Goal: Transaction & Acquisition: Book appointment/travel/reservation

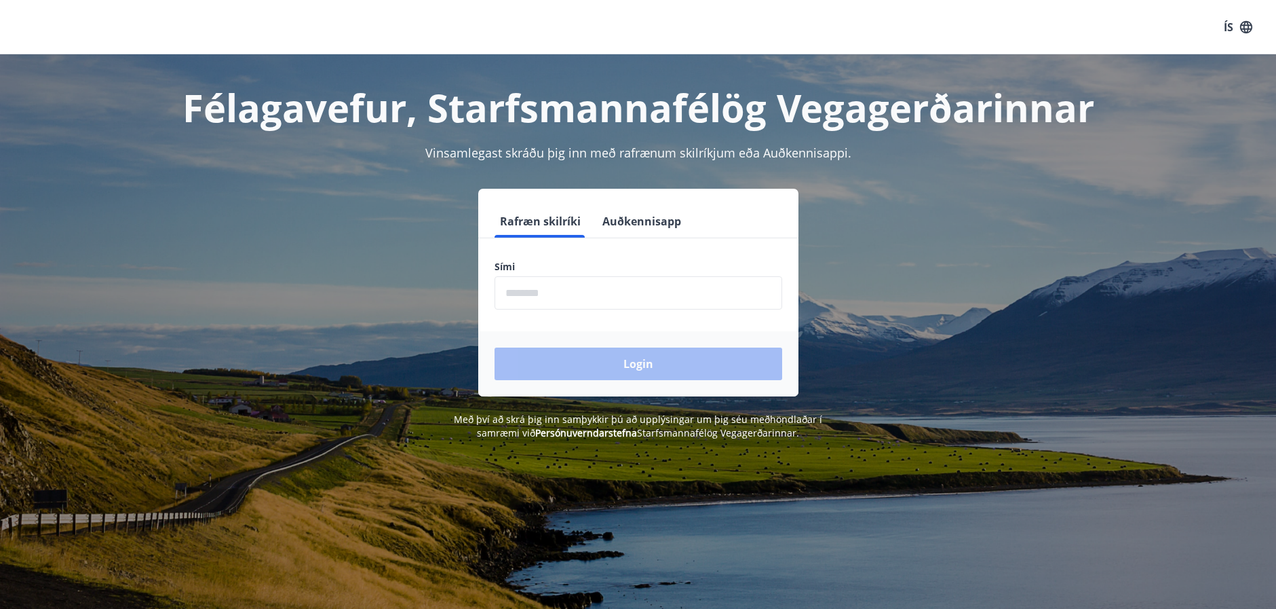
click at [540, 295] on input "phone" at bounding box center [639, 292] width 288 height 33
type input "********"
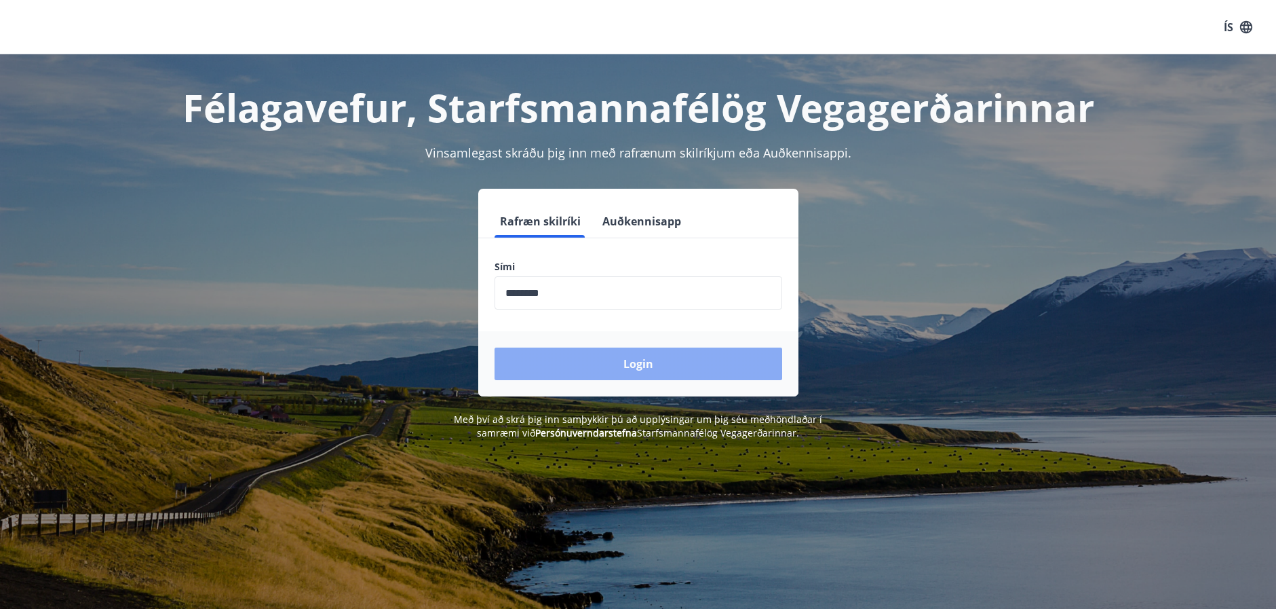
click at [625, 364] on button "Login" at bounding box center [639, 363] width 288 height 33
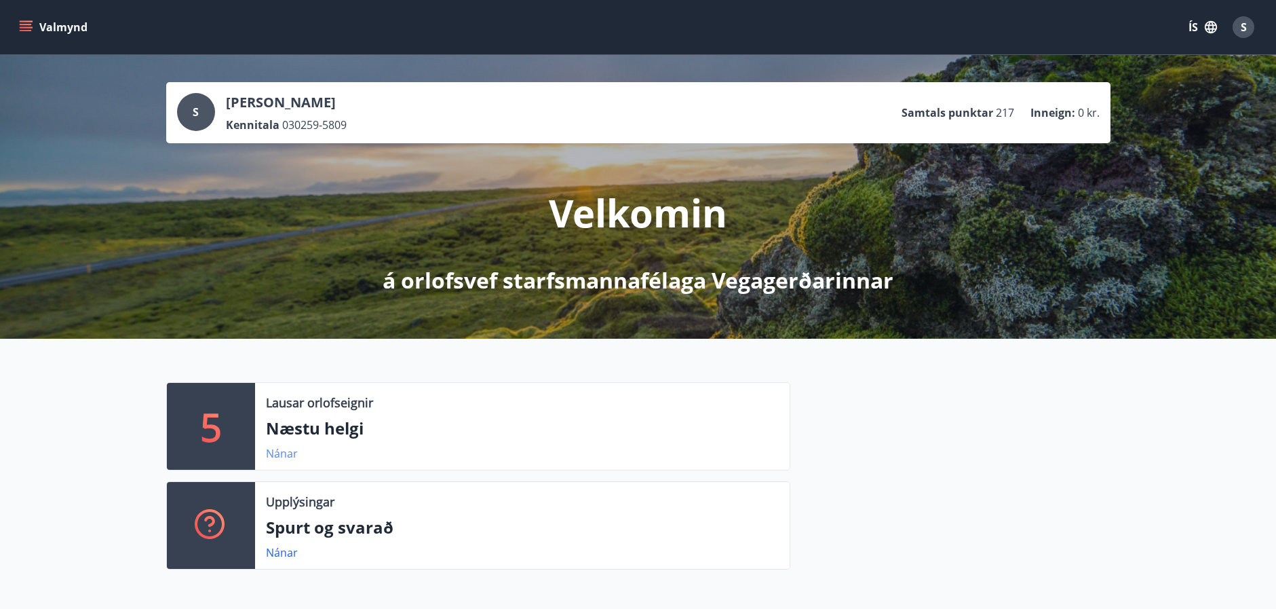
click at [284, 451] on link "Nánar" at bounding box center [282, 453] width 32 height 15
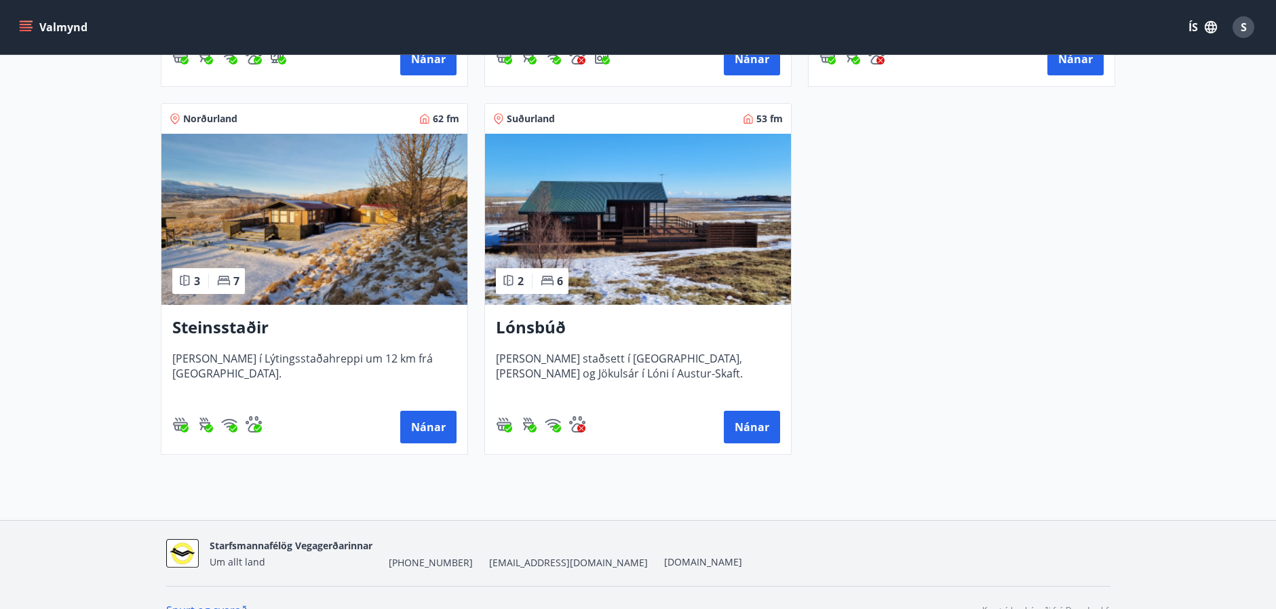
scroll to position [611, 0]
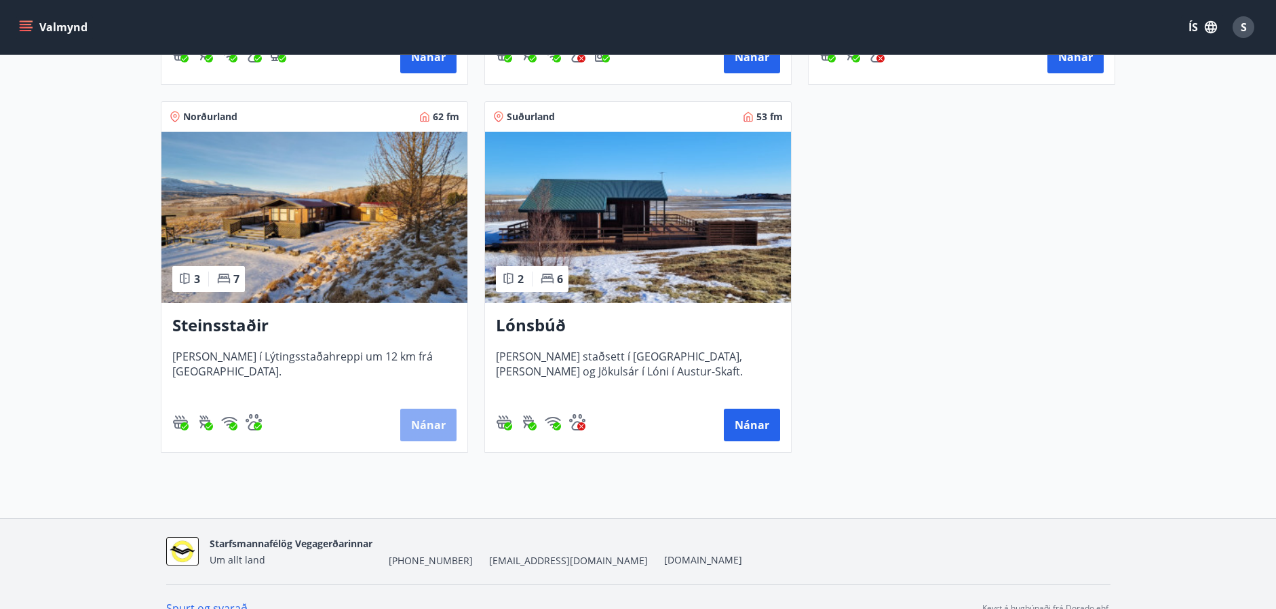
click at [421, 423] on button "Nánar" at bounding box center [428, 424] width 56 height 33
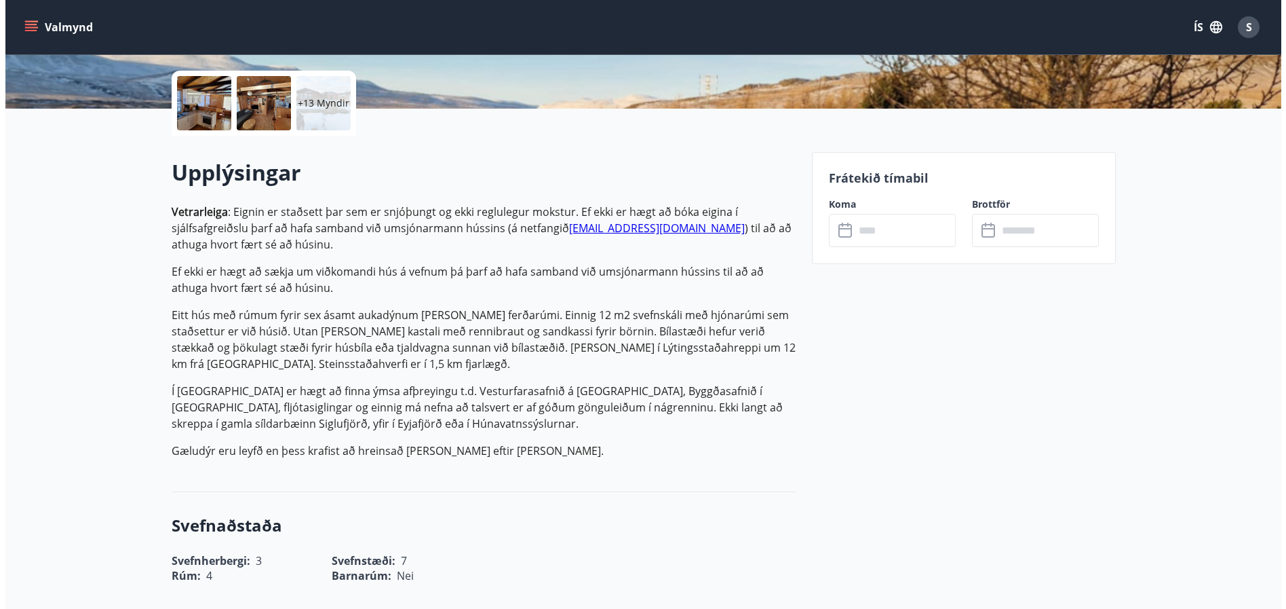
scroll to position [326, 0]
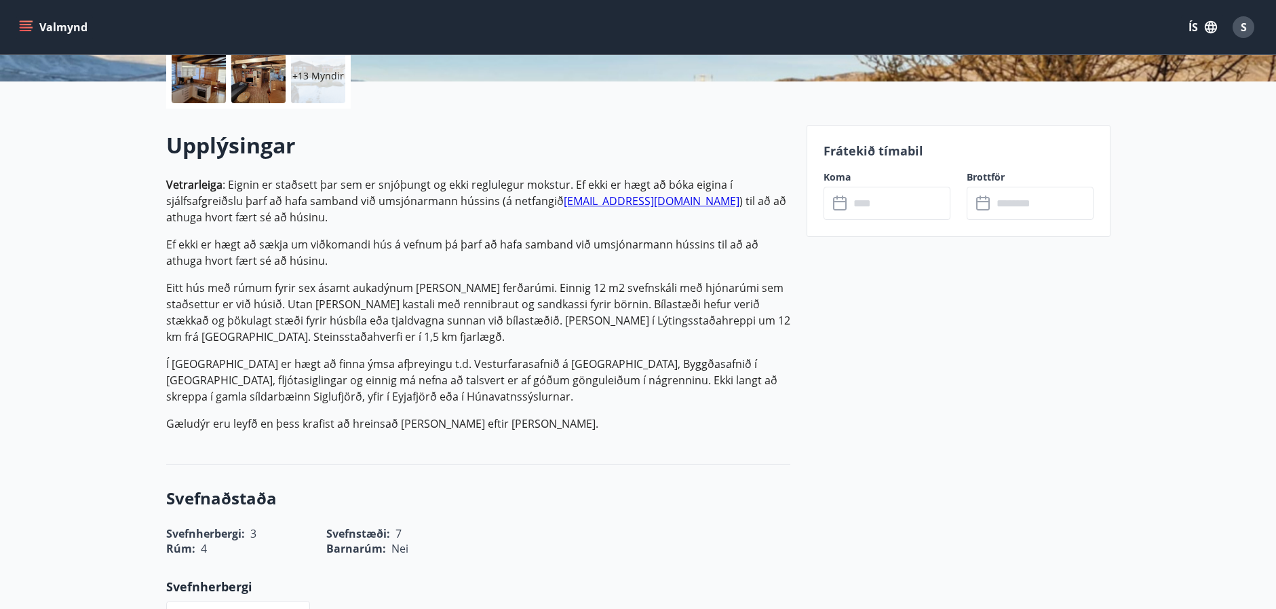
click at [319, 74] on p "+13 Myndir" at bounding box center [318, 76] width 52 height 14
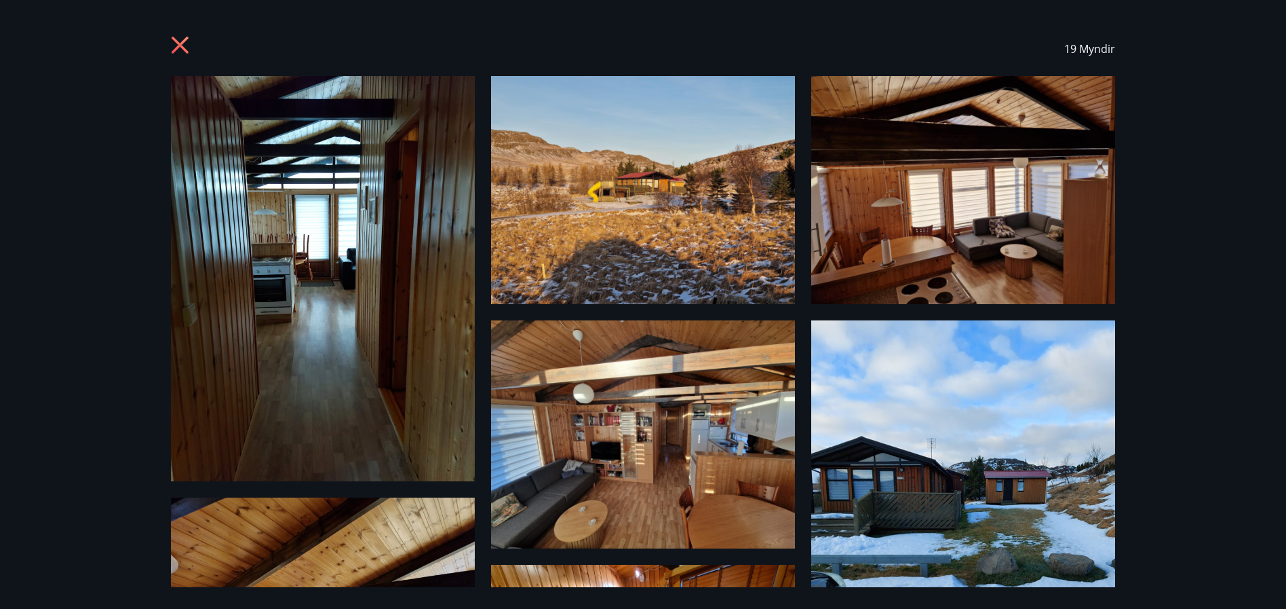
click at [635, 170] on img at bounding box center [643, 190] width 304 height 228
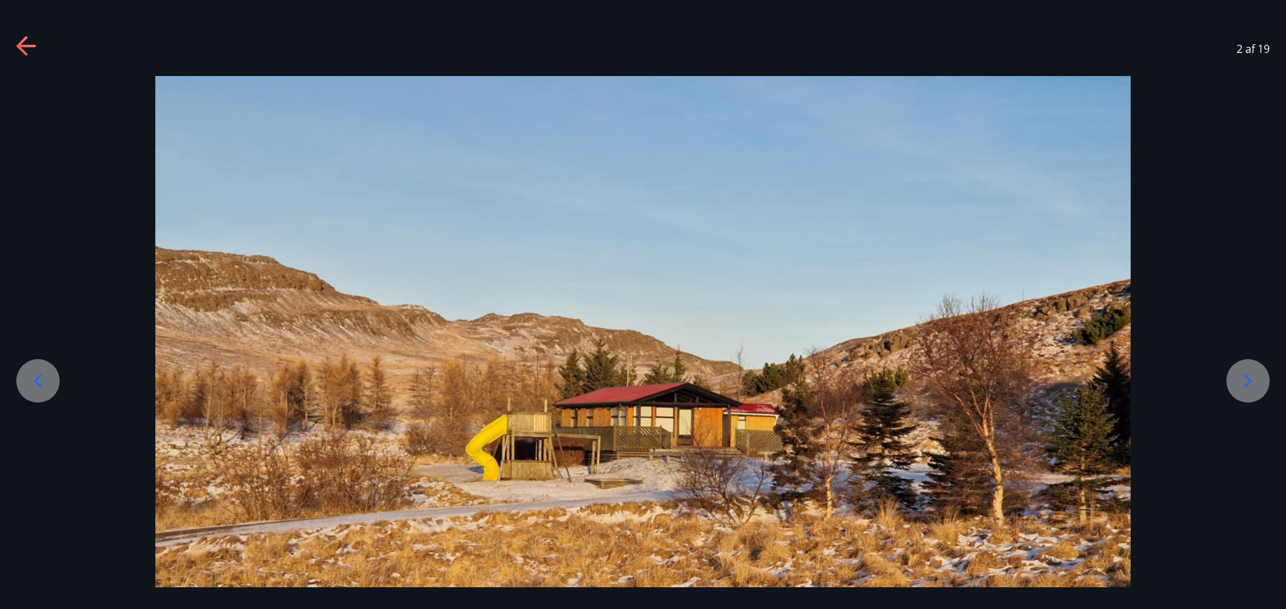
click at [1248, 377] on icon at bounding box center [1248, 380] width 7 height 13
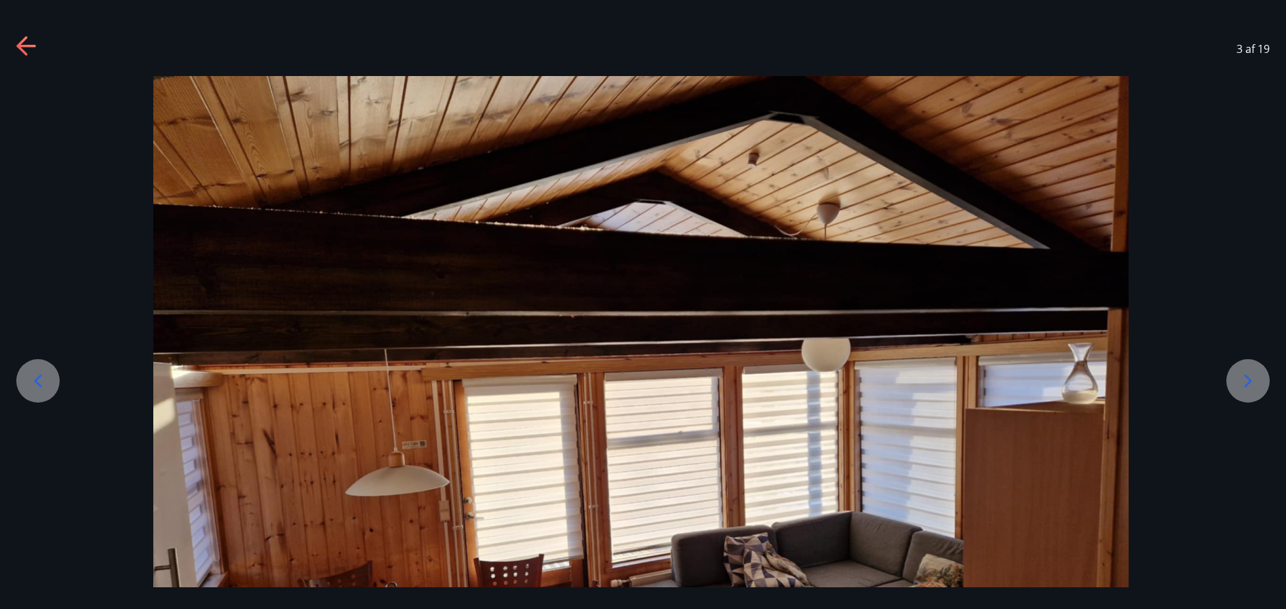
drag, startPoint x: 1218, startPoint y: 520, endPoint x: 1216, endPoint y: 482, distance: 38.0
click at [1216, 482] on div at bounding box center [641, 442] width 1286 height 732
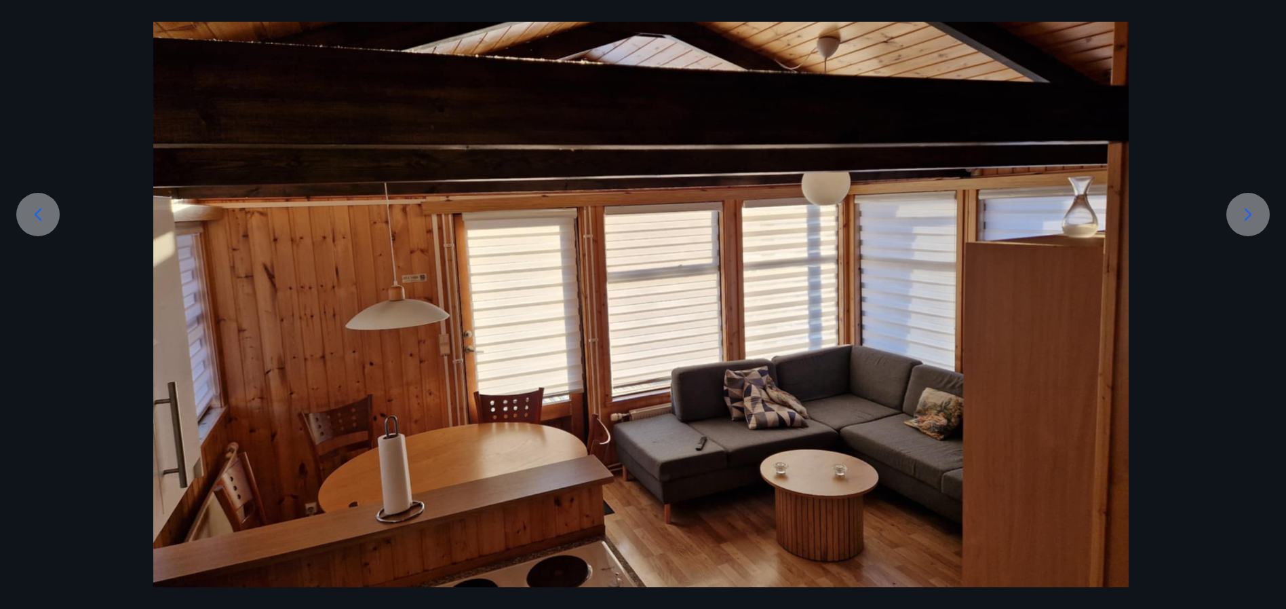
scroll to position [221, 0]
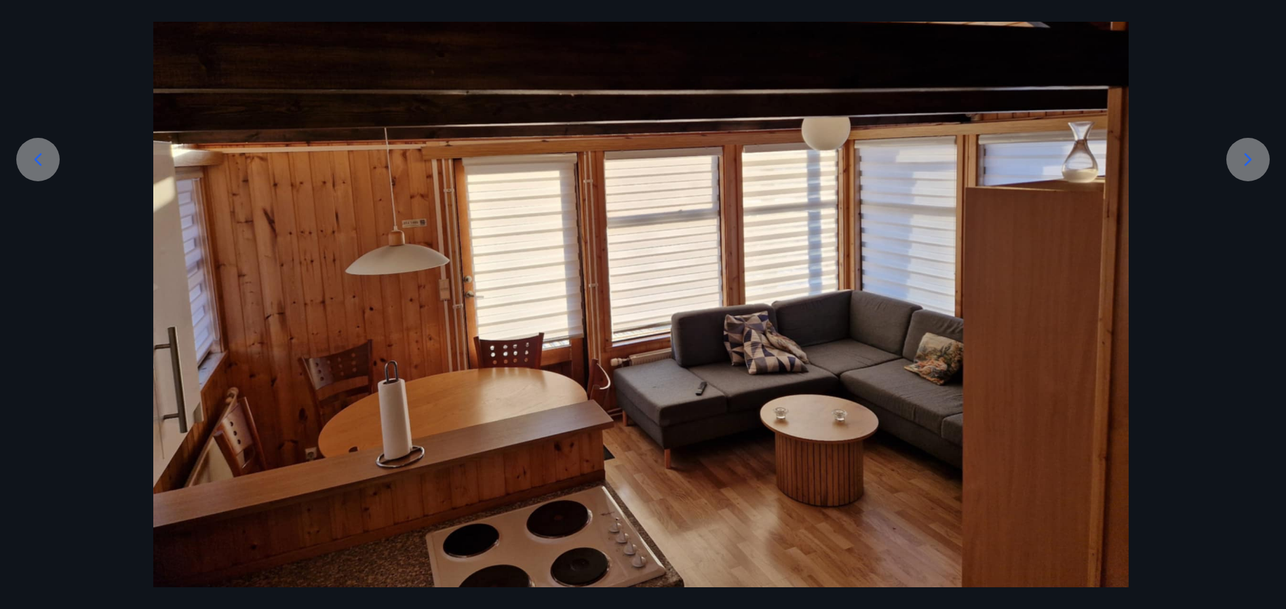
click at [1247, 161] on icon at bounding box center [1248, 160] width 22 height 22
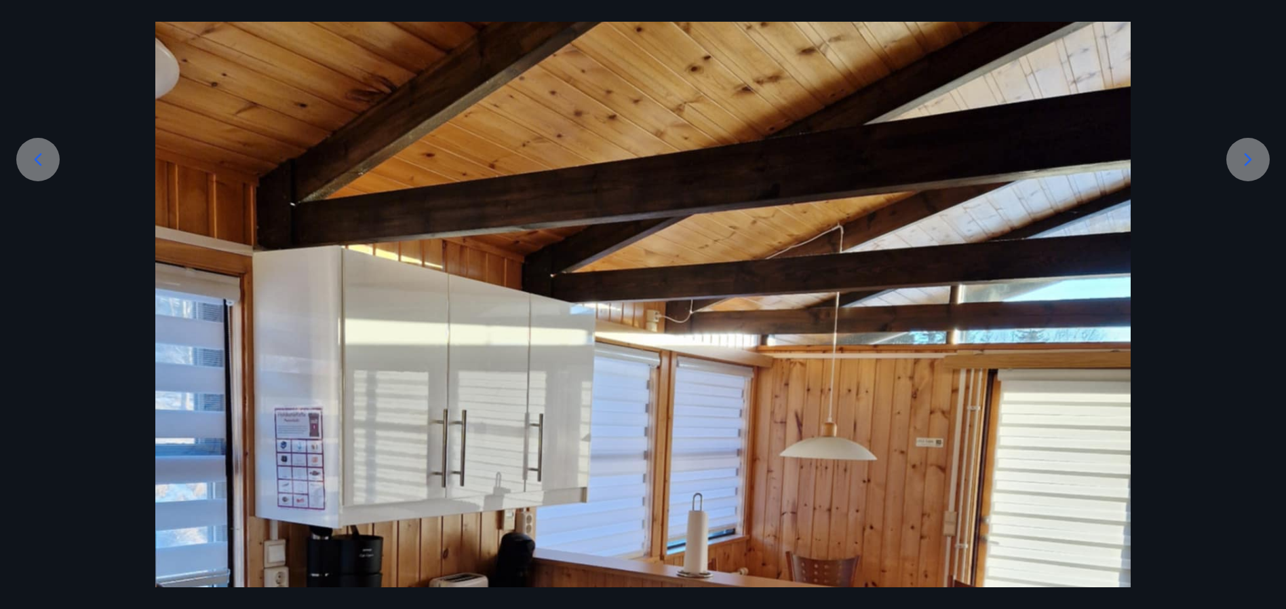
click at [1196, 298] on div at bounding box center [643, 505] width 1286 height 1300
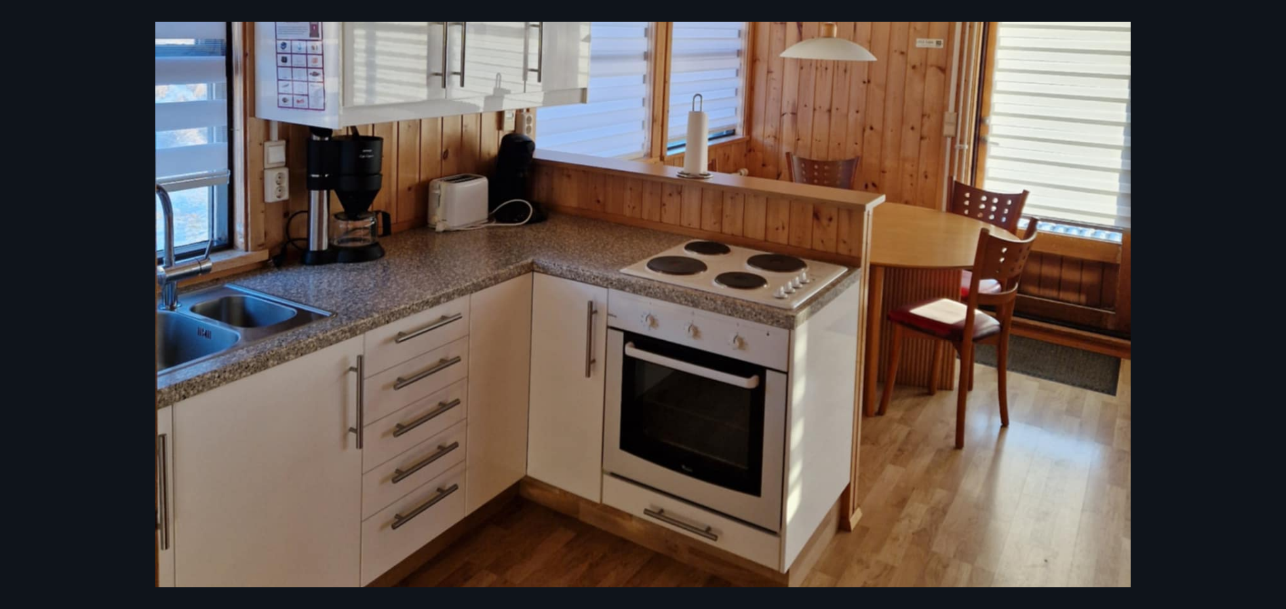
scroll to position [682, 0]
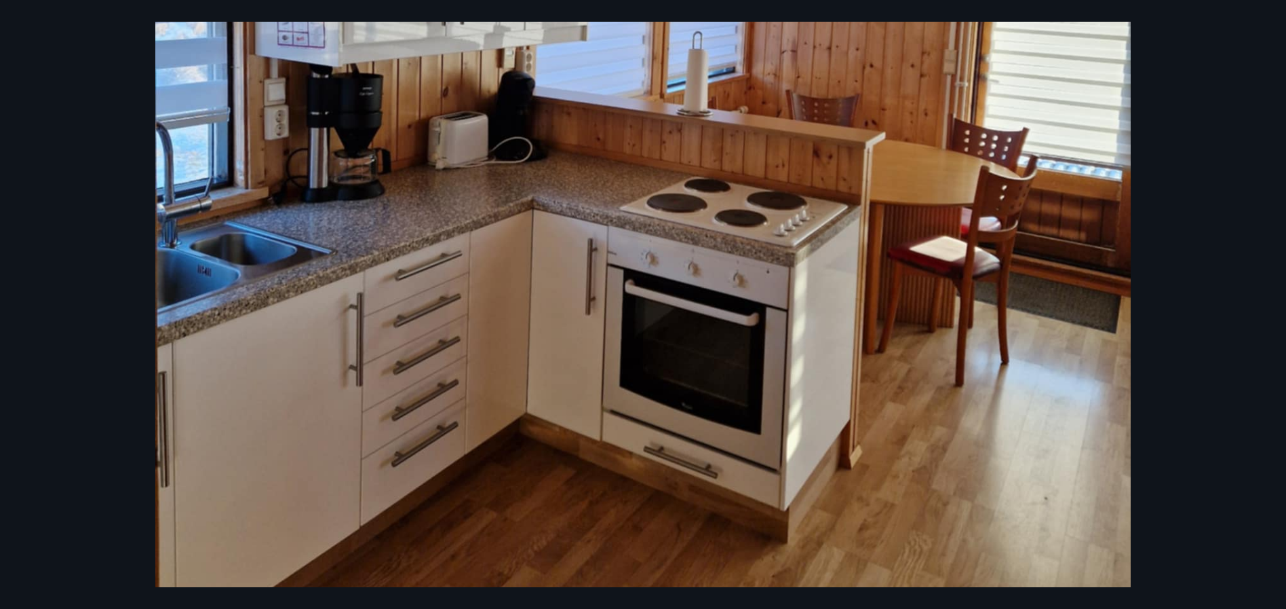
click at [1213, 264] on div at bounding box center [643, 44] width 1286 height 1300
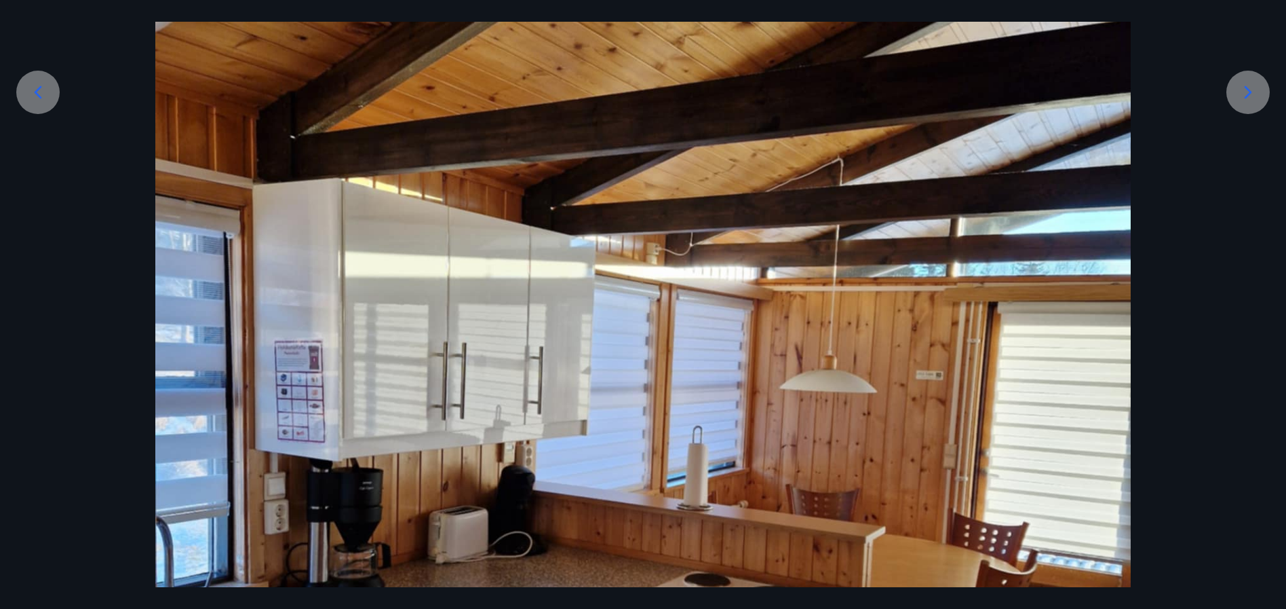
scroll to position [248, 0]
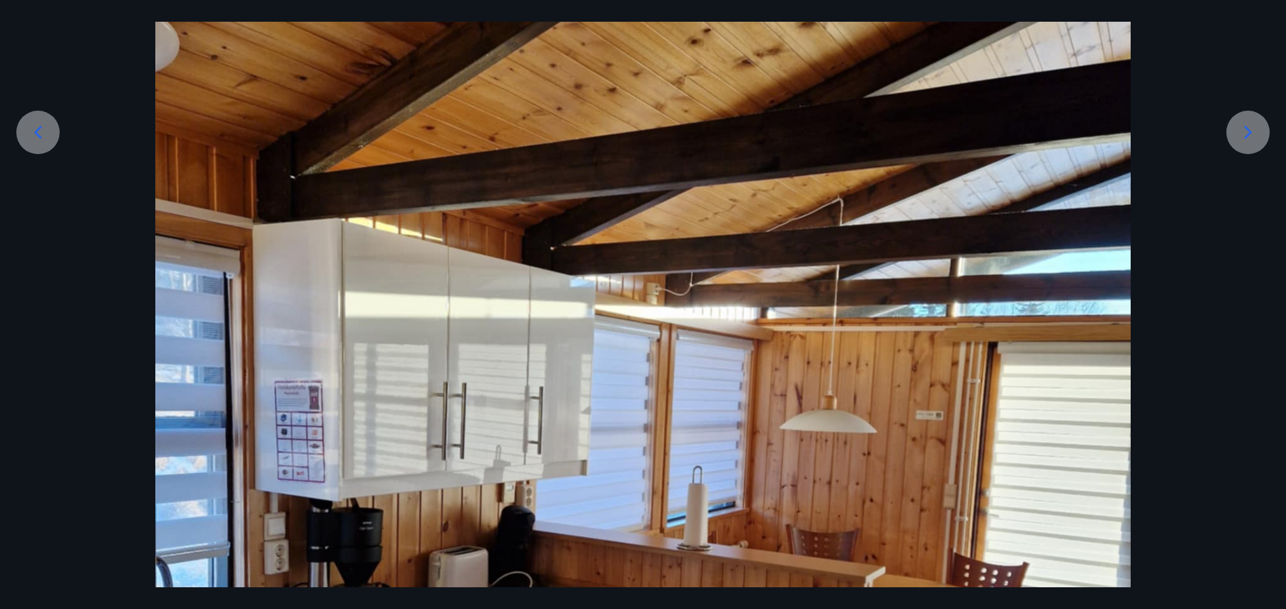
click at [1249, 139] on icon at bounding box center [1248, 132] width 22 height 22
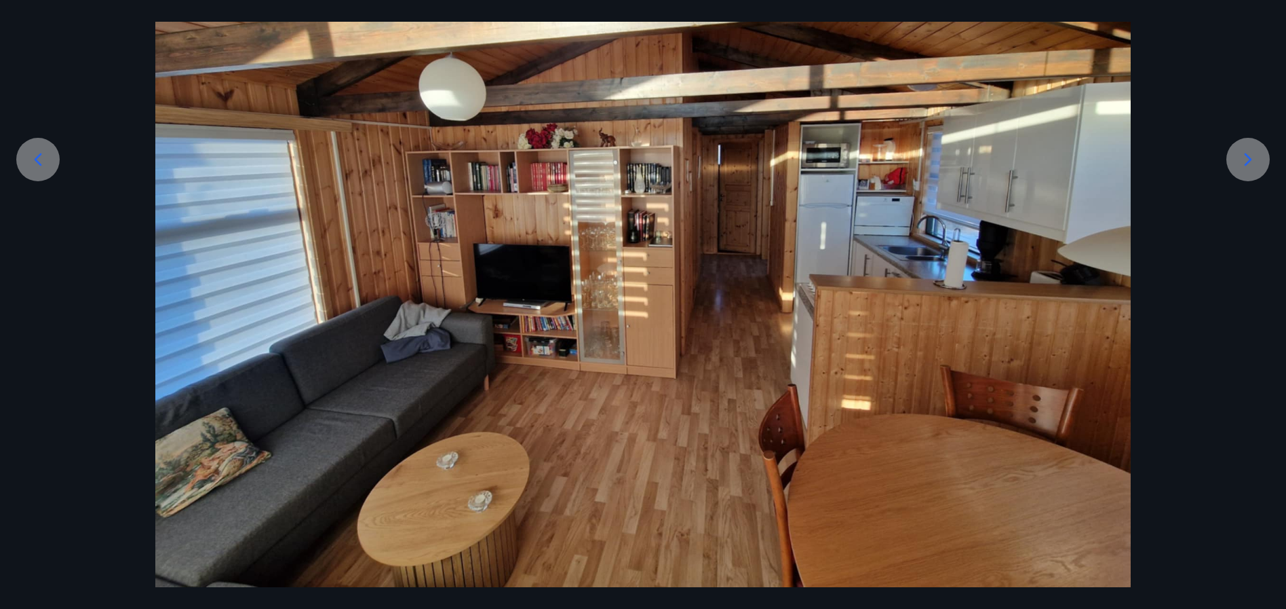
scroll to position [221, 0]
click at [1249, 139] on div at bounding box center [1248, 159] width 43 height 43
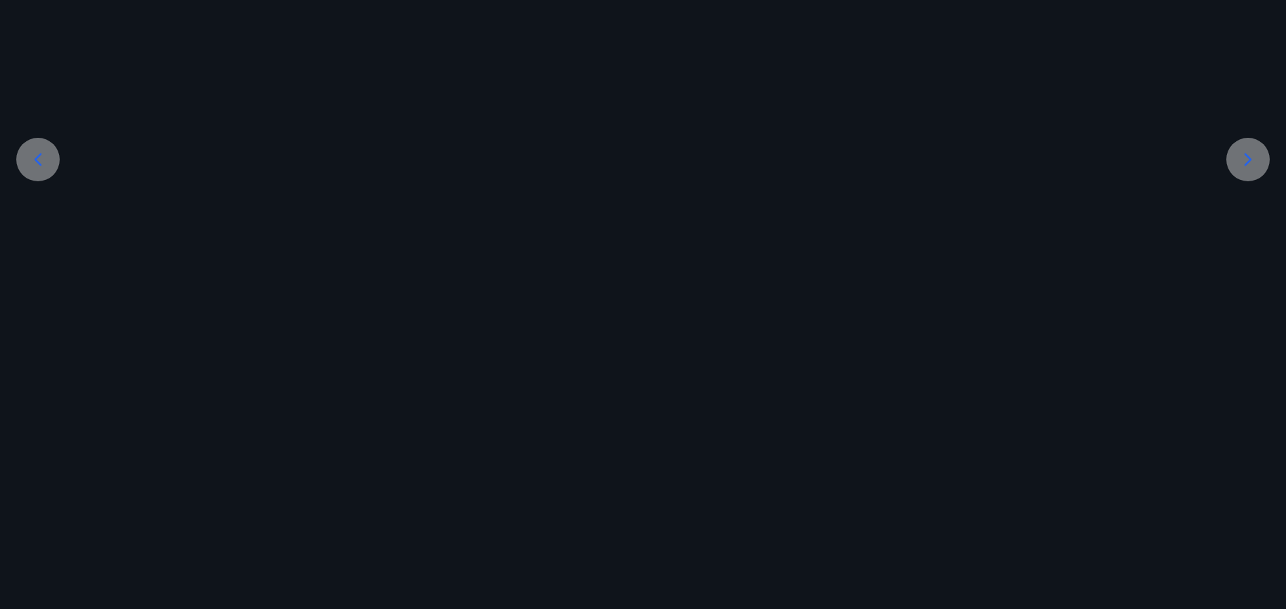
scroll to position [140, 0]
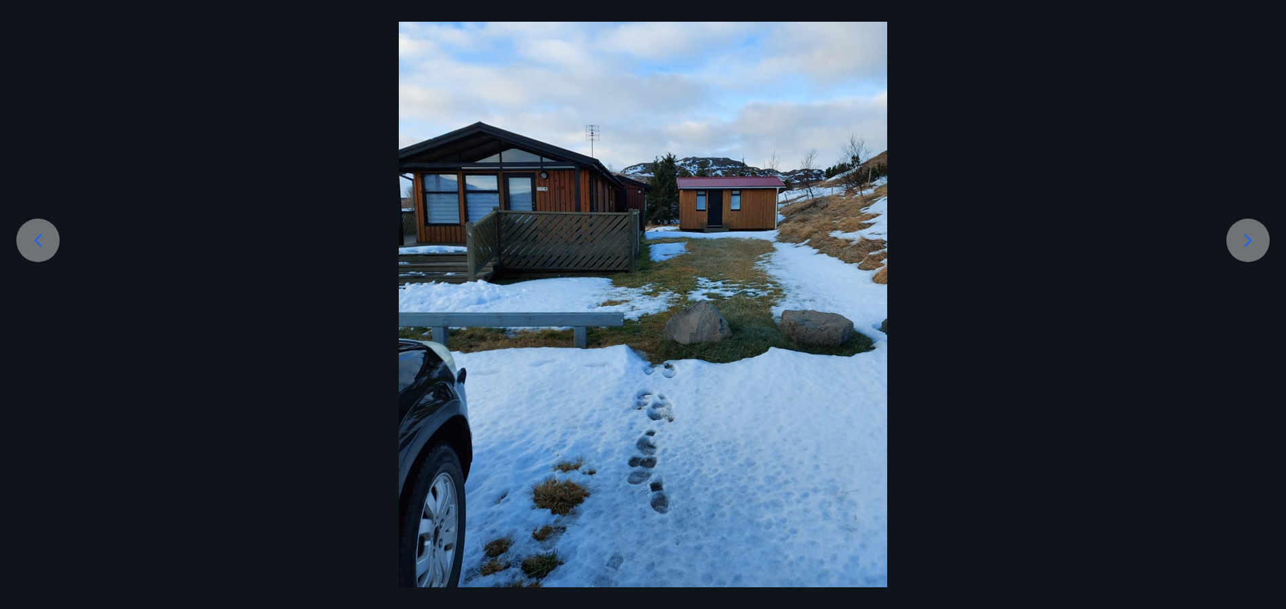
click at [1244, 231] on icon at bounding box center [1248, 240] width 22 height 22
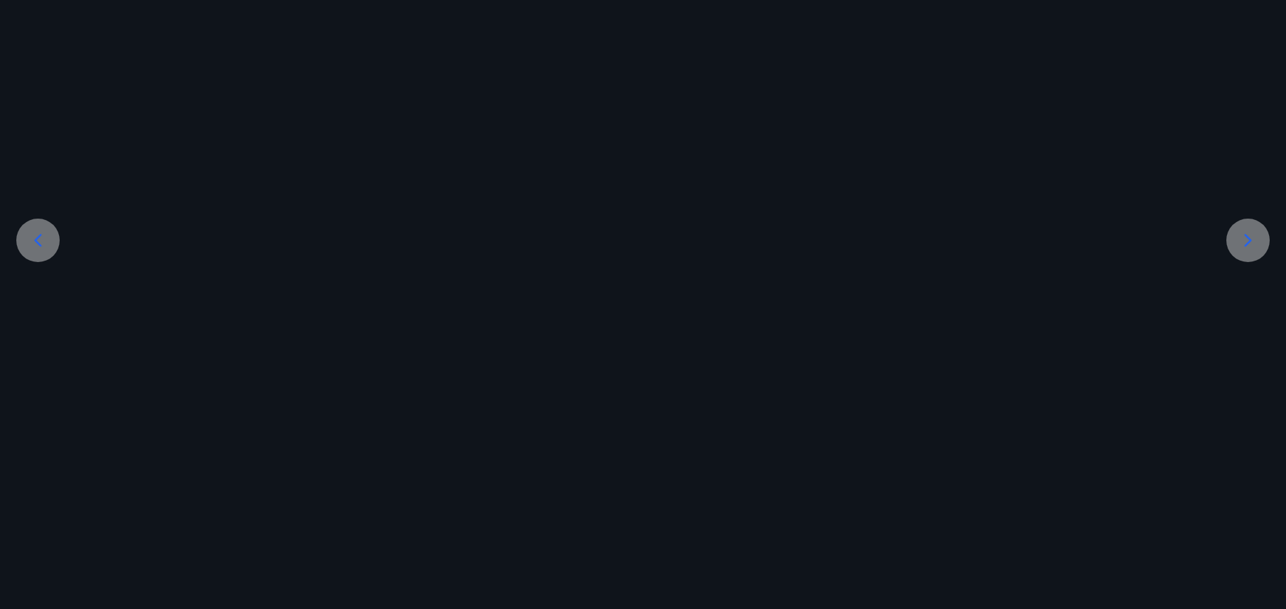
scroll to position [140, 0]
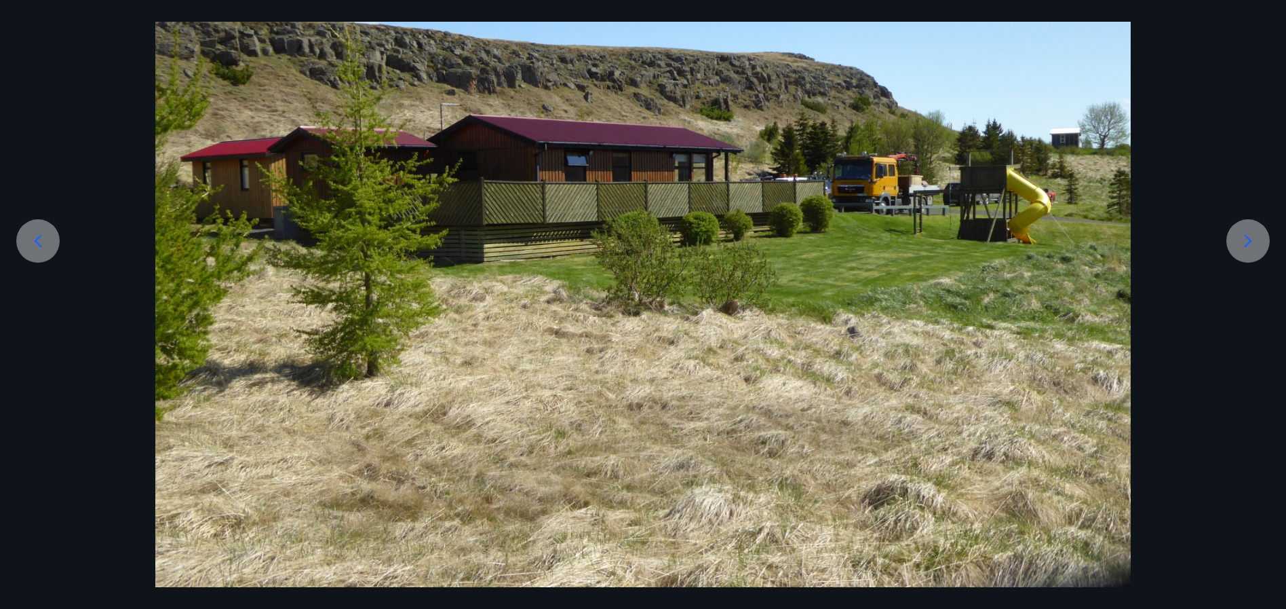
click at [1244, 231] on icon at bounding box center [1248, 241] width 22 height 22
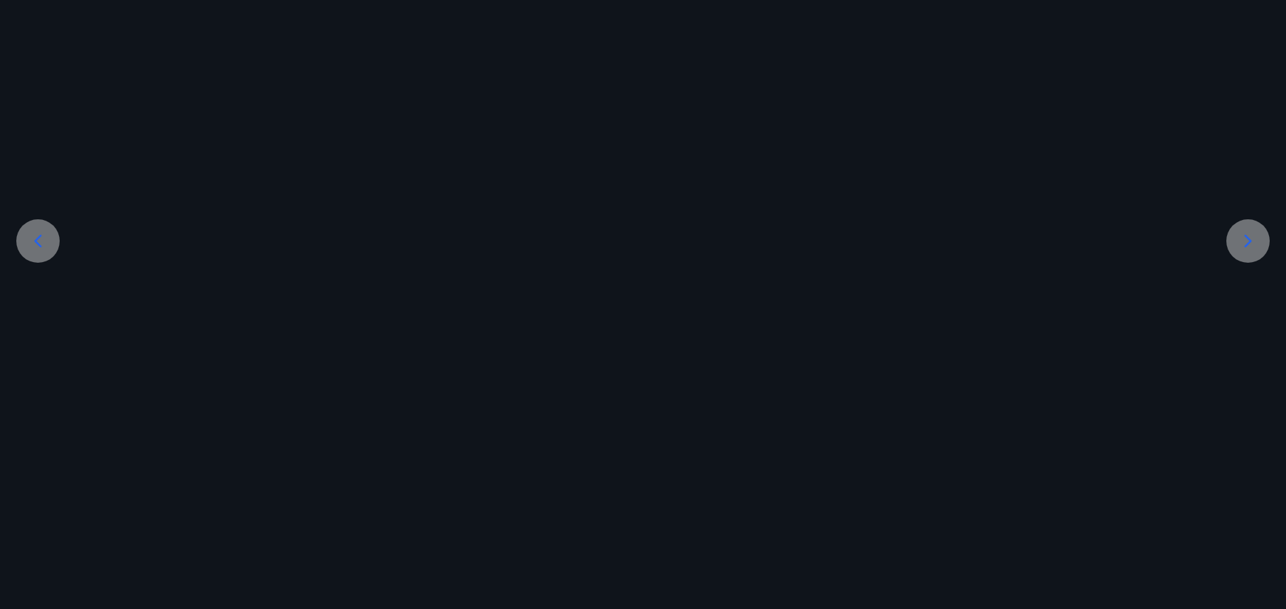
scroll to position [221, 0]
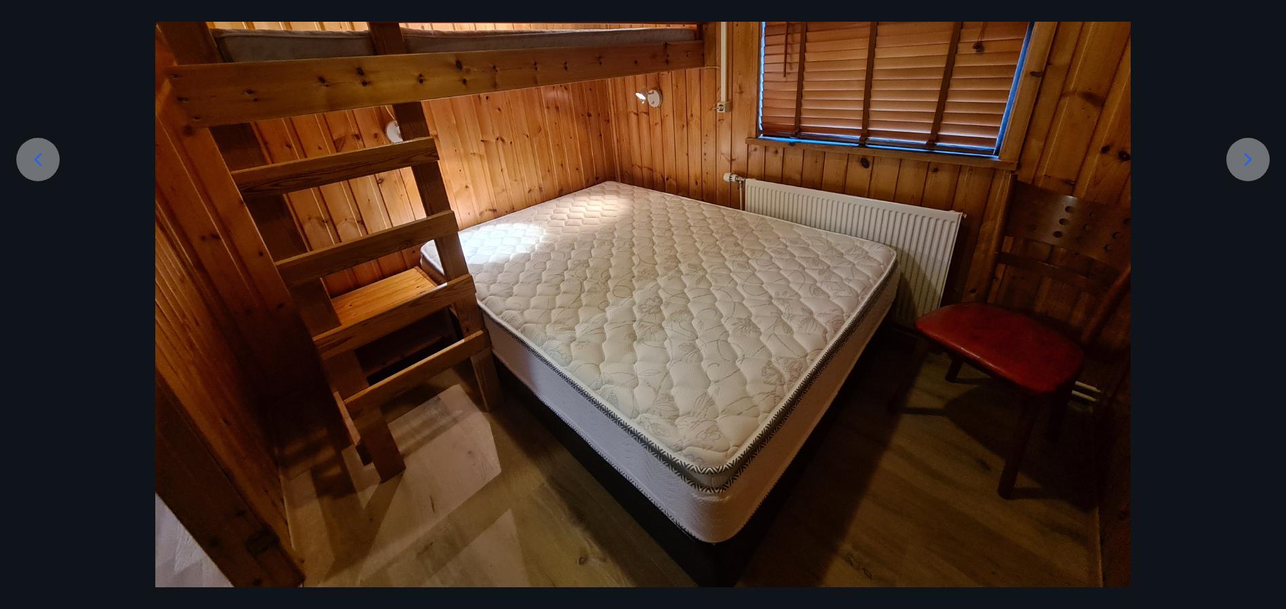
click at [1247, 155] on icon at bounding box center [1248, 159] width 7 height 13
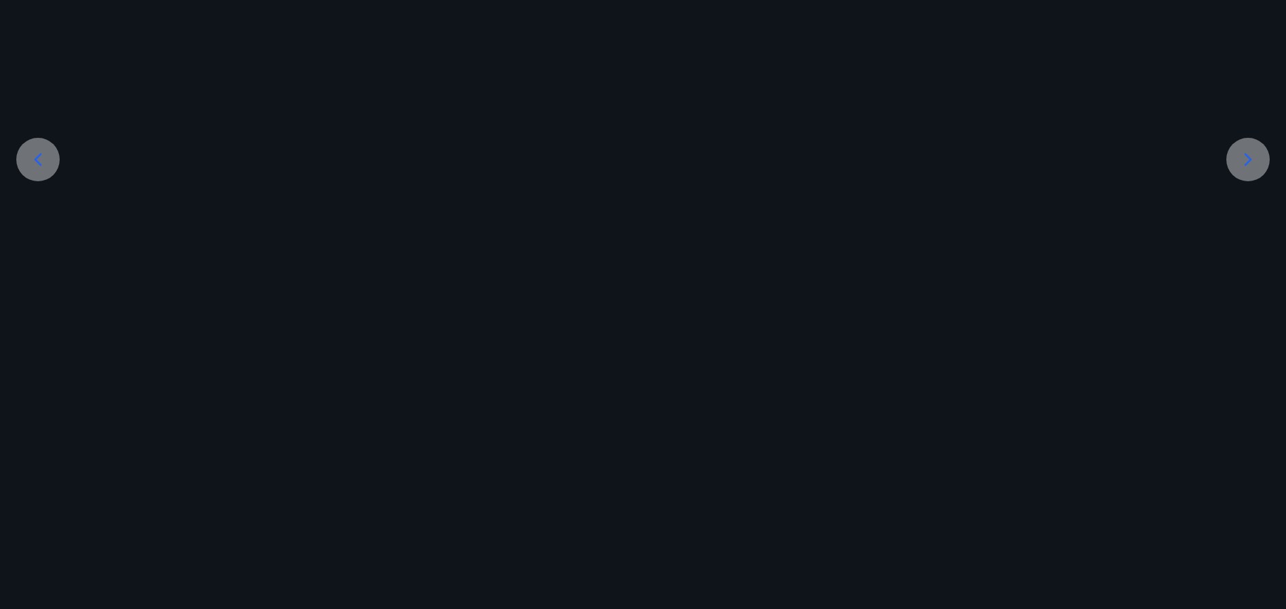
scroll to position [140, 0]
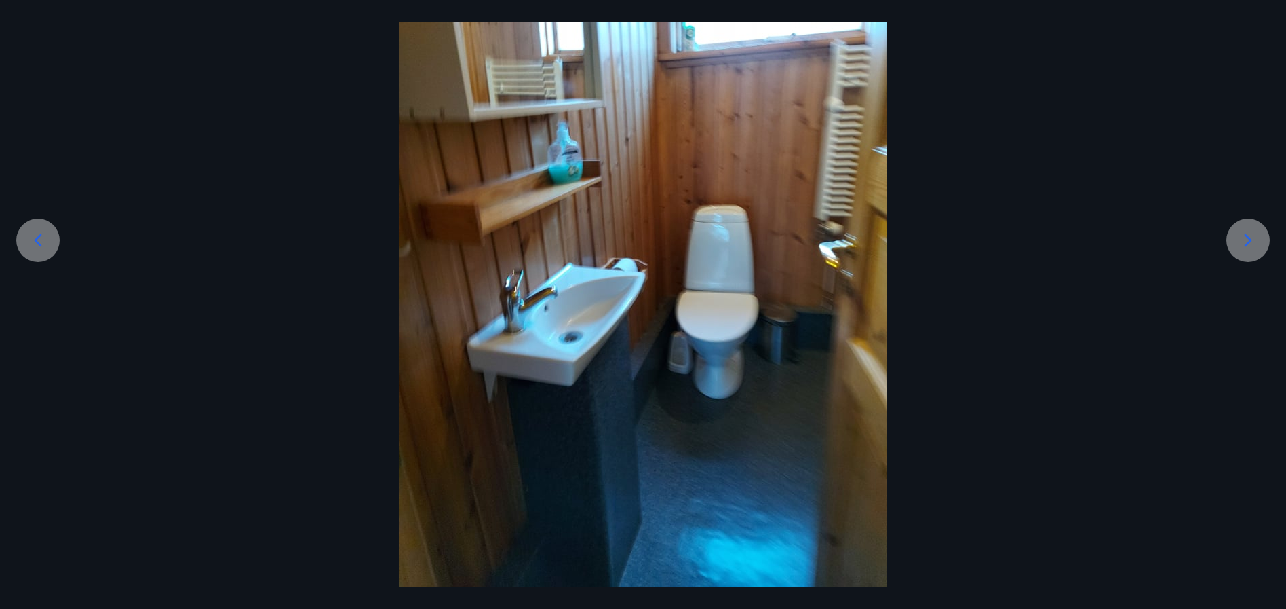
click at [1243, 244] on icon at bounding box center [1248, 240] width 22 height 22
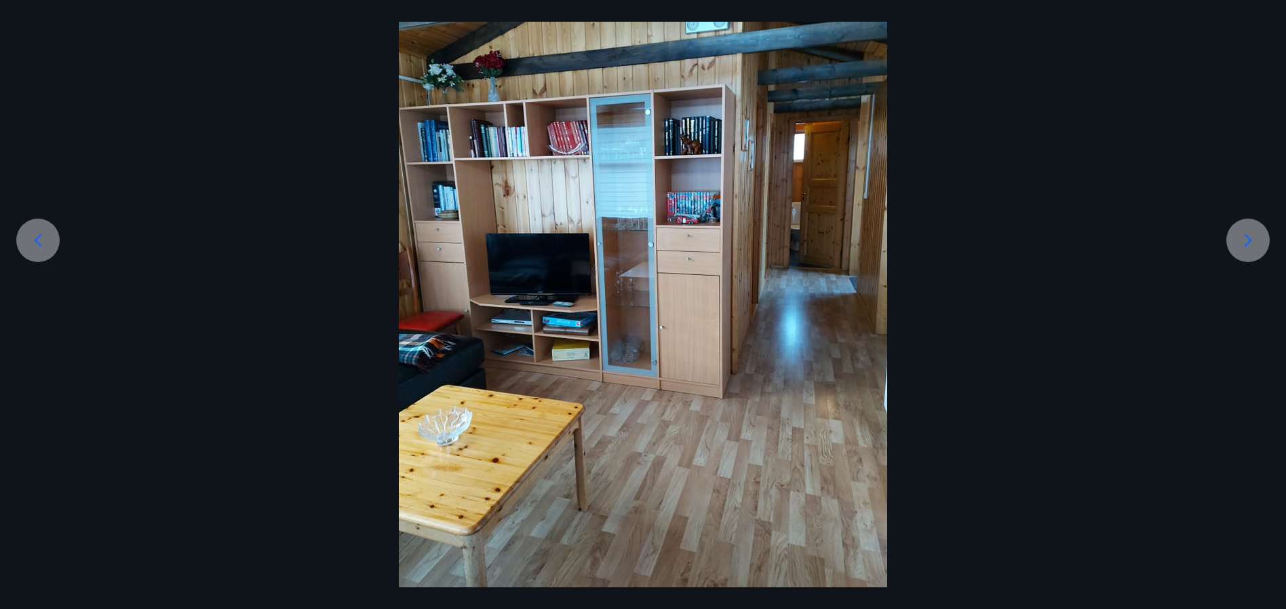
click at [1243, 244] on icon at bounding box center [1248, 240] width 22 height 22
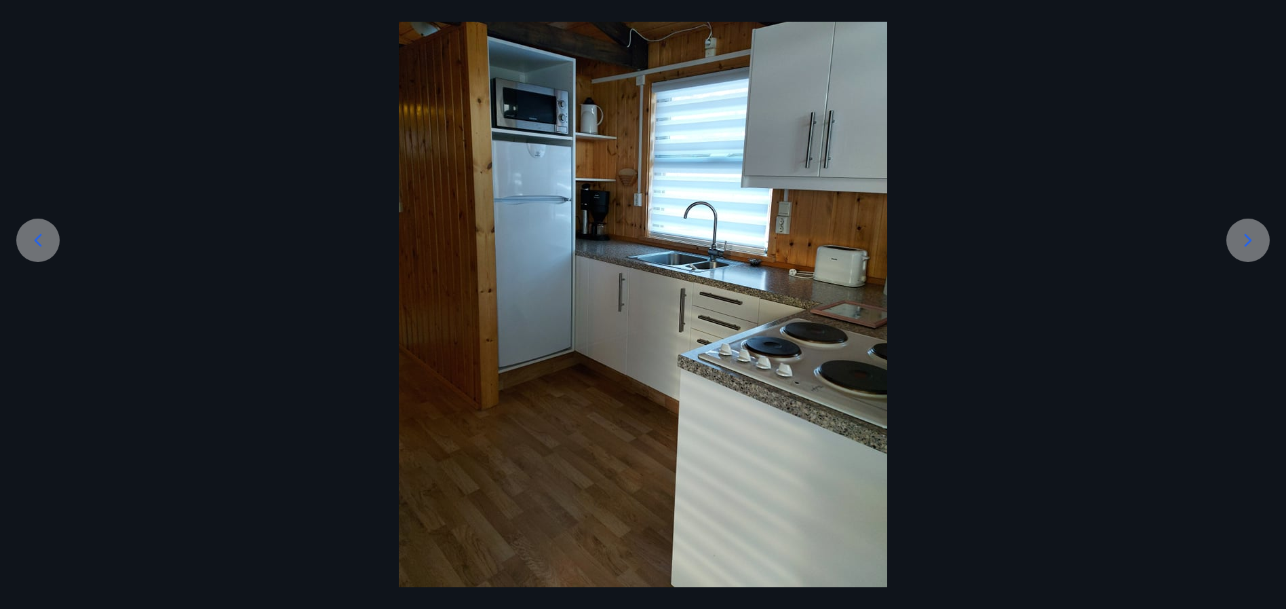
click at [1243, 244] on icon at bounding box center [1248, 240] width 22 height 22
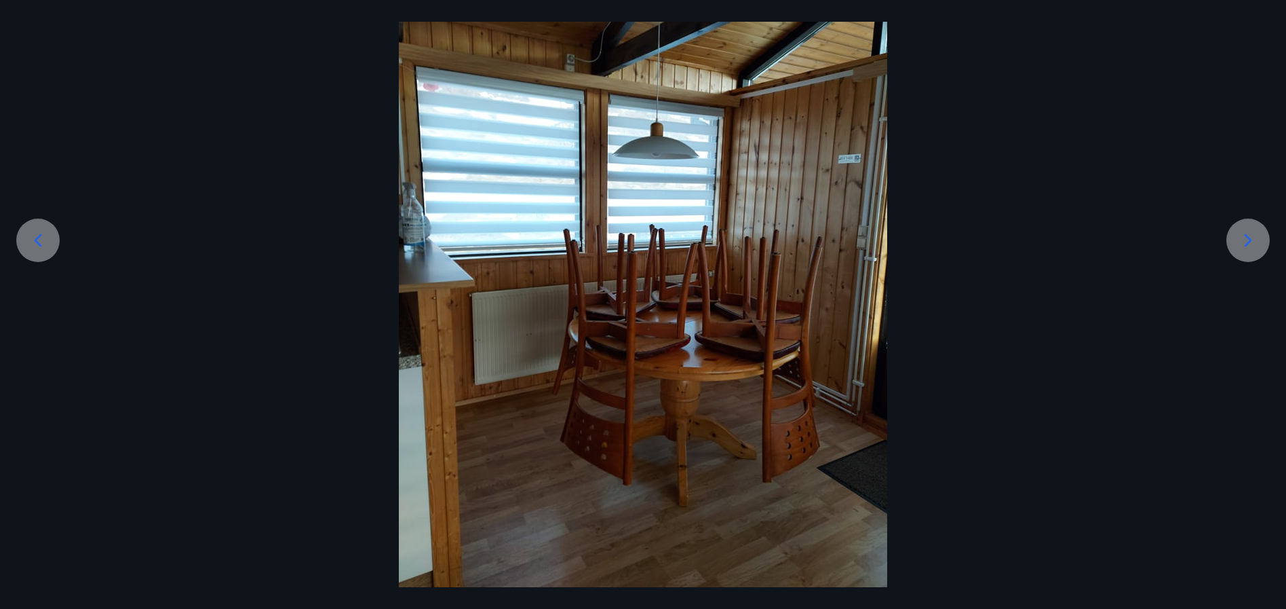
click at [1243, 244] on icon at bounding box center [1248, 240] width 22 height 22
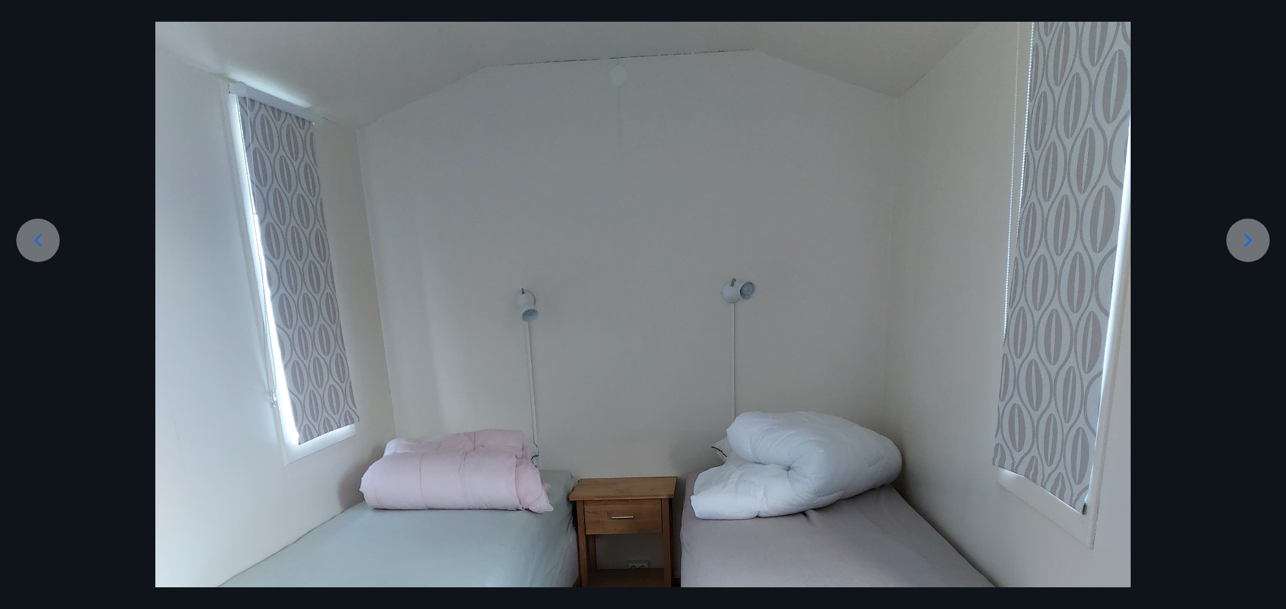
scroll to position [248, 0]
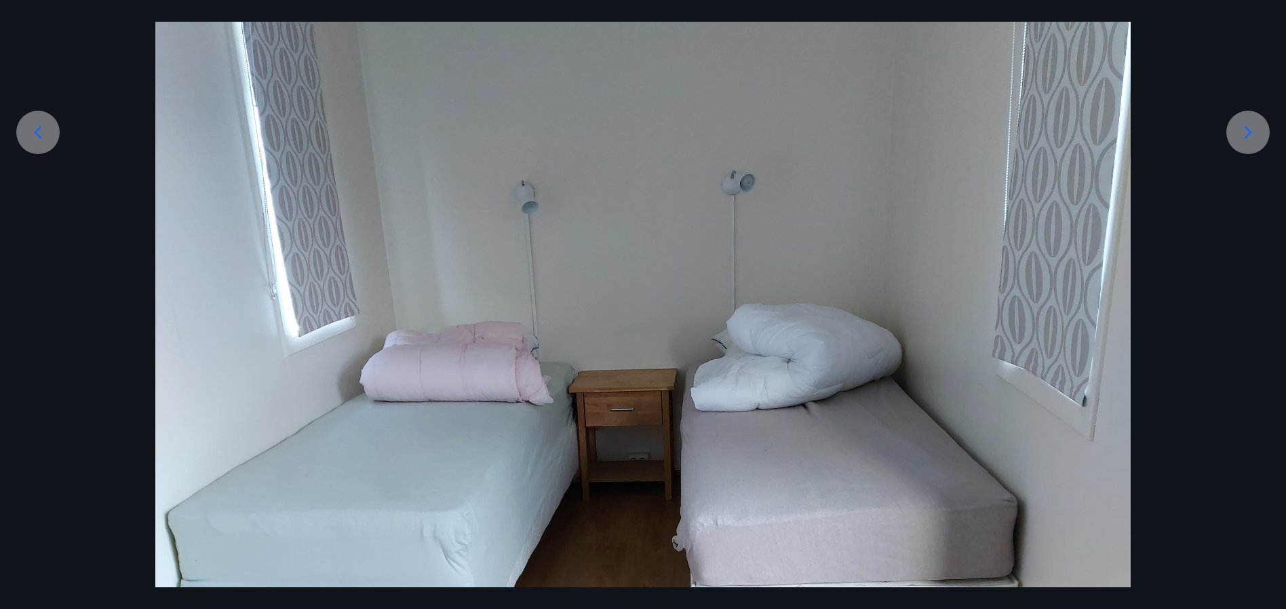
click at [1243, 130] on icon at bounding box center [1248, 132] width 22 height 22
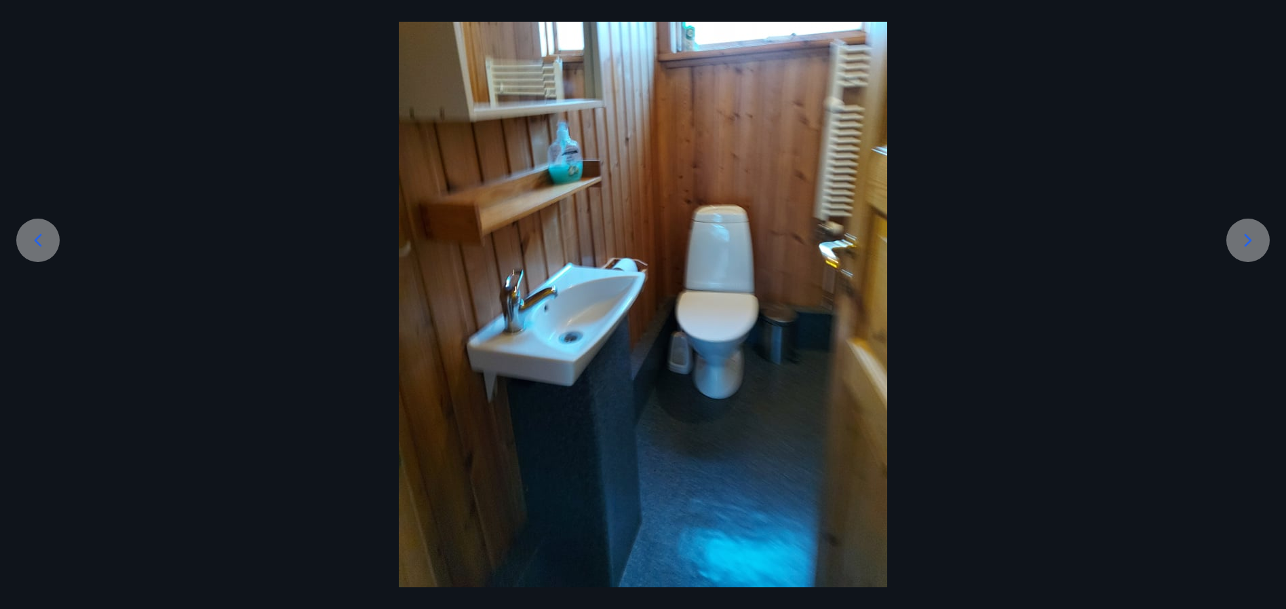
scroll to position [140, 0]
click at [1243, 130] on div at bounding box center [643, 261] width 1286 height 651
click at [1243, 242] on icon at bounding box center [1248, 240] width 22 height 22
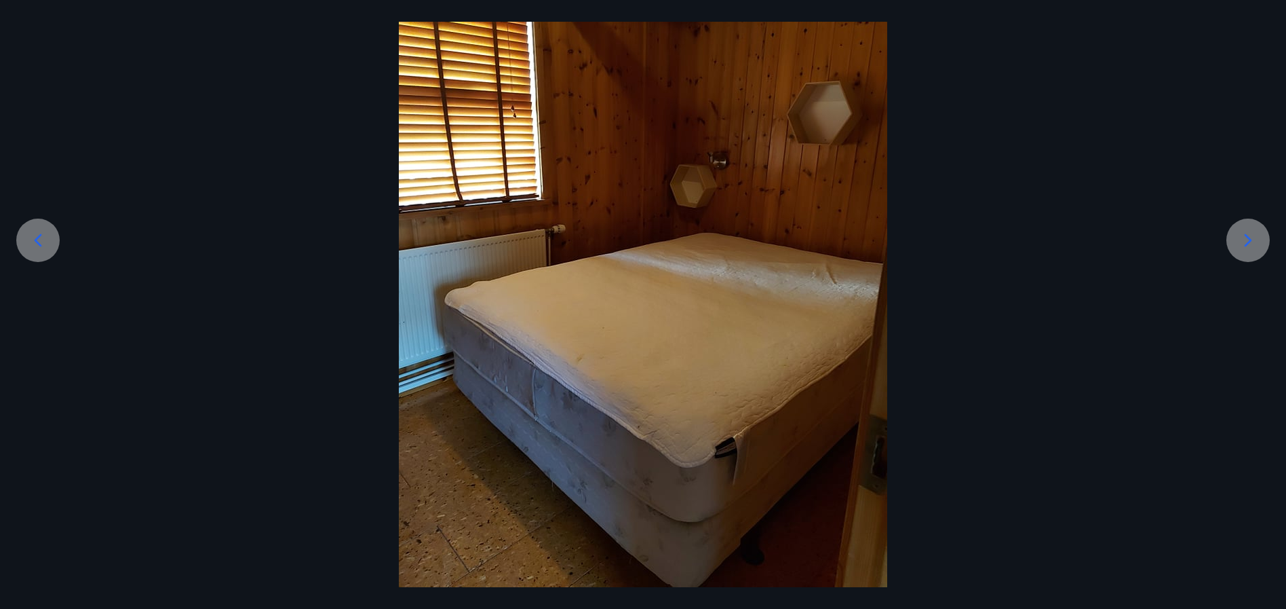
click at [1243, 242] on icon at bounding box center [1248, 240] width 22 height 22
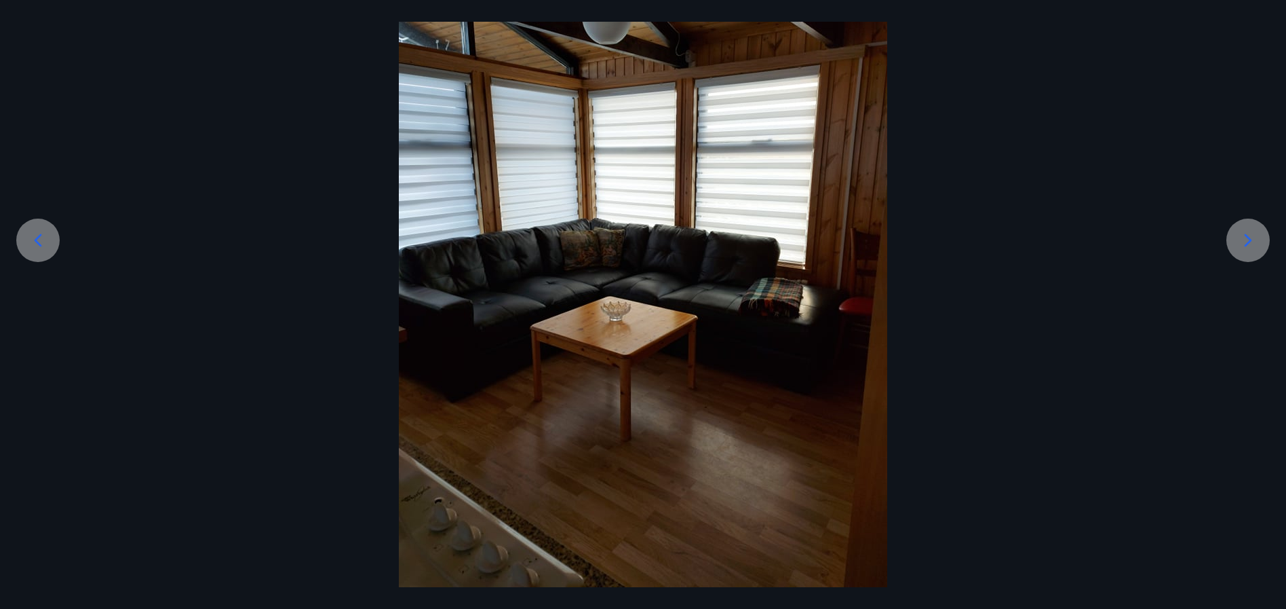
click at [1243, 242] on icon at bounding box center [1248, 240] width 22 height 22
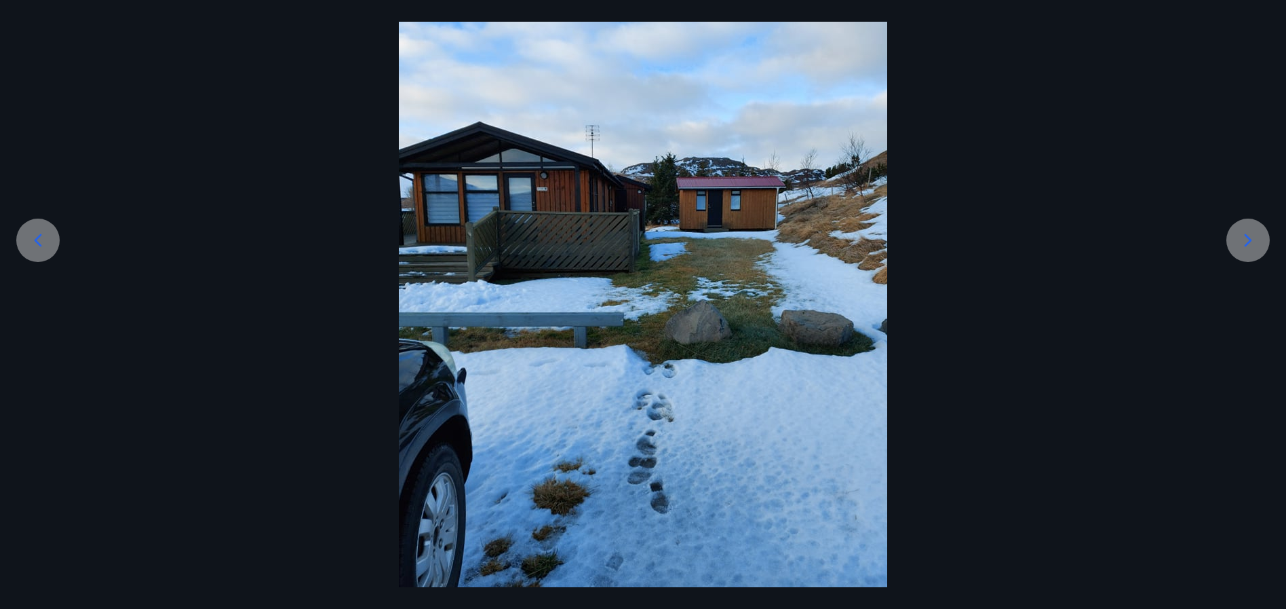
click at [1243, 242] on icon at bounding box center [1248, 240] width 22 height 22
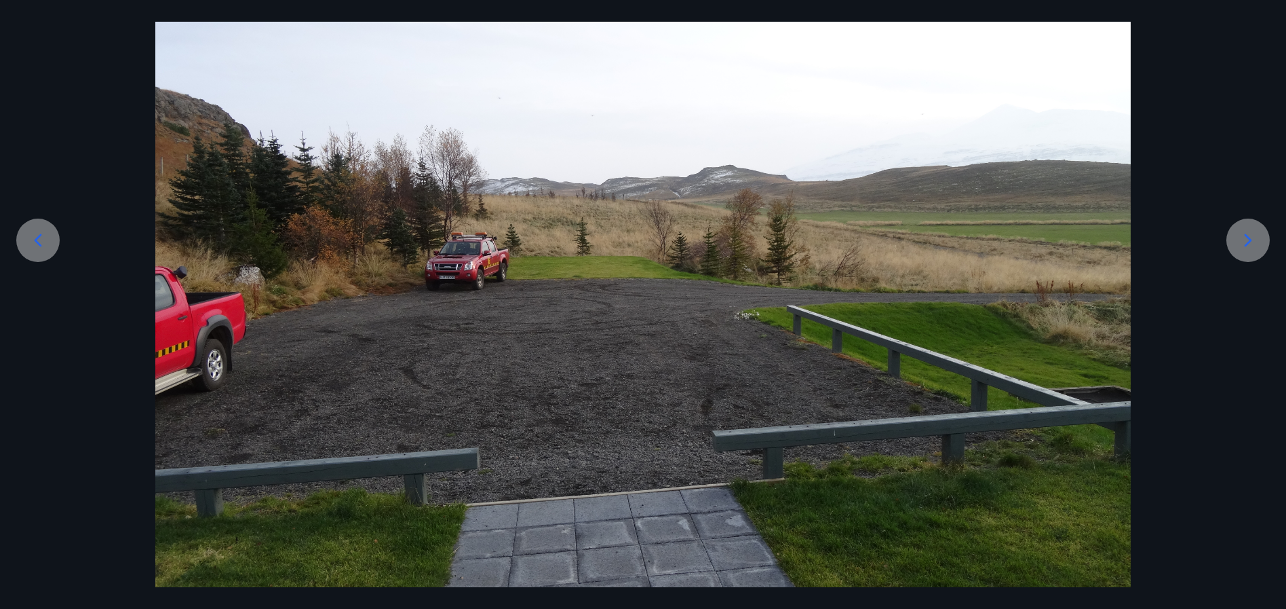
click at [1243, 242] on icon at bounding box center [1248, 240] width 22 height 22
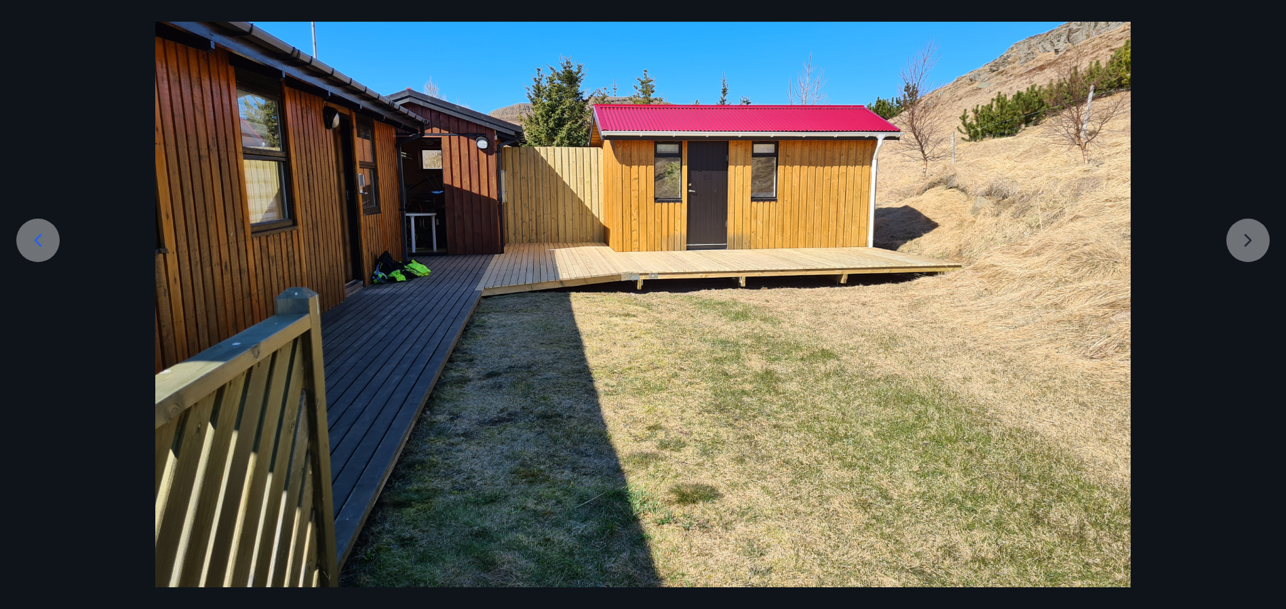
click at [1243, 242] on div at bounding box center [643, 302] width 1286 height 732
click at [1252, 240] on div at bounding box center [643, 302] width 1286 height 732
click at [36, 240] on icon at bounding box center [38, 239] width 7 height 13
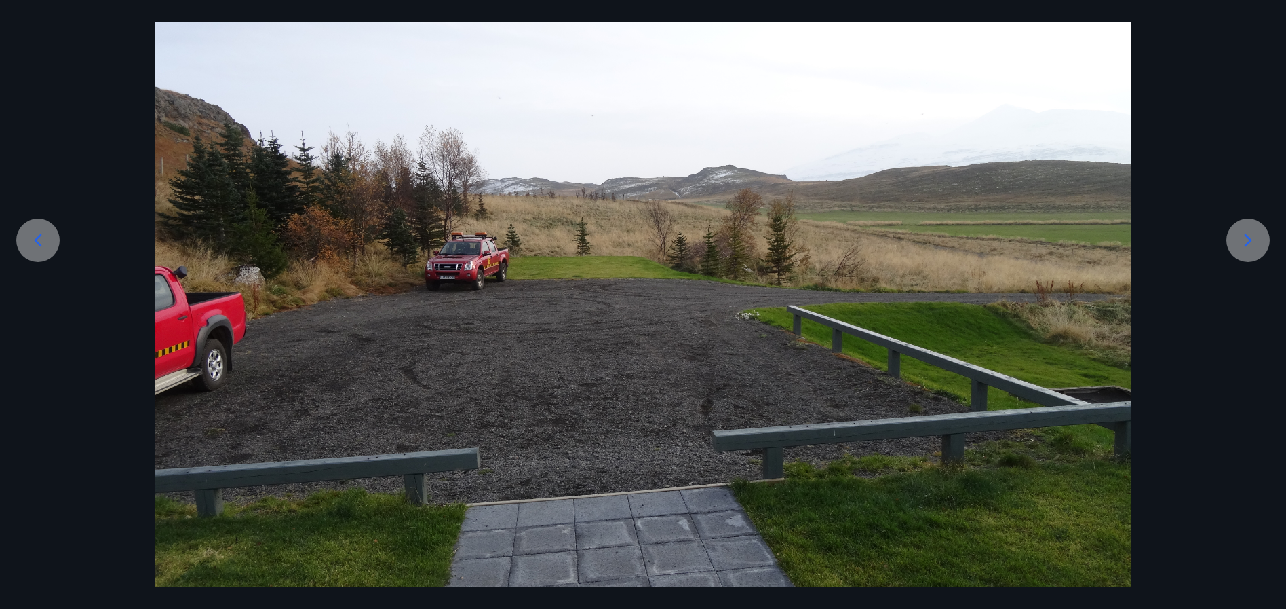
click at [36, 240] on icon at bounding box center [38, 239] width 7 height 13
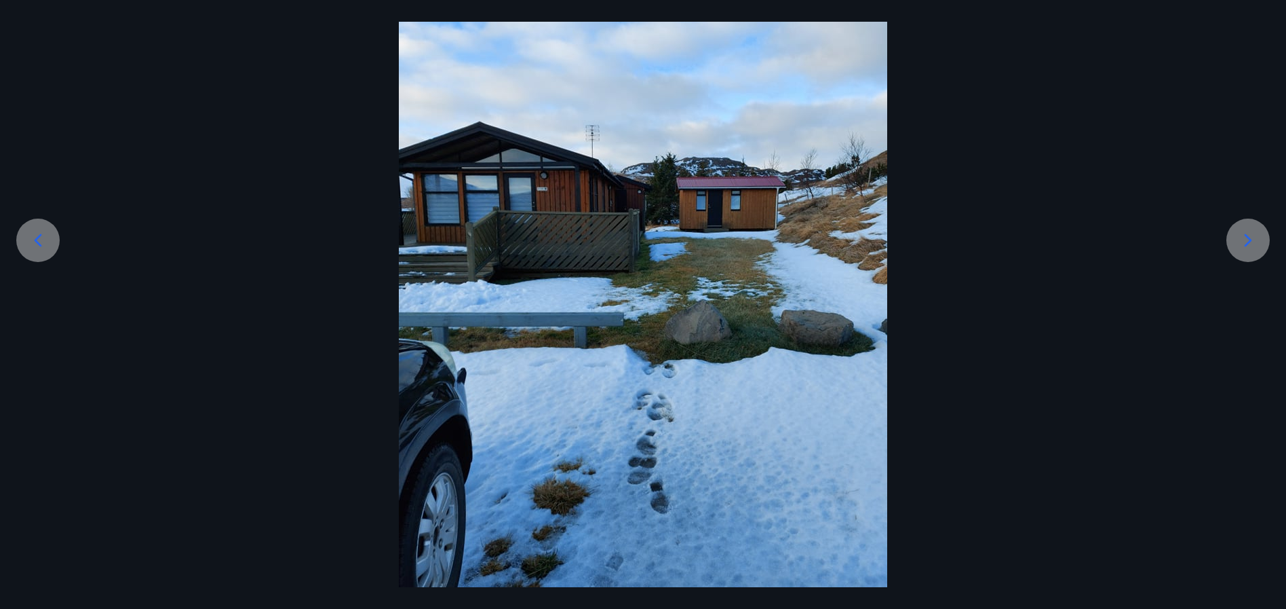
click at [36, 240] on icon at bounding box center [38, 239] width 7 height 13
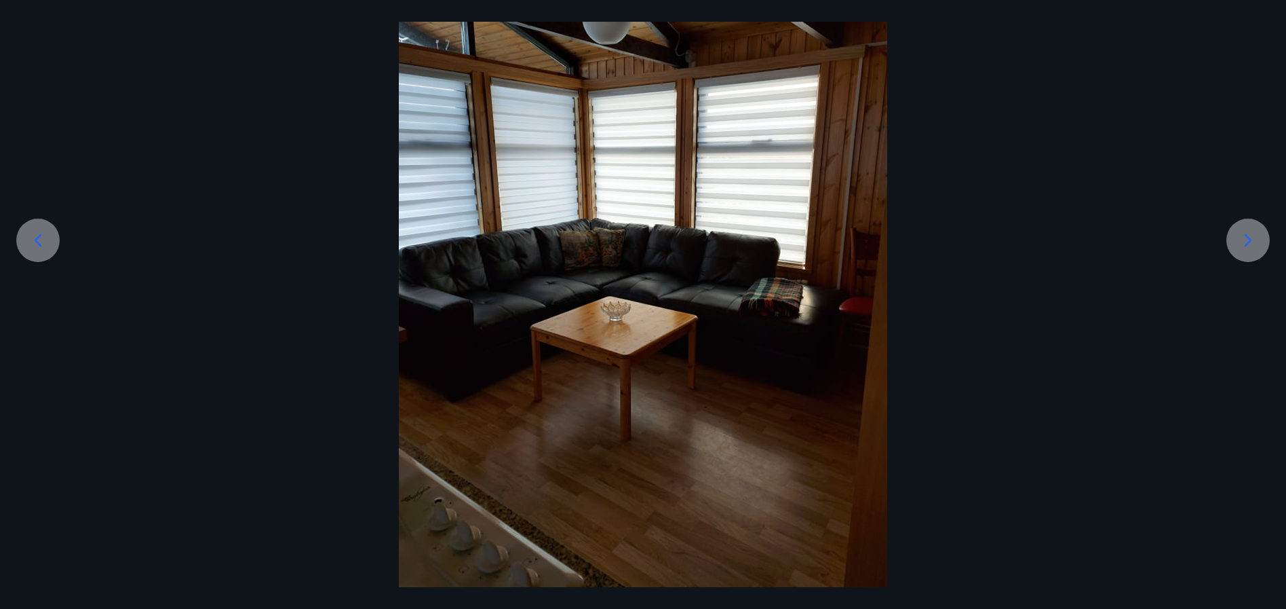
click at [36, 240] on icon at bounding box center [38, 239] width 7 height 13
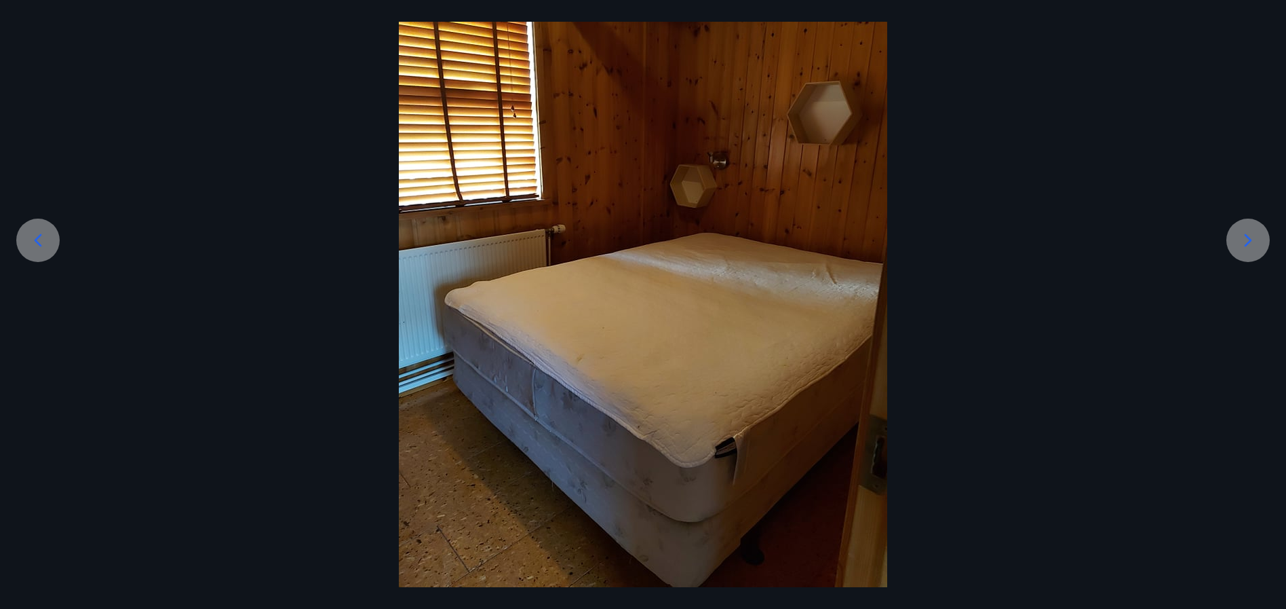
click at [36, 240] on icon at bounding box center [38, 239] width 7 height 13
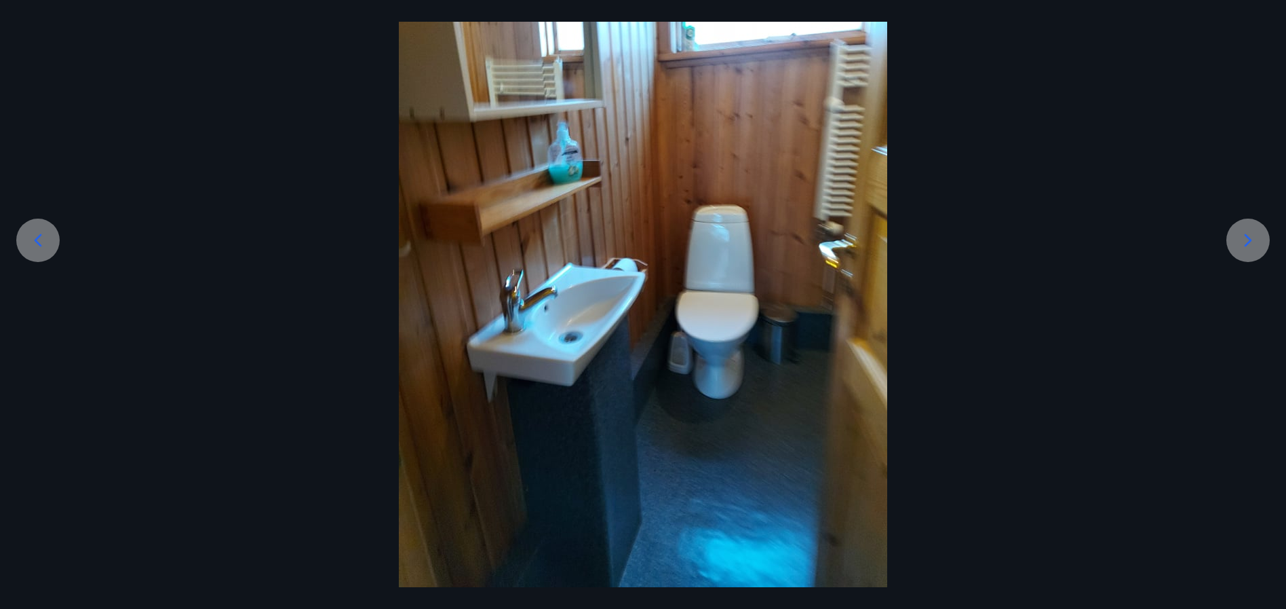
click at [36, 240] on icon at bounding box center [38, 239] width 7 height 13
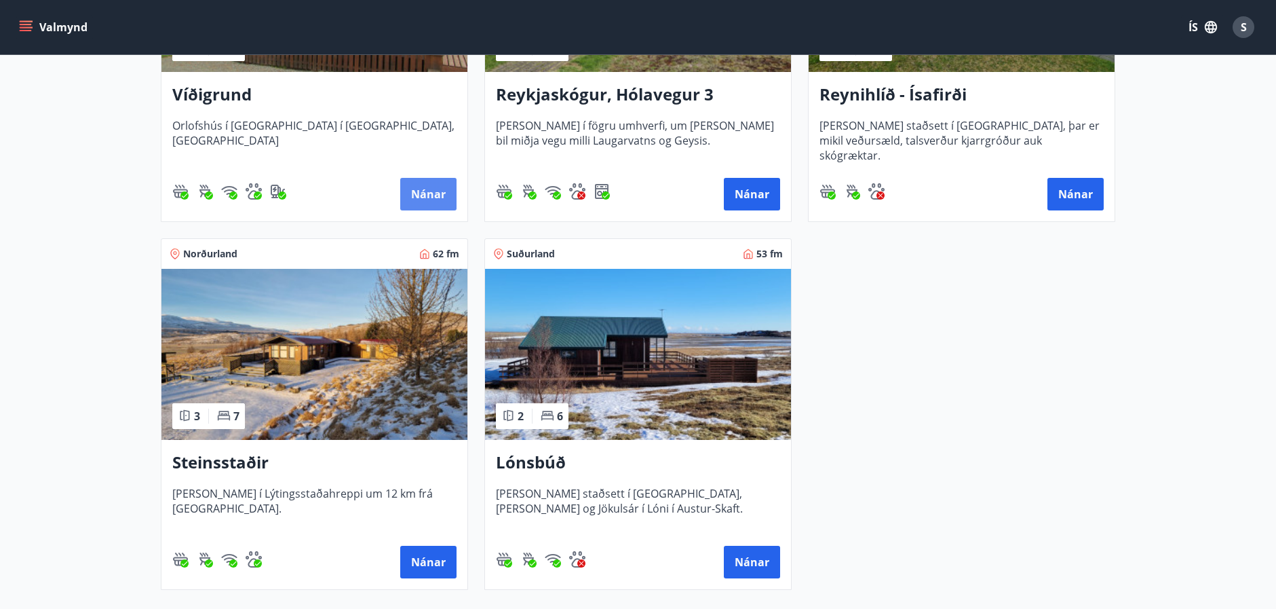
scroll to position [516, 0]
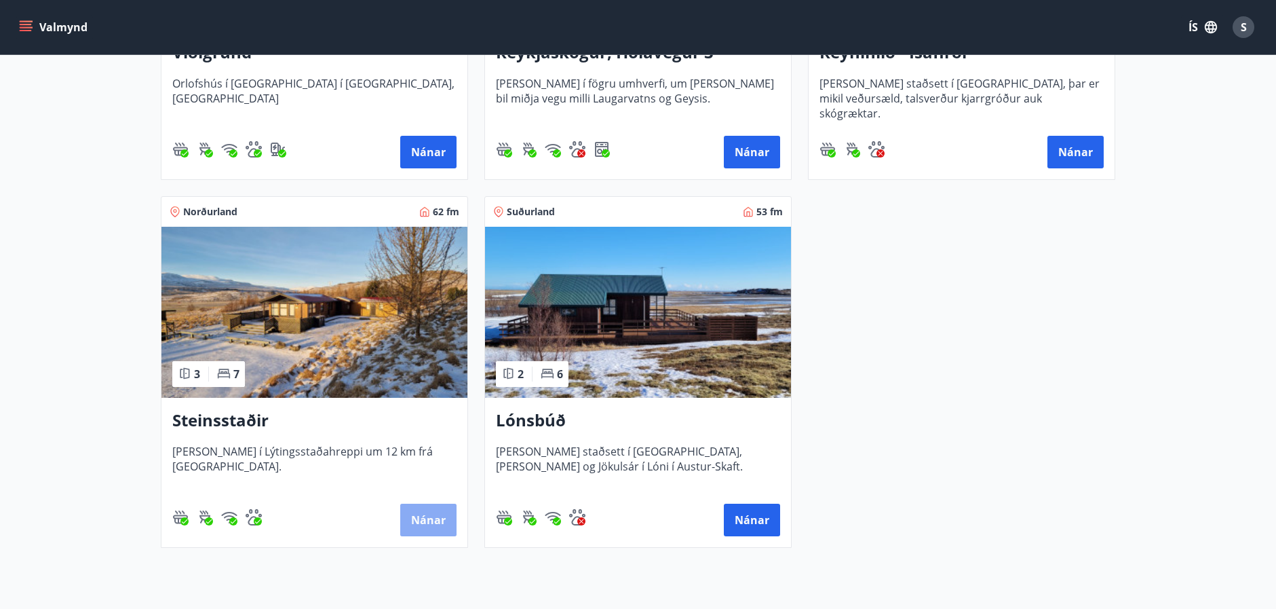
click at [419, 514] on button "Nánar" at bounding box center [428, 519] width 56 height 33
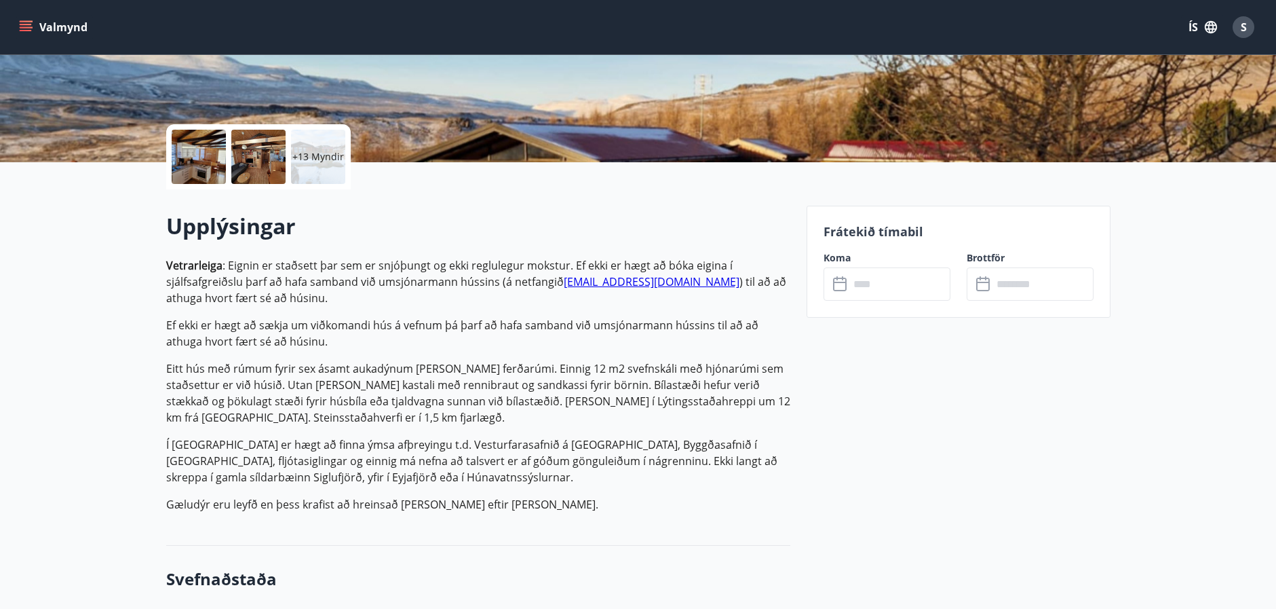
scroll to position [244, 0]
click at [866, 286] on input "text" at bounding box center [899, 284] width 101 height 33
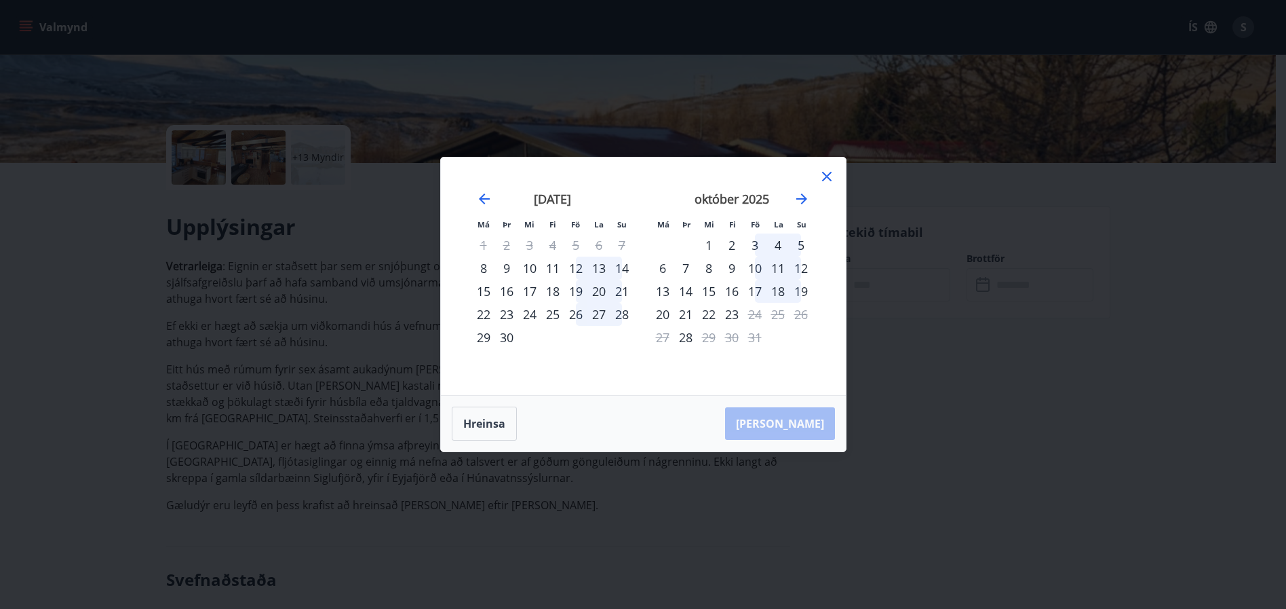
click at [552, 268] on div "11" at bounding box center [552, 267] width 23 height 23
click at [623, 269] on div "14" at bounding box center [622, 267] width 23 height 23
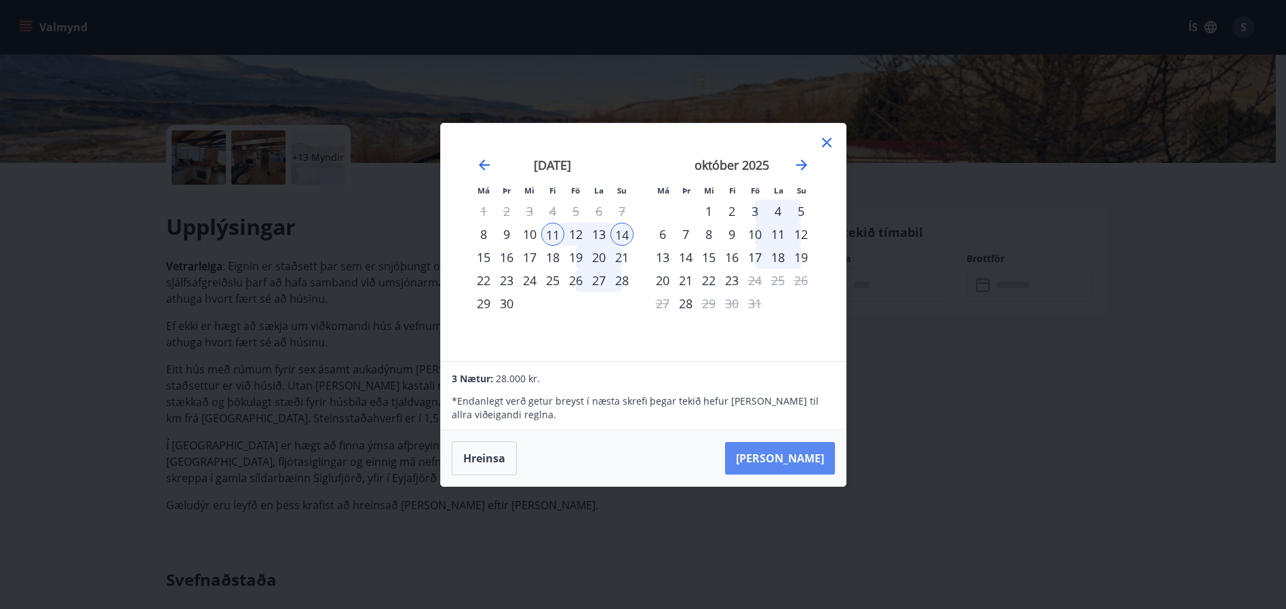
click at [800, 453] on button "Taka Frá" at bounding box center [780, 458] width 110 height 33
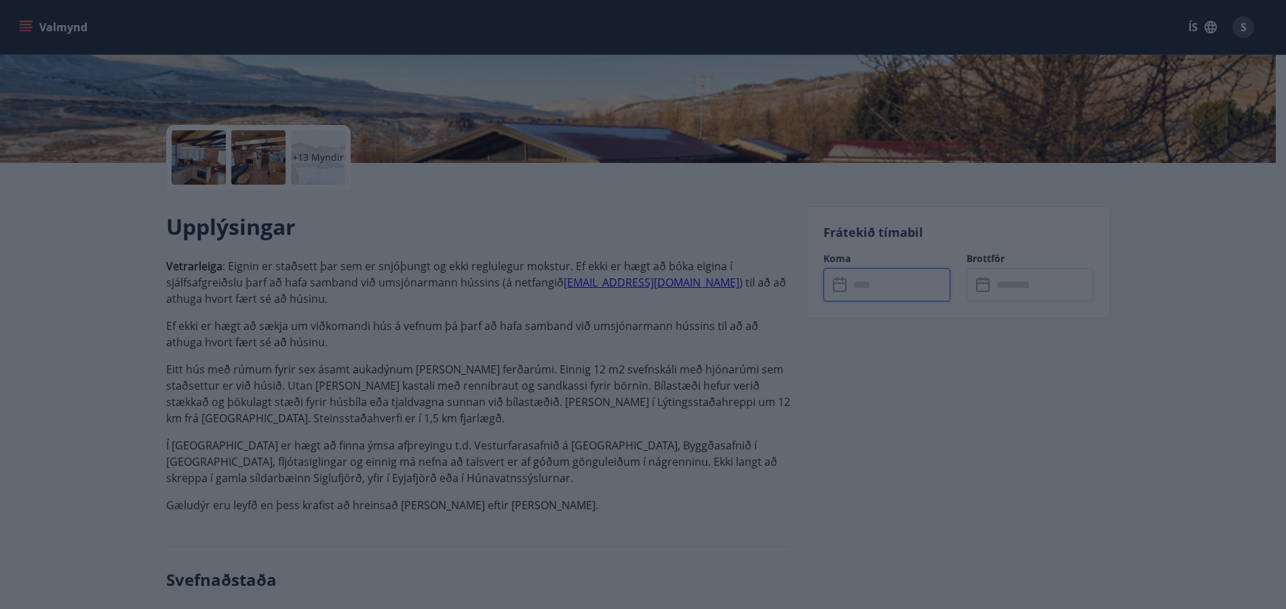
type input "******"
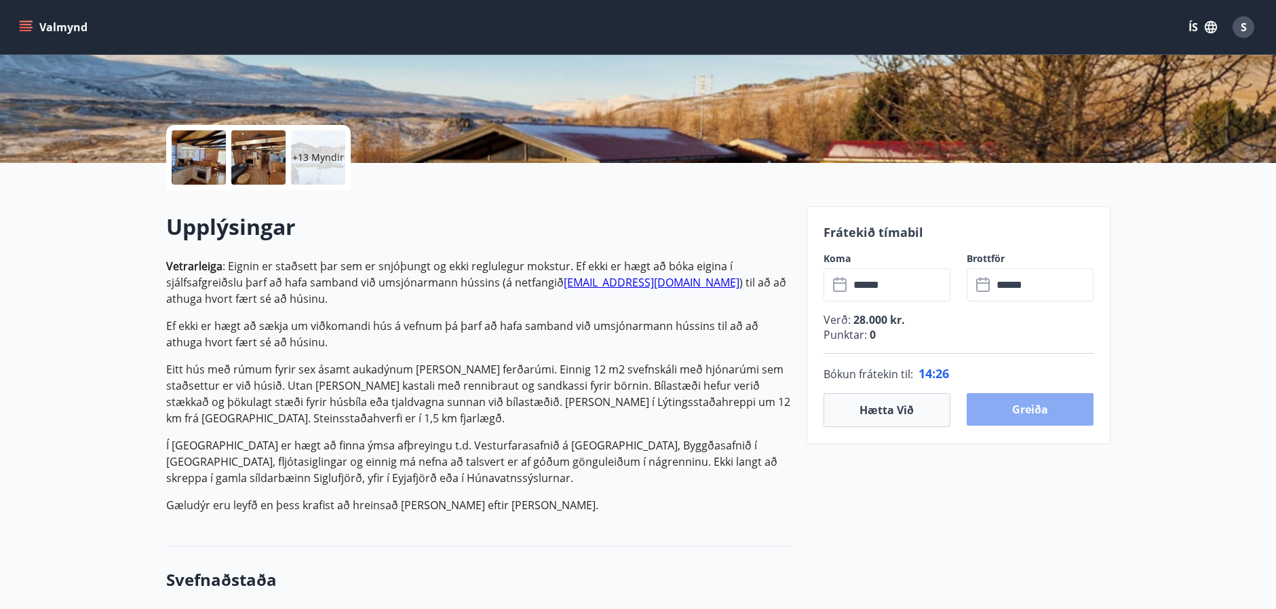
click at [1023, 412] on button "Greiða" at bounding box center [1030, 409] width 127 height 33
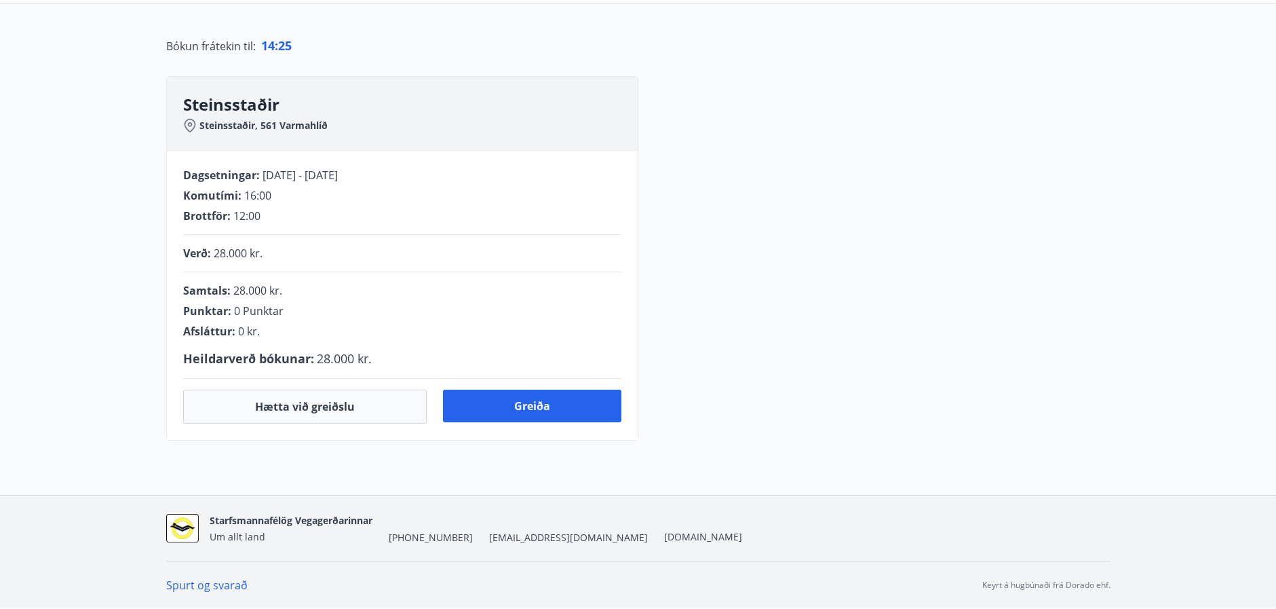
scroll to position [244, 0]
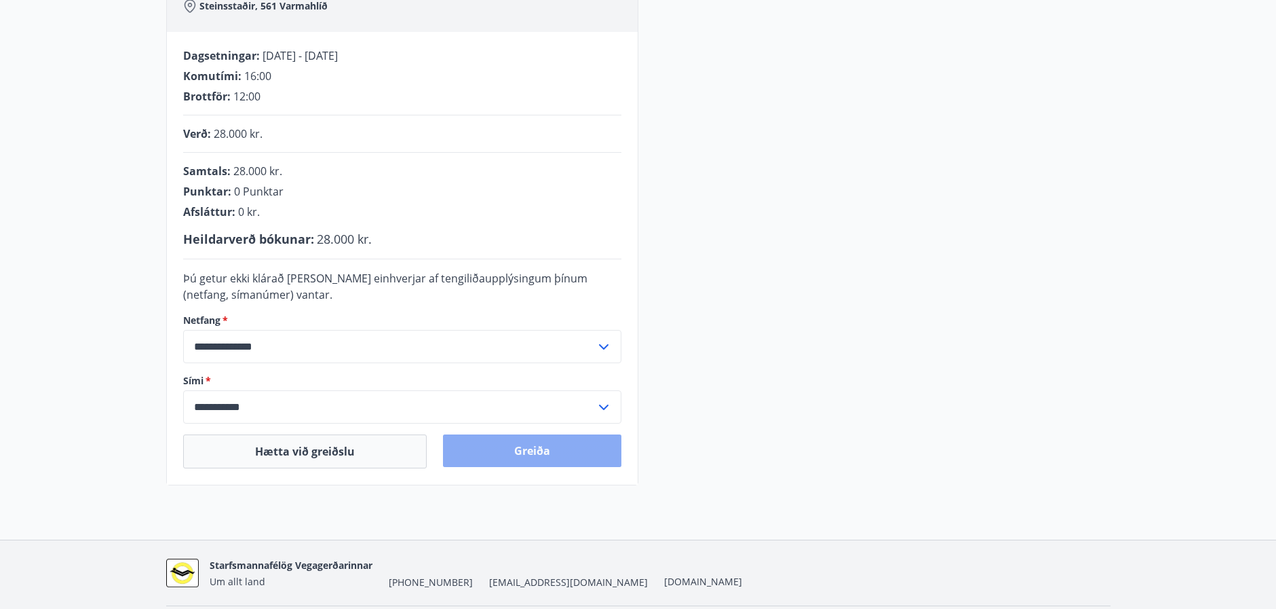
click at [524, 446] on button "Greiða" at bounding box center [532, 450] width 178 height 33
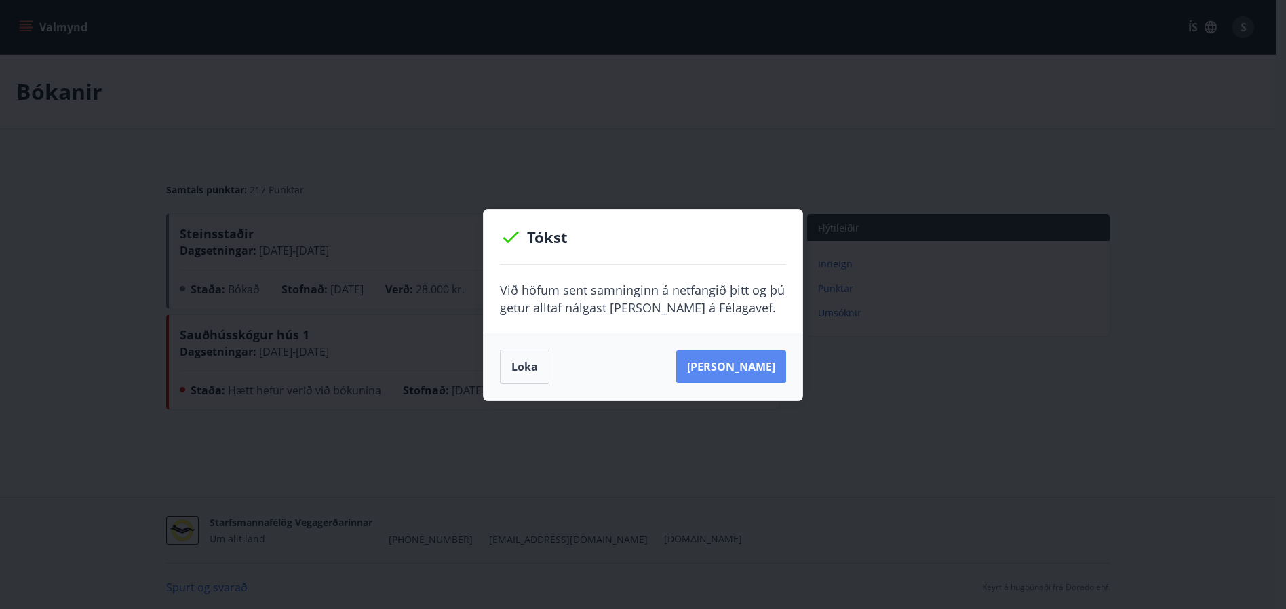
click at [736, 368] on button "[PERSON_NAME]" at bounding box center [731, 366] width 110 height 33
click at [520, 365] on button "Loka" at bounding box center [525, 366] width 50 height 34
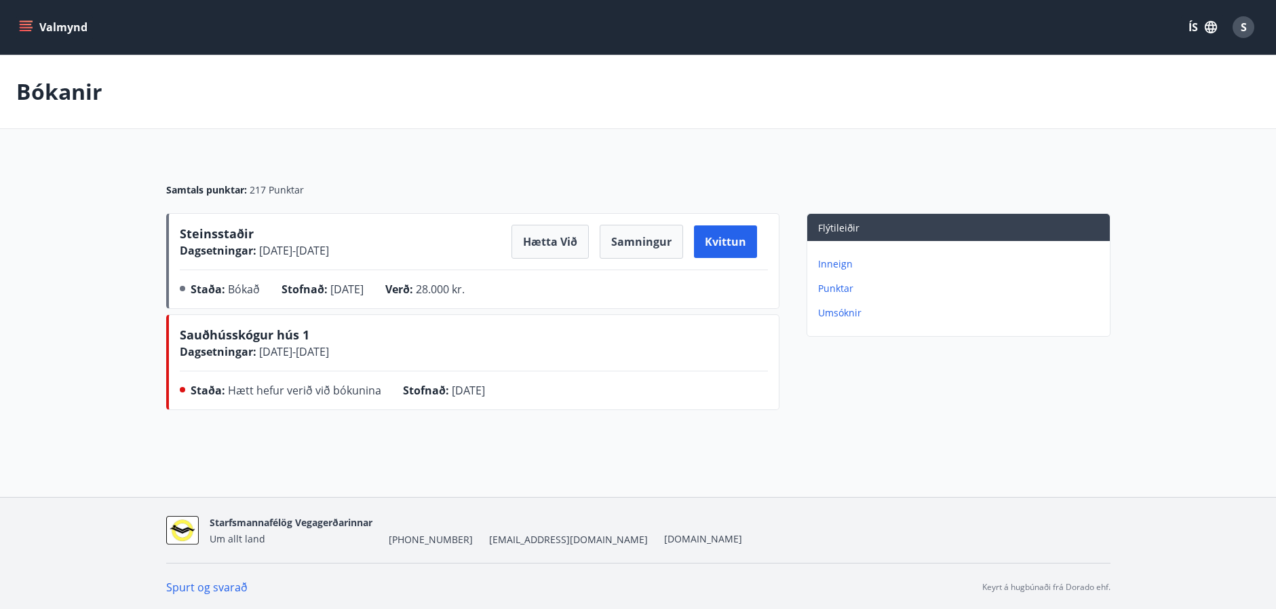
click at [24, 22] on icon "menu" at bounding box center [26, 27] width 14 height 14
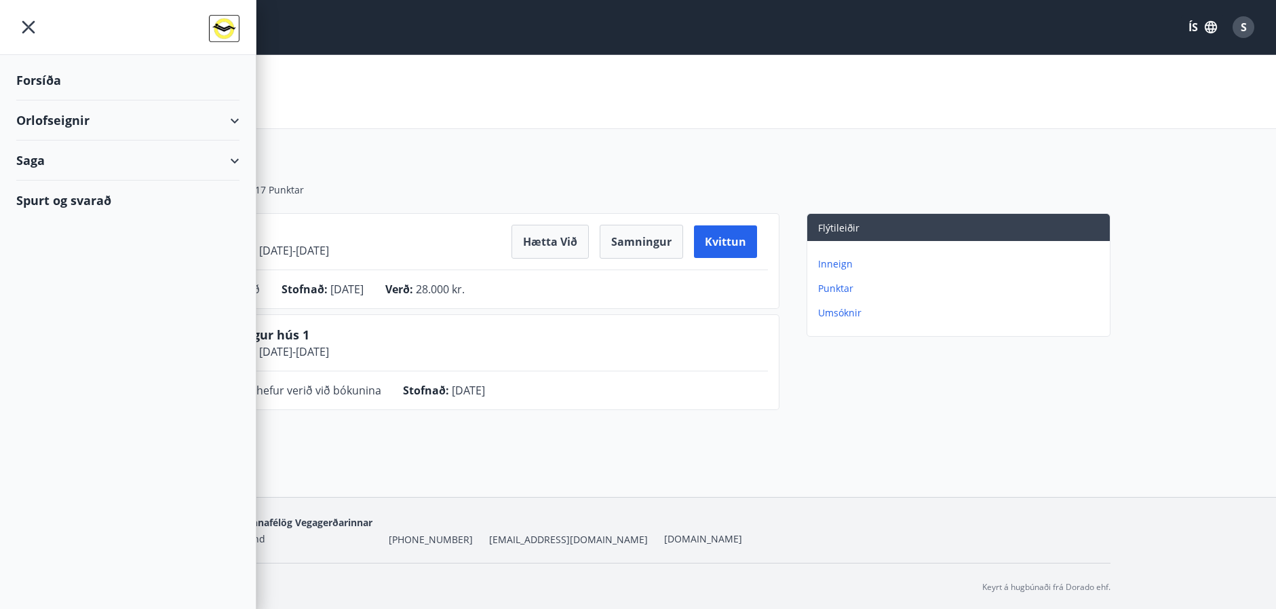
click at [68, 119] on div "Orlofseignir" at bounding box center [127, 120] width 223 height 40
click at [334, 428] on div "Bókanir Samtals punktar : 217 Punktar Steinsstaðir Dagsetningar : [DATE] - [DAT…" at bounding box center [638, 262] width 1276 height 414
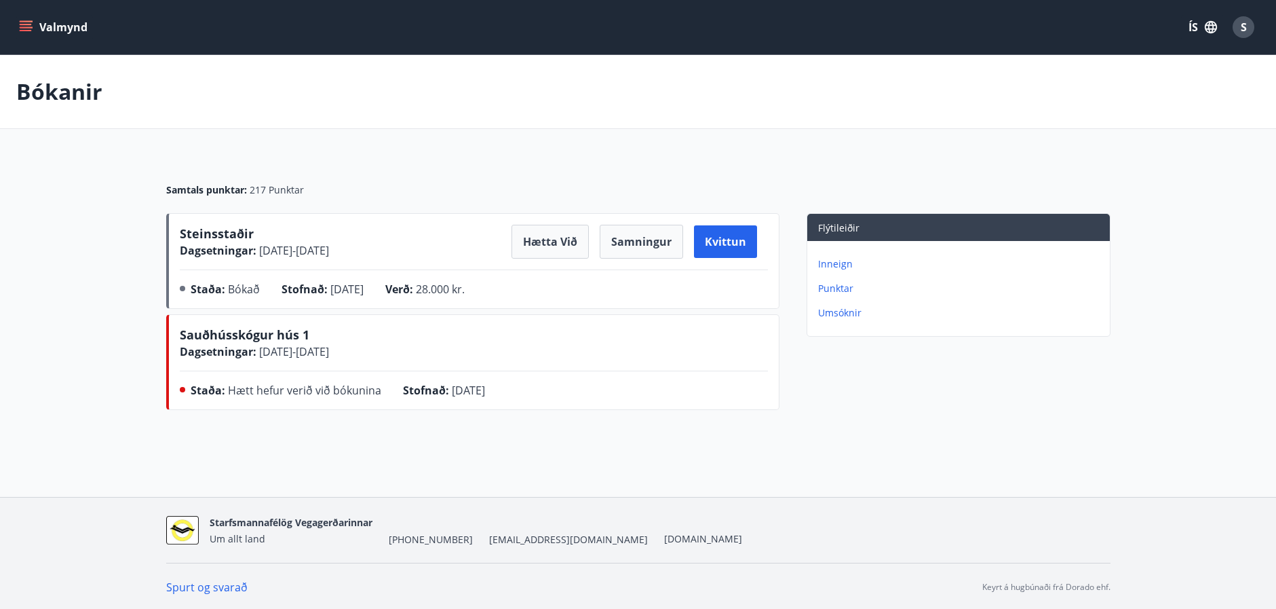
click at [46, 28] on button "Valmynd" at bounding box center [54, 27] width 77 height 24
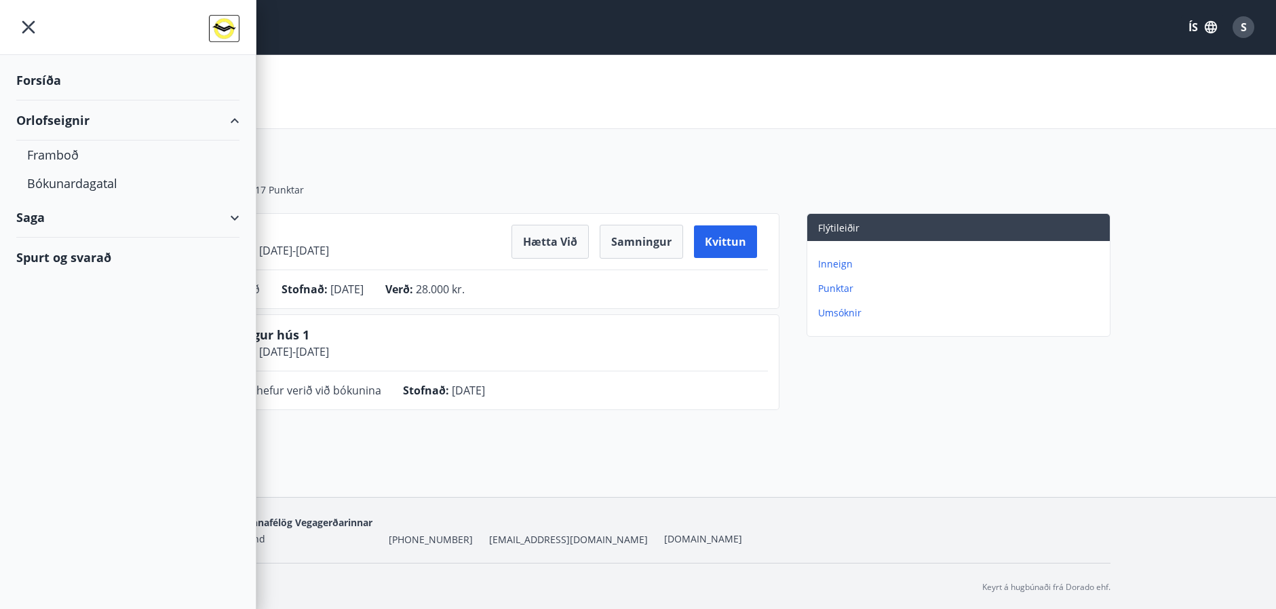
click at [47, 81] on div "Forsíða" at bounding box center [127, 80] width 223 height 40
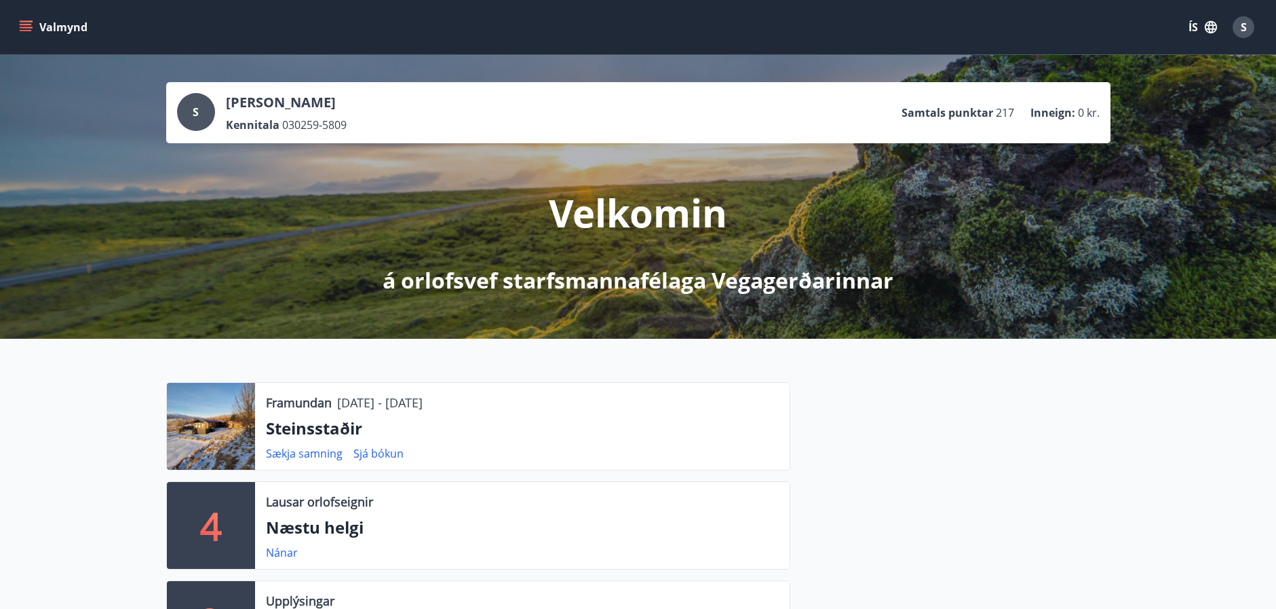
click at [987, 485] on div at bounding box center [950, 530] width 320 height 297
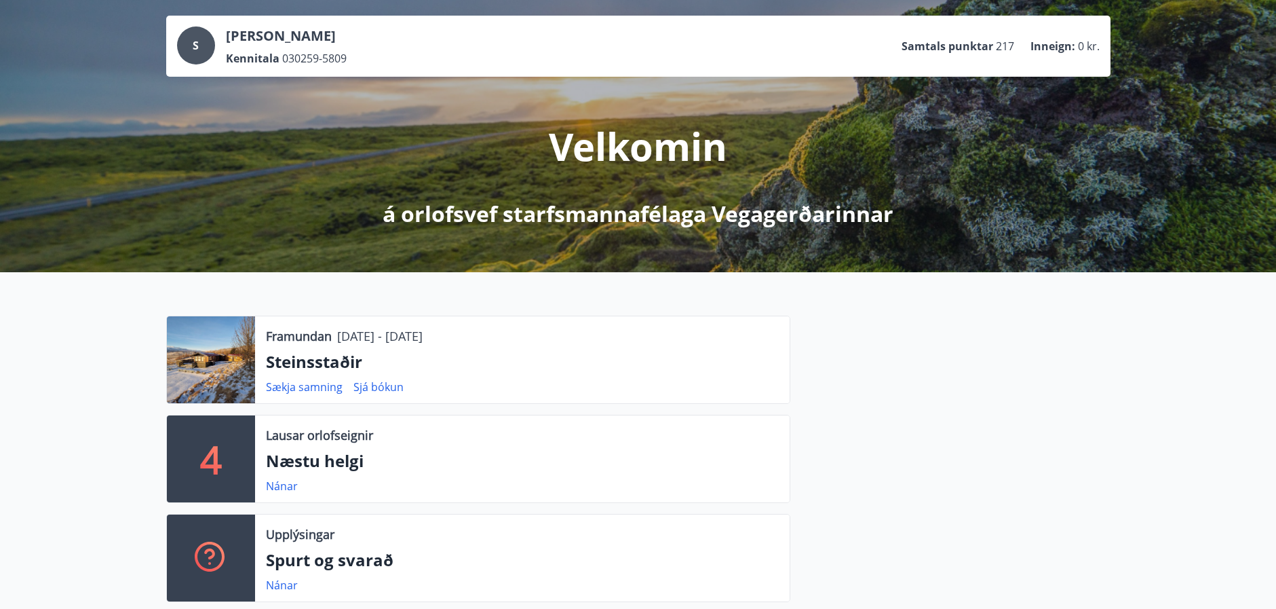
scroll to position [39, 0]
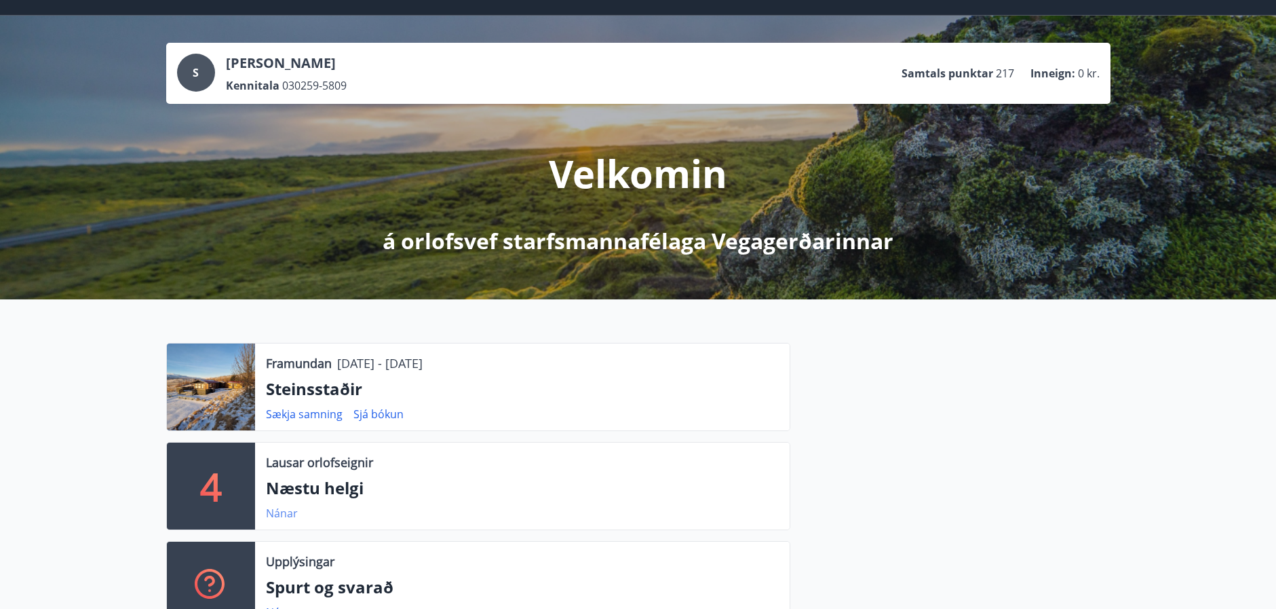
click at [284, 516] on link "Nánar" at bounding box center [282, 512] width 32 height 15
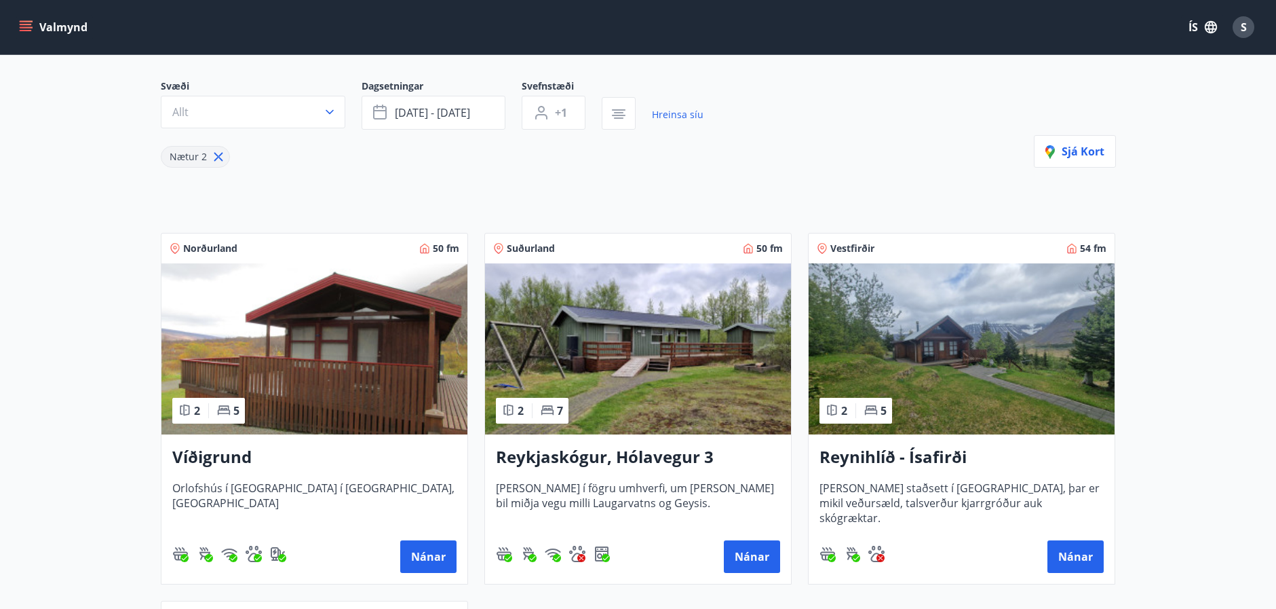
scroll to position [109, 0]
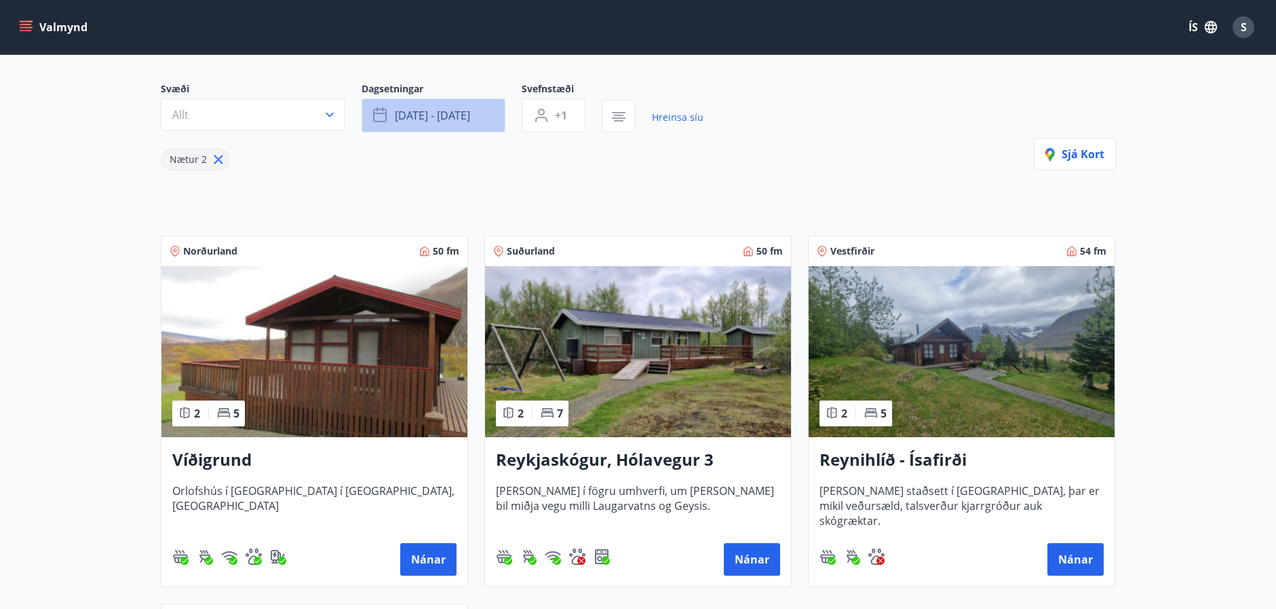
click at [462, 115] on span "[DATE] - [DATE]" at bounding box center [432, 115] width 75 height 15
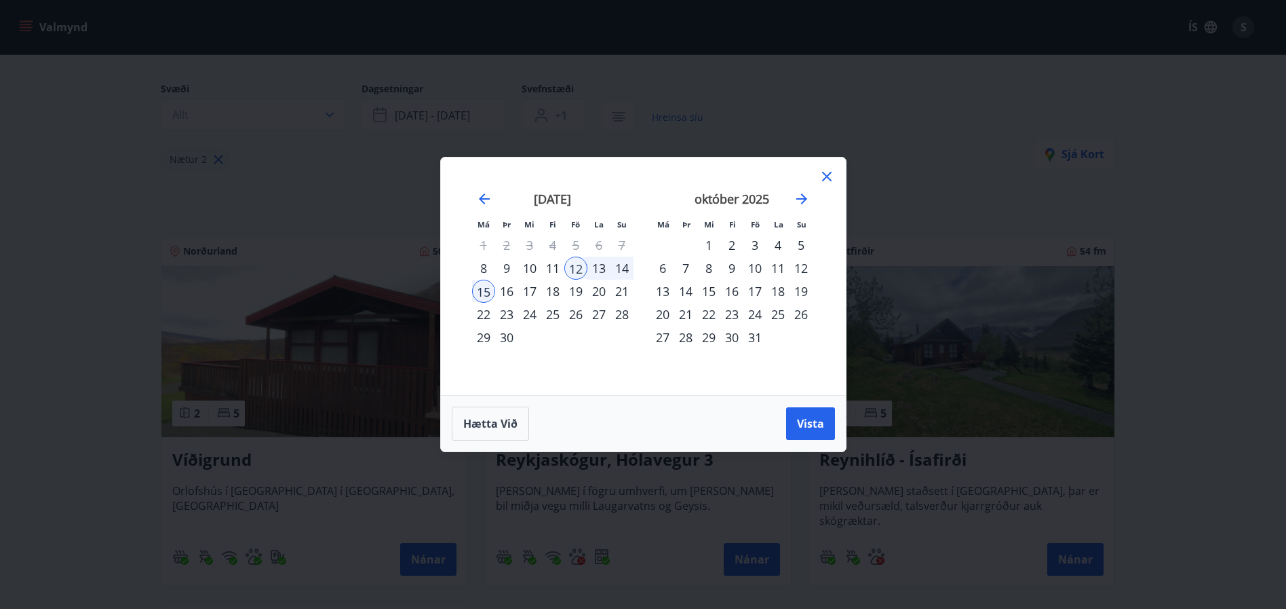
click at [577, 291] on div "19" at bounding box center [575, 290] width 23 height 23
click at [620, 291] on div "21" at bounding box center [622, 290] width 23 height 23
click at [804, 425] on span "Vista" at bounding box center [810, 423] width 27 height 15
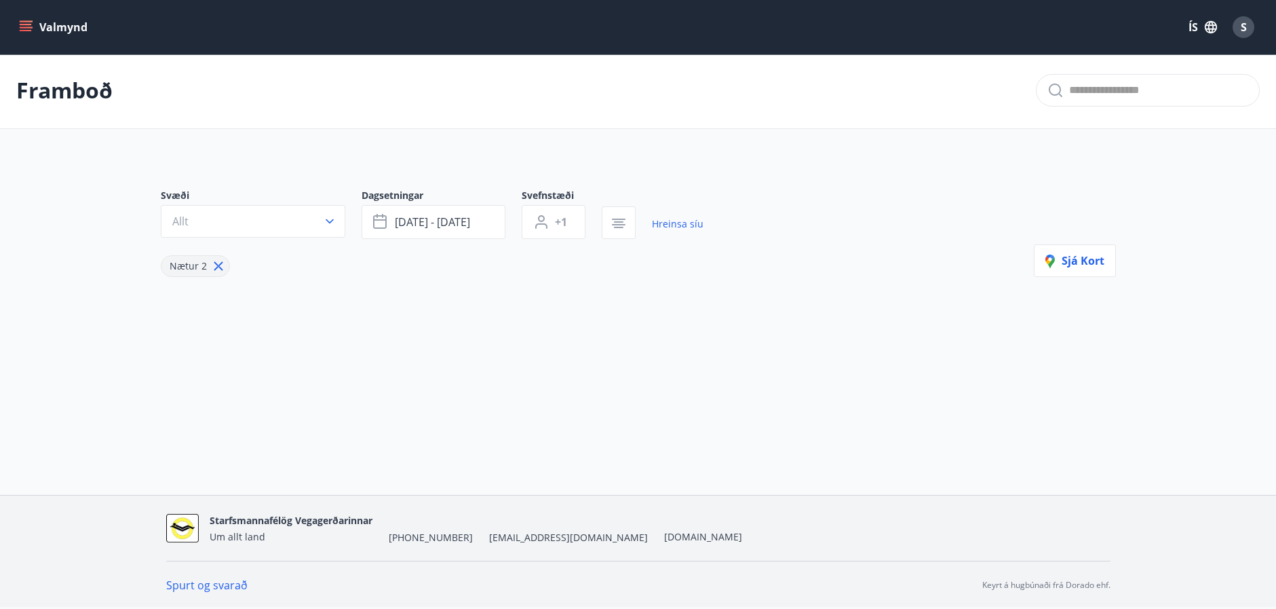
scroll to position [2, 0]
click at [427, 219] on span "[DATE] - [DATE]" at bounding box center [432, 221] width 75 height 15
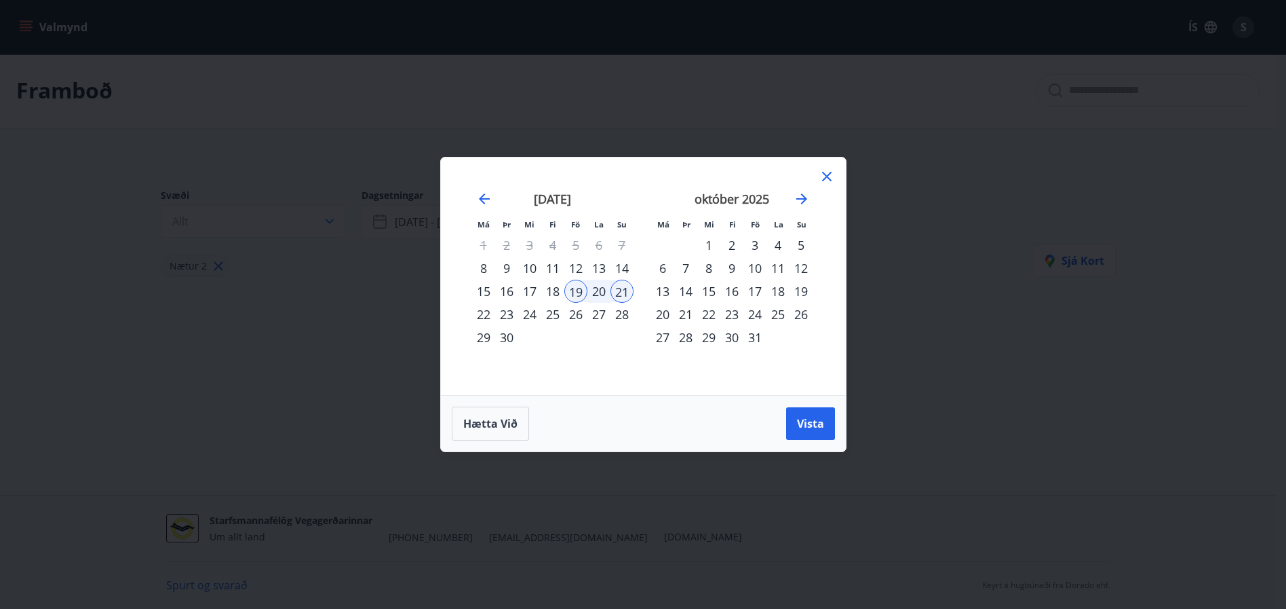
click at [556, 290] on div "18" at bounding box center [552, 290] width 23 height 23
click at [796, 417] on button "Vista" at bounding box center [810, 423] width 49 height 33
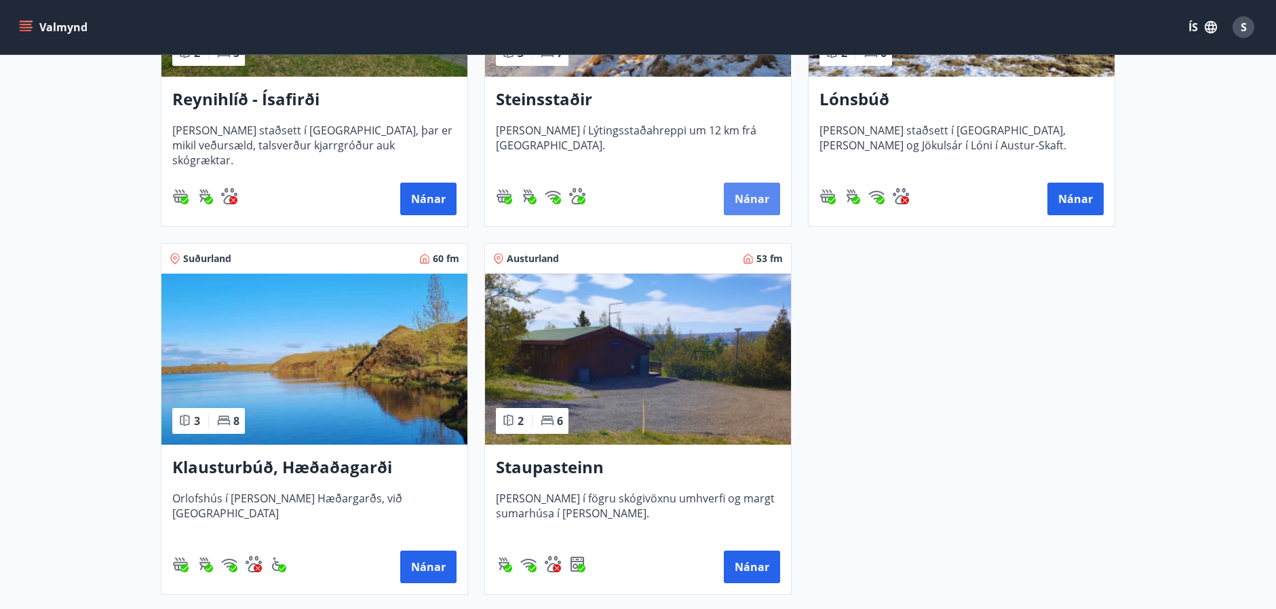
scroll to position [870, 0]
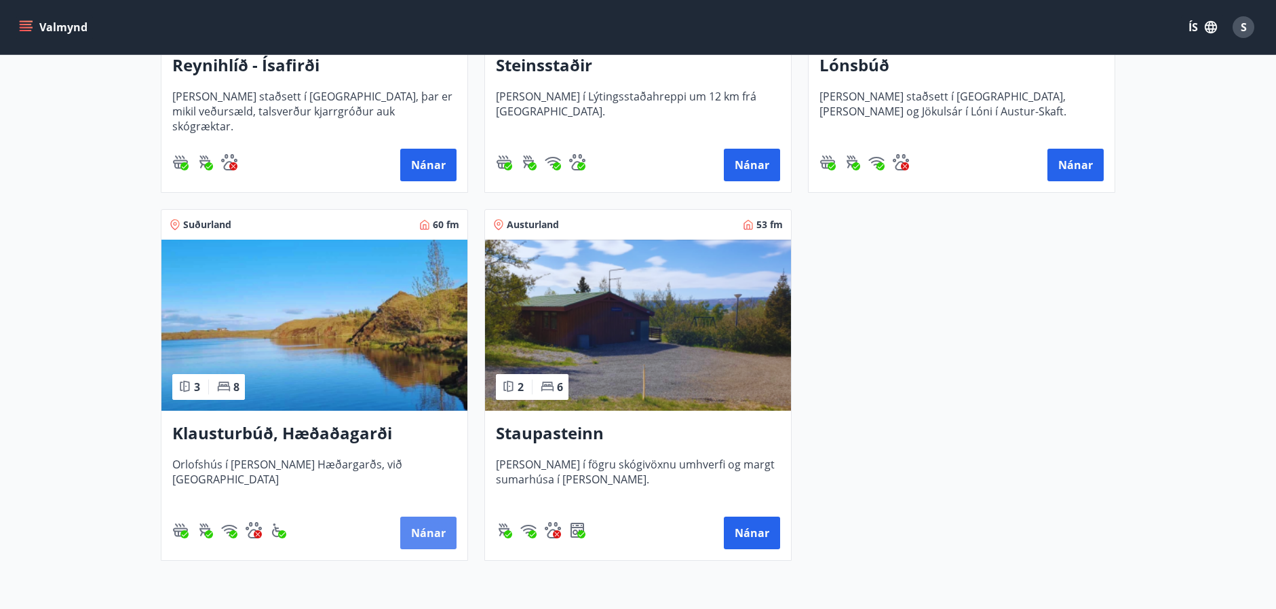
click at [428, 532] on button "Nánar" at bounding box center [428, 532] width 56 height 33
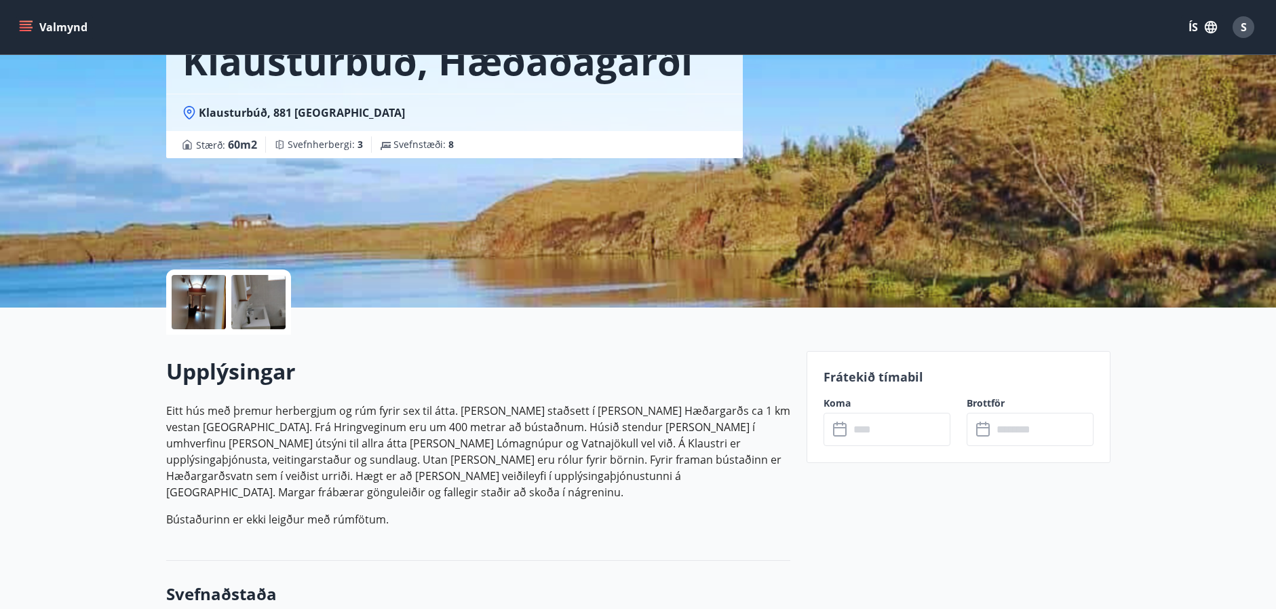
scroll to position [109, 0]
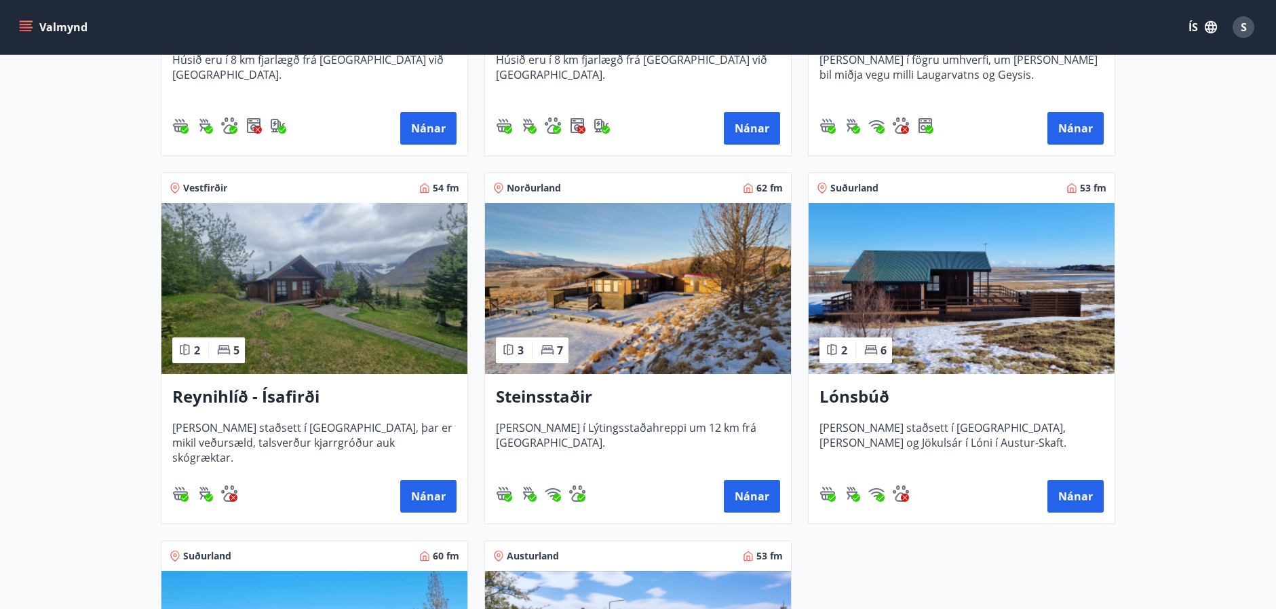
scroll to position [651, 0]
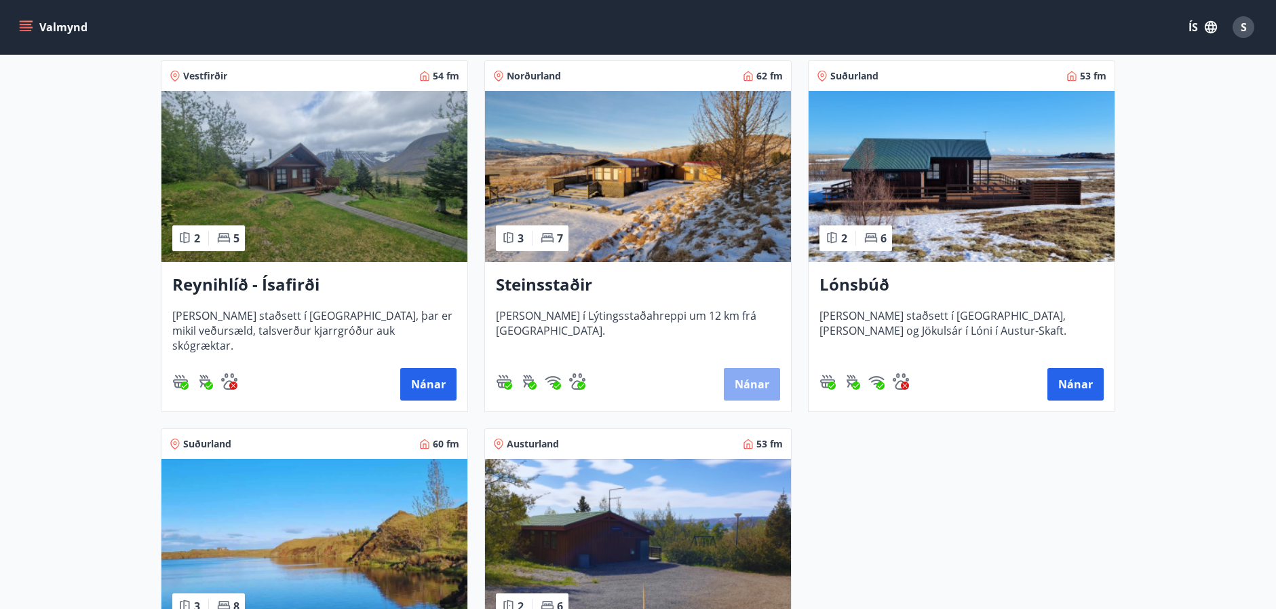
click at [747, 377] on button "Nánar" at bounding box center [752, 384] width 56 height 33
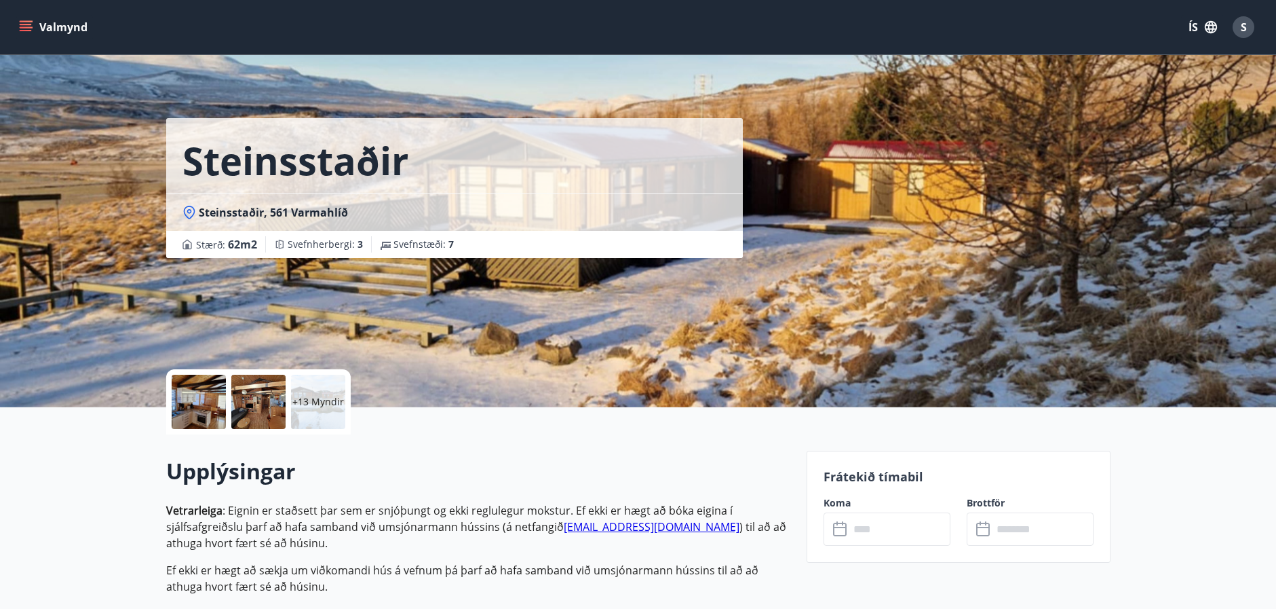
drag, startPoint x: 1, startPoint y: 1, endPoint x: 448, endPoint y: 326, distance: 552.3
click at [448, 326] on div "Steinsstaðir Steinsstaðir, 561 [GEOGRAPHIC_DATA] : 62 m2 [GEOGRAPHIC_DATA] : 3 …" at bounding box center [481, 203] width 630 height 407
click at [322, 400] on p "+13 Myndir" at bounding box center [318, 402] width 52 height 14
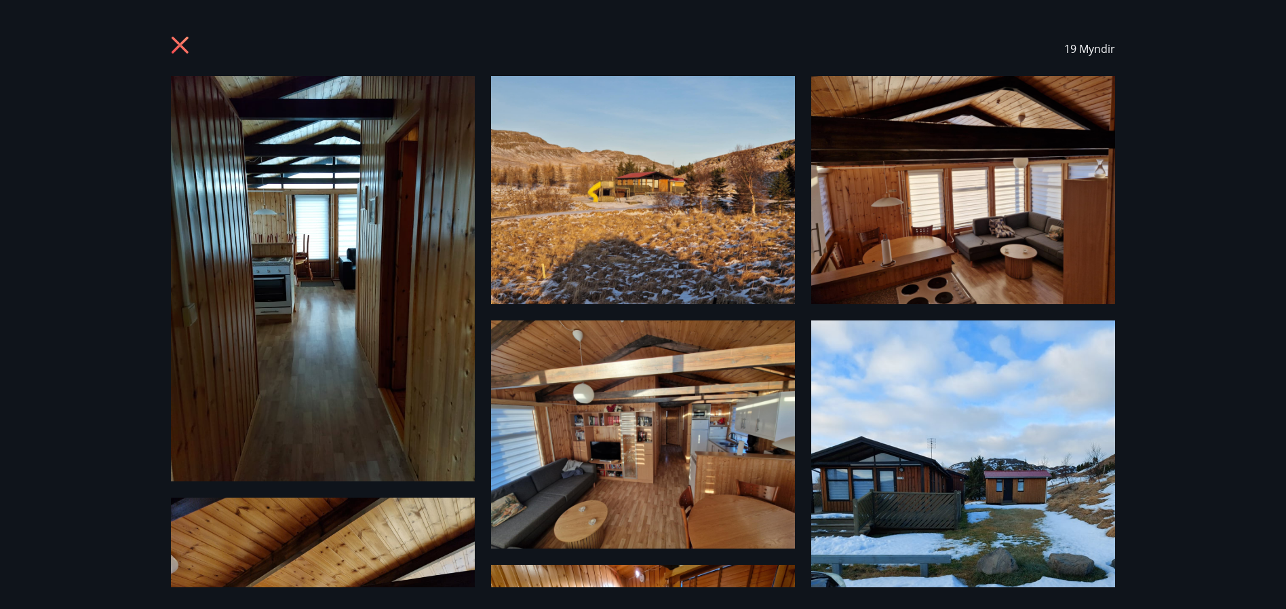
click at [317, 313] on img at bounding box center [323, 278] width 304 height 405
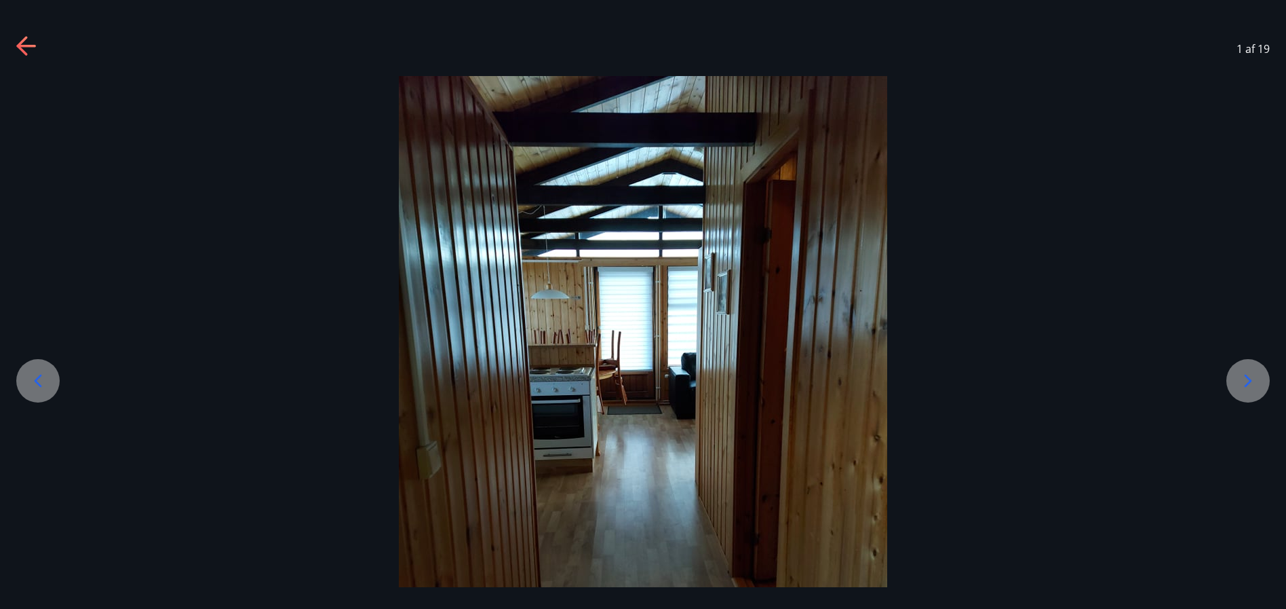
click at [1243, 378] on icon at bounding box center [1248, 381] width 22 height 22
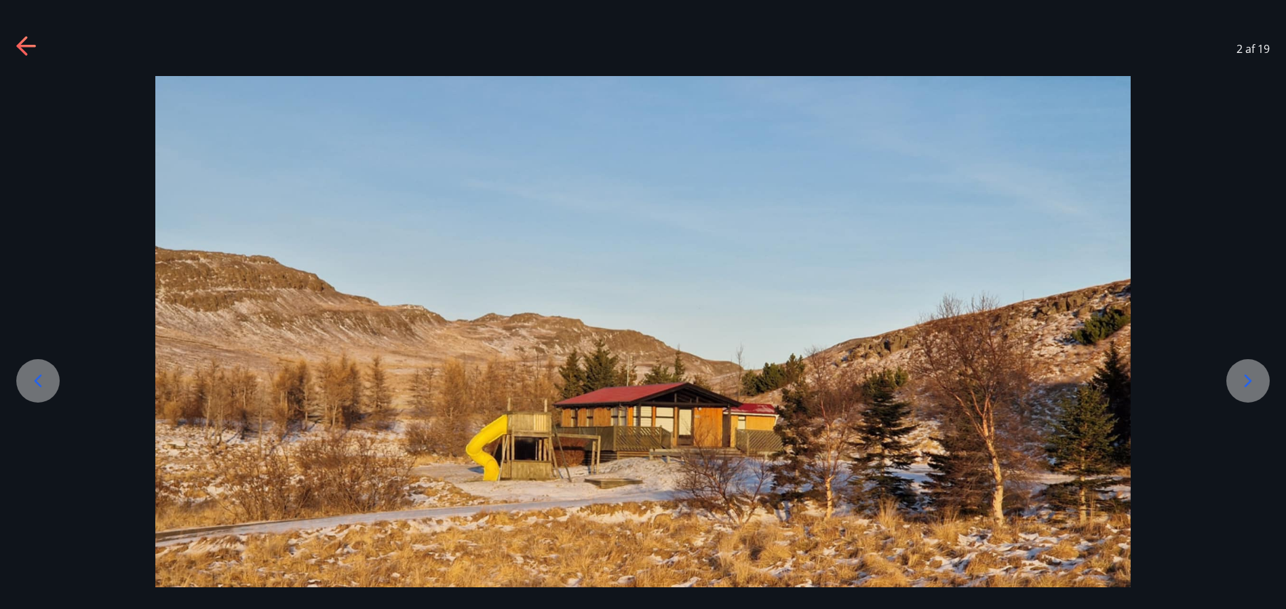
click at [1243, 378] on icon at bounding box center [1248, 381] width 22 height 22
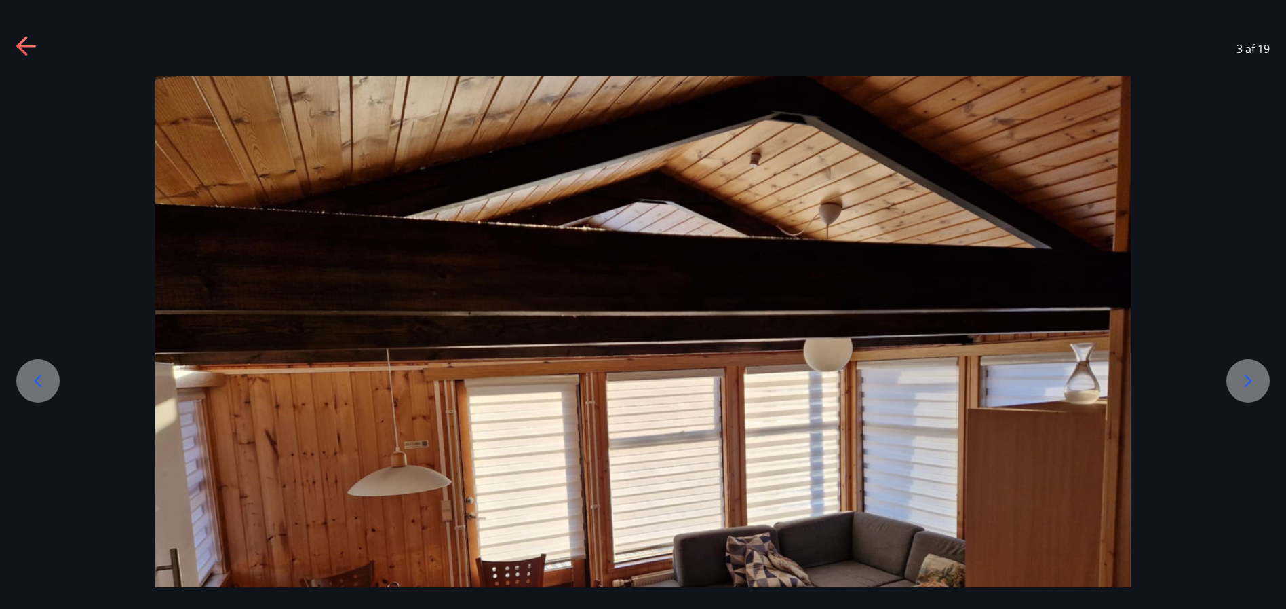
click at [1217, 465] on div at bounding box center [643, 442] width 1286 height 732
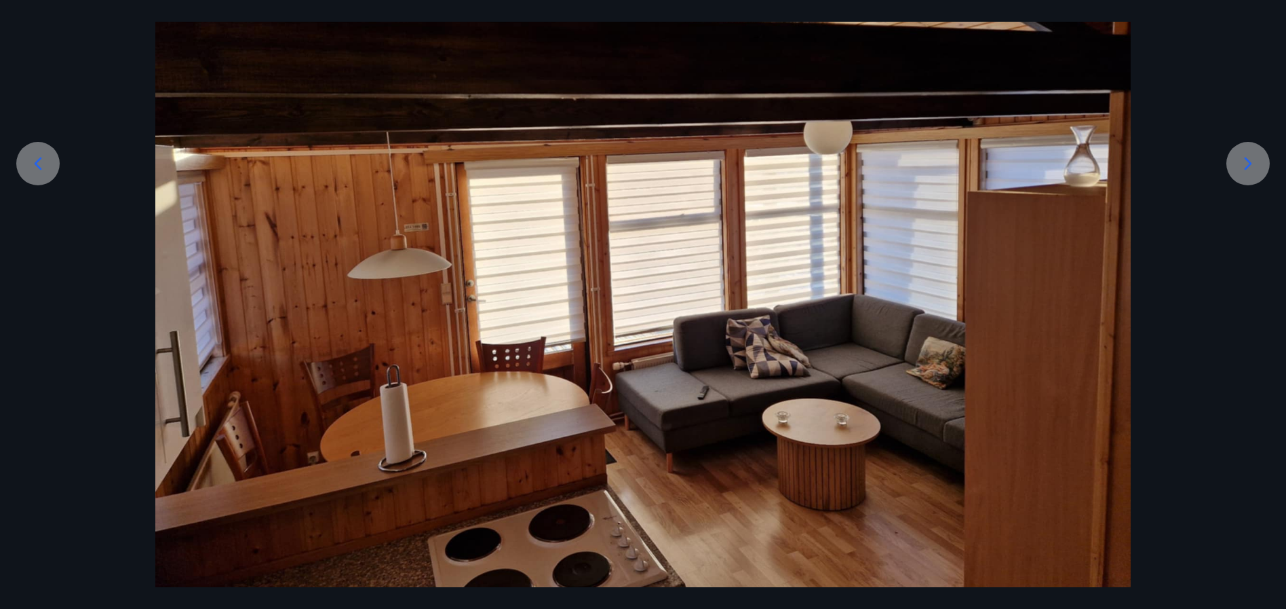
scroll to position [221, 0]
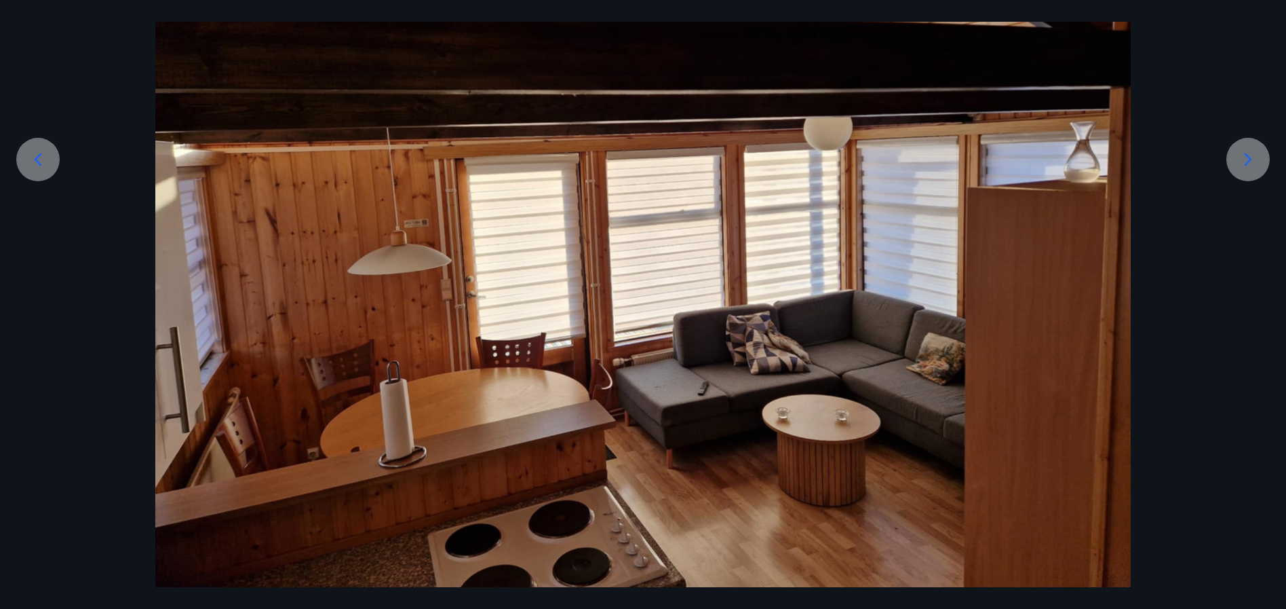
click at [1246, 159] on icon at bounding box center [1248, 160] width 22 height 22
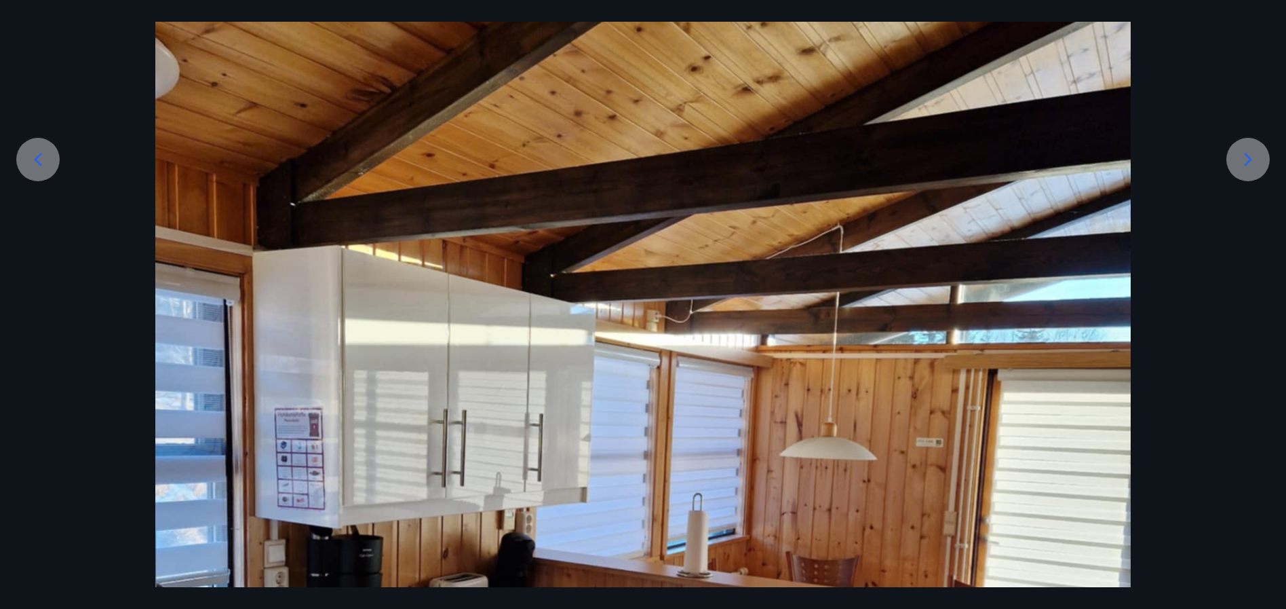
click at [1214, 358] on div at bounding box center [643, 505] width 1286 height 1300
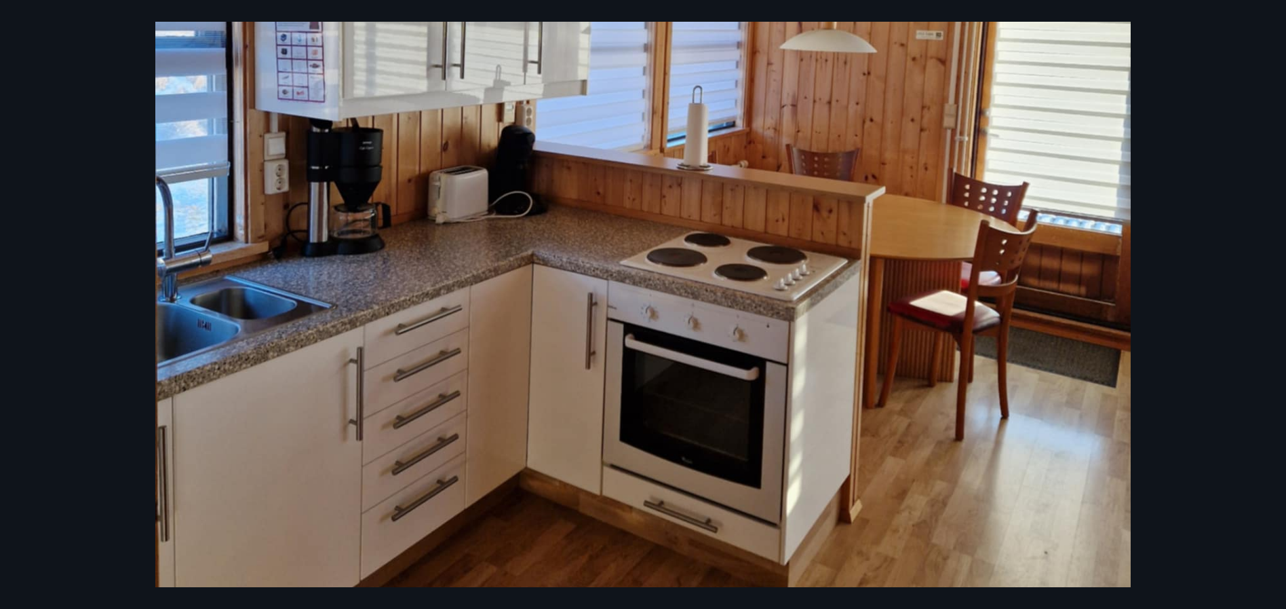
scroll to position [655, 0]
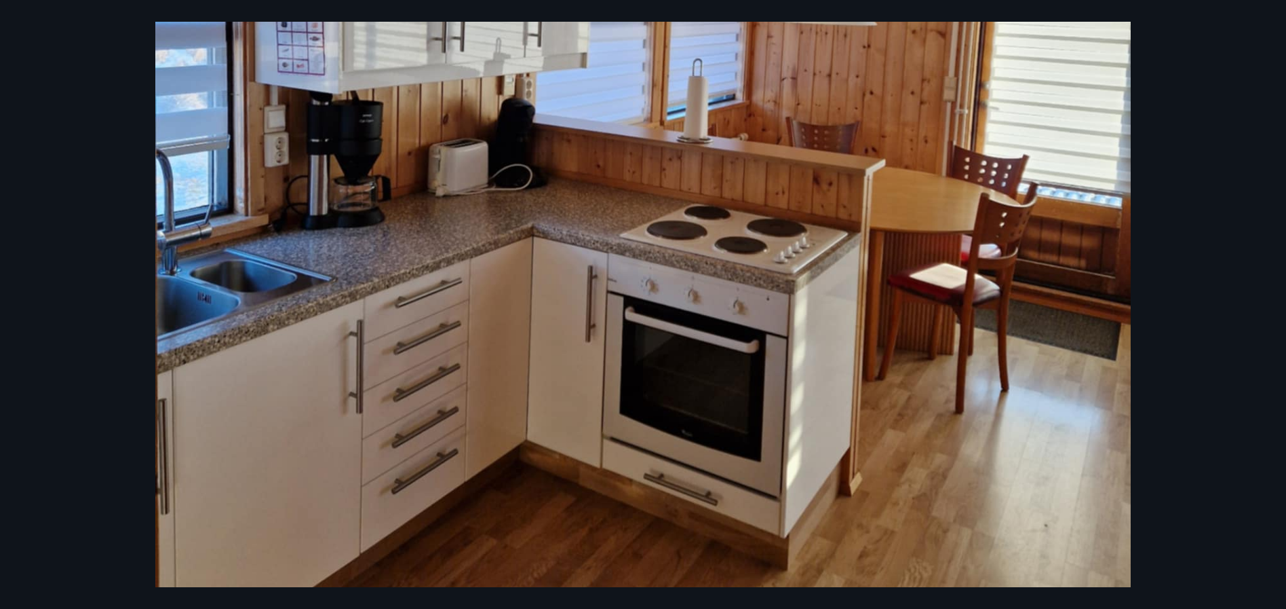
click at [1229, 284] on div at bounding box center [643, 71] width 1286 height 1300
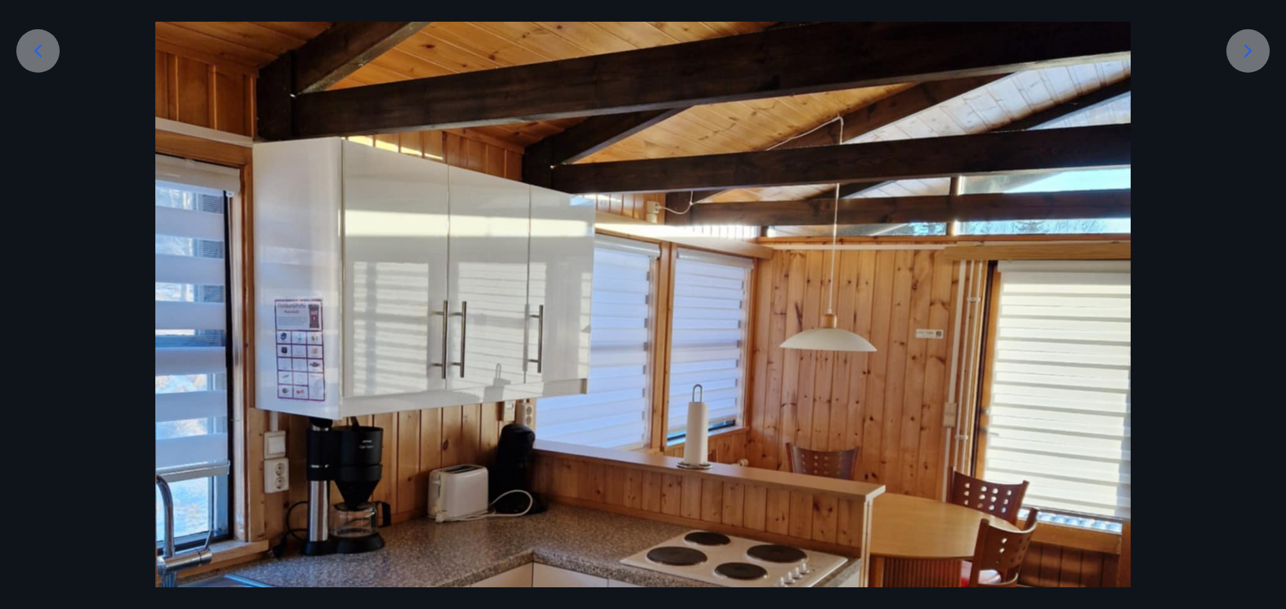
scroll to position [275, 0]
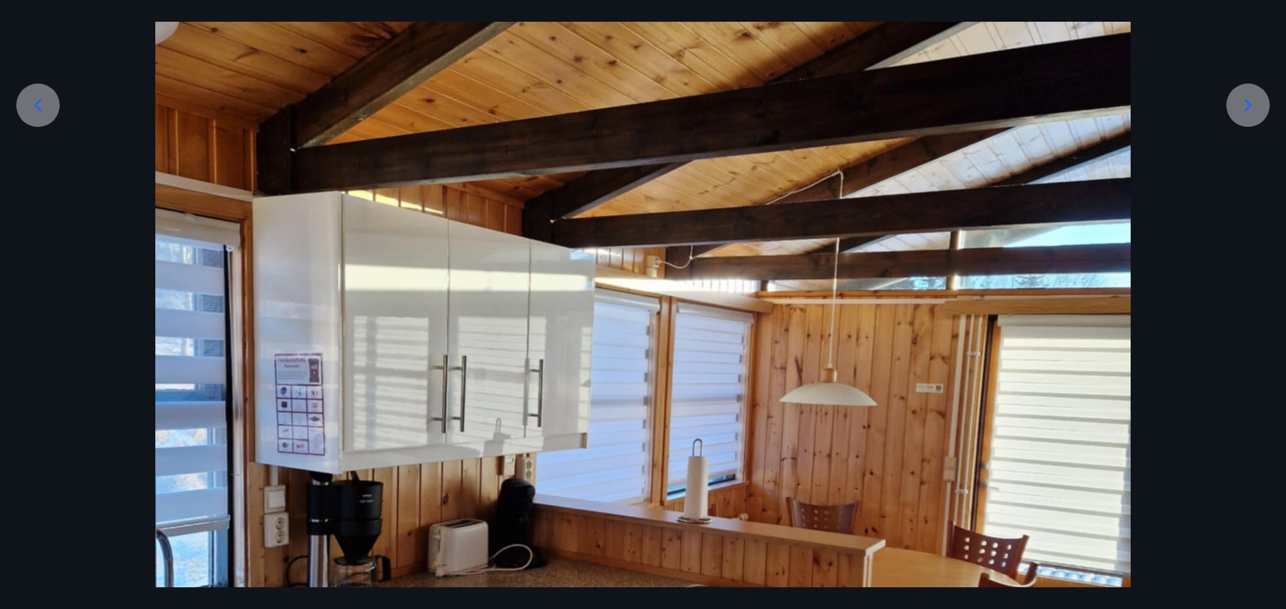
click at [1251, 101] on icon at bounding box center [1248, 105] width 22 height 22
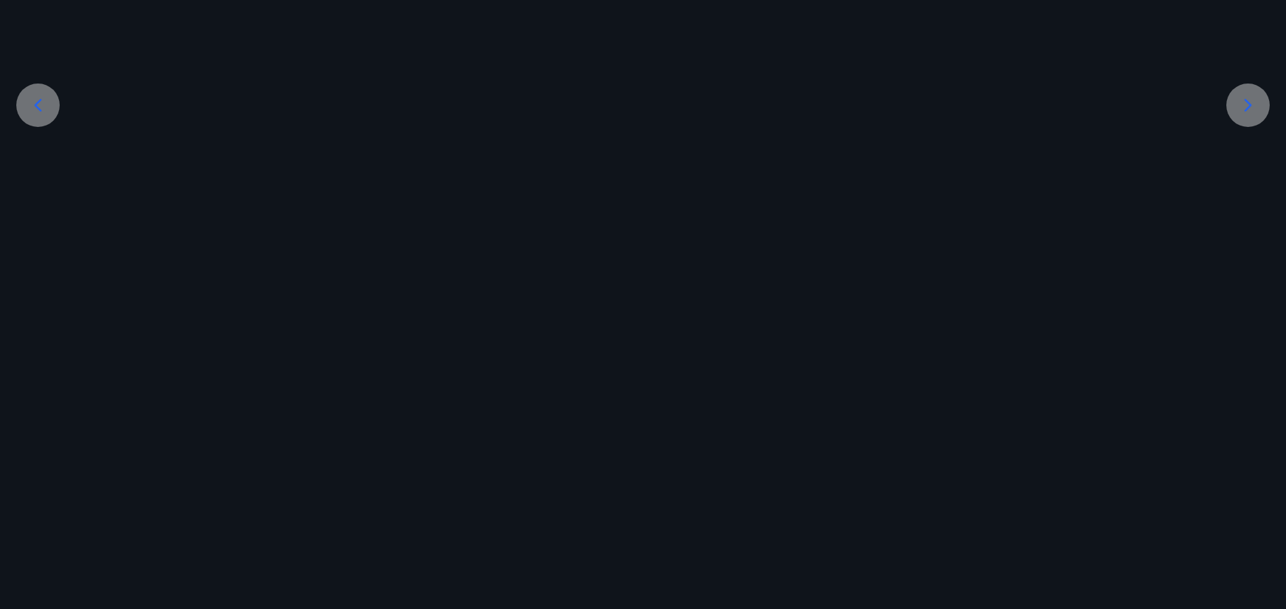
scroll to position [221, 0]
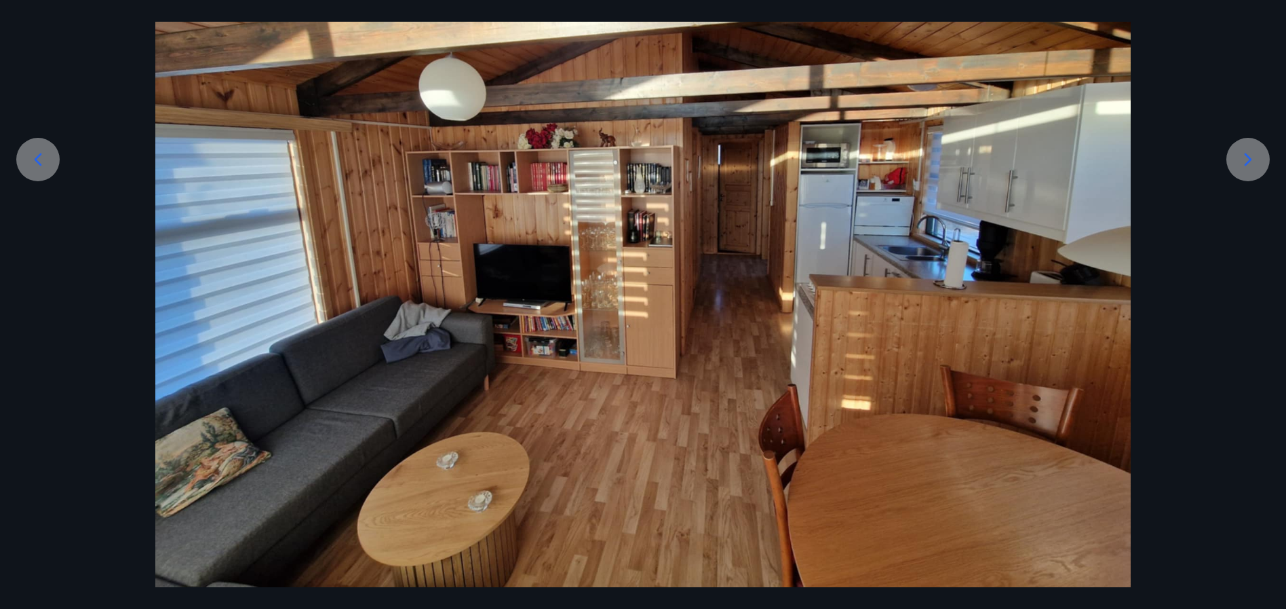
click at [1248, 151] on icon at bounding box center [1248, 160] width 22 height 22
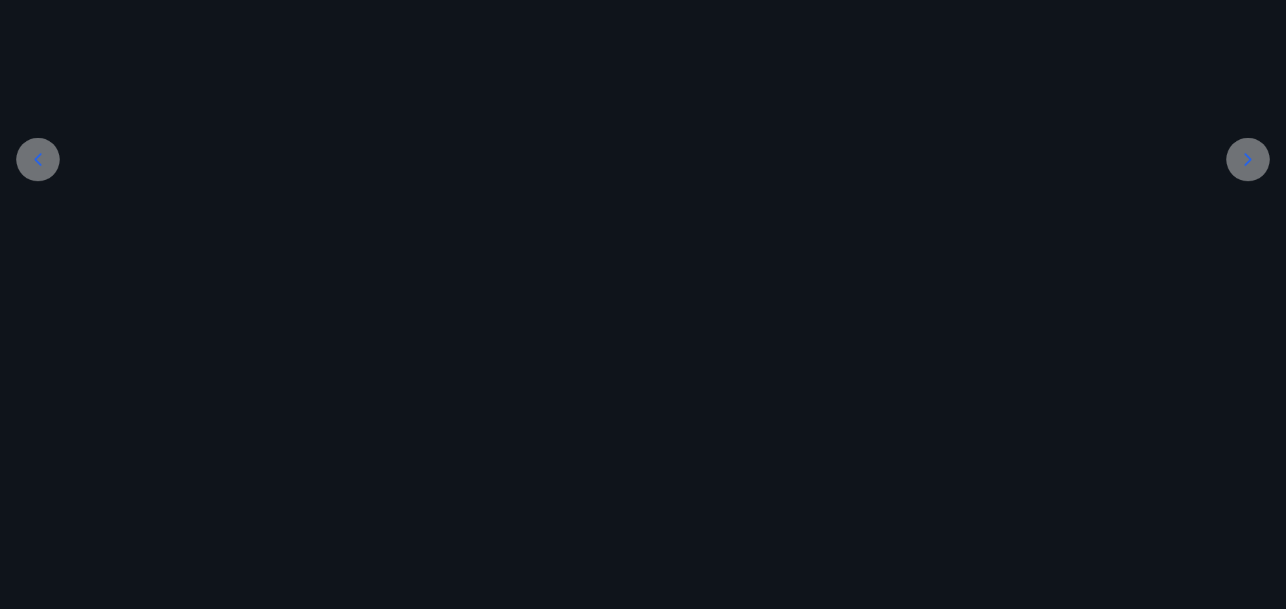
scroll to position [140, 0]
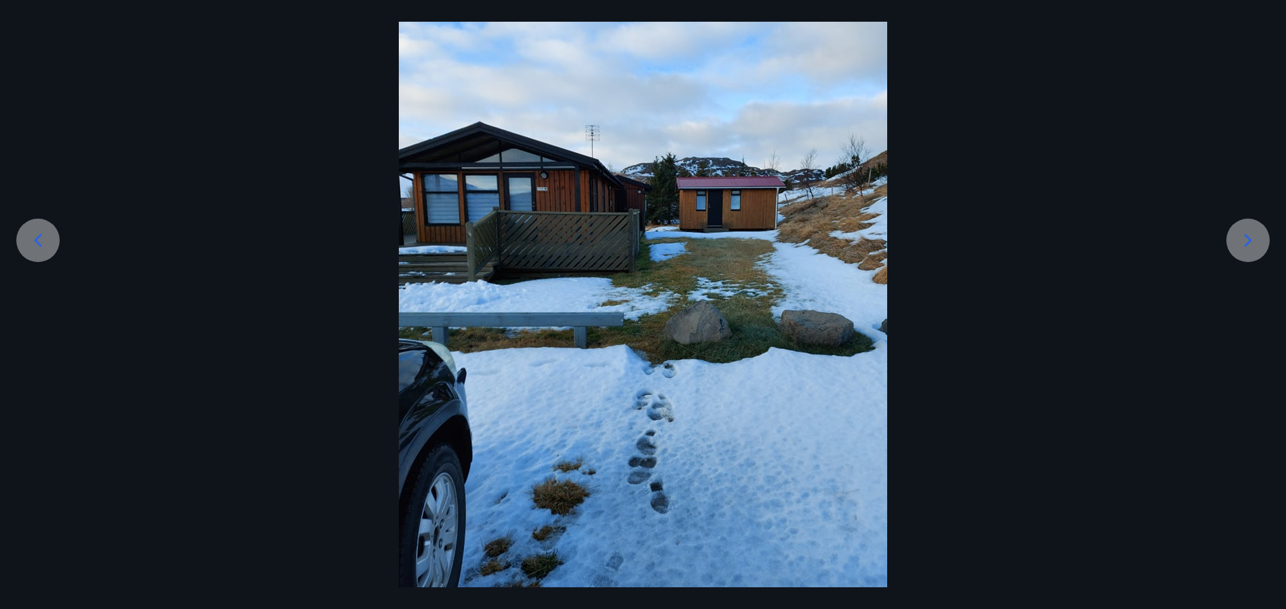
click at [1244, 237] on icon at bounding box center [1248, 240] width 22 height 22
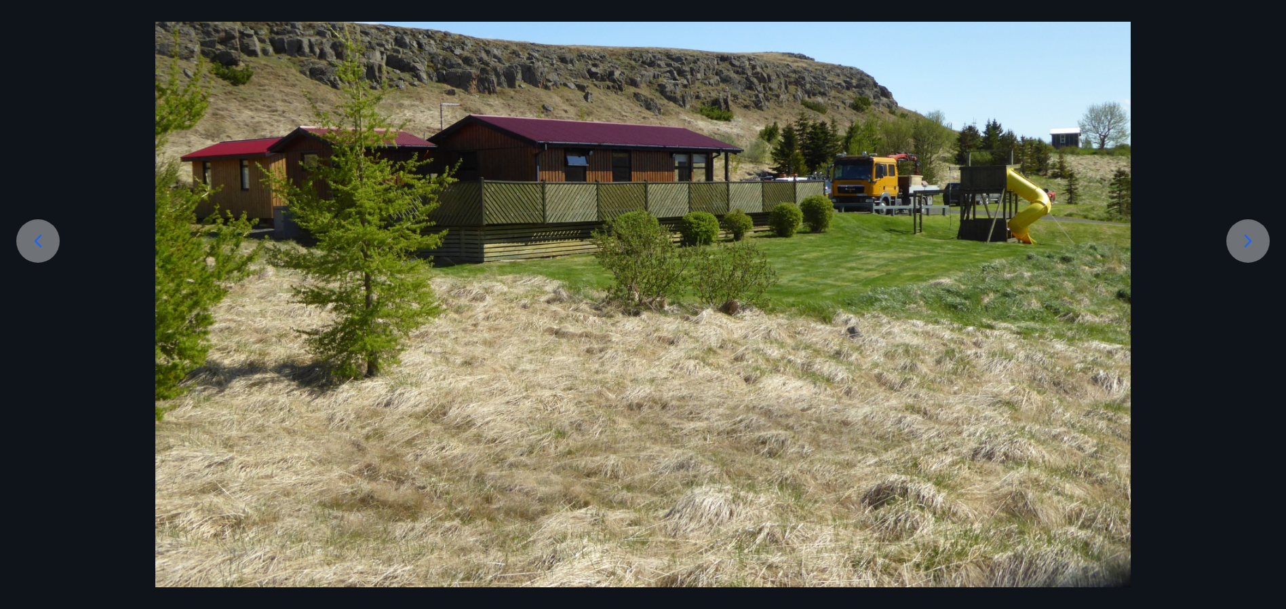
scroll to position [140, 0]
click at [1244, 237] on icon at bounding box center [1248, 241] width 22 height 22
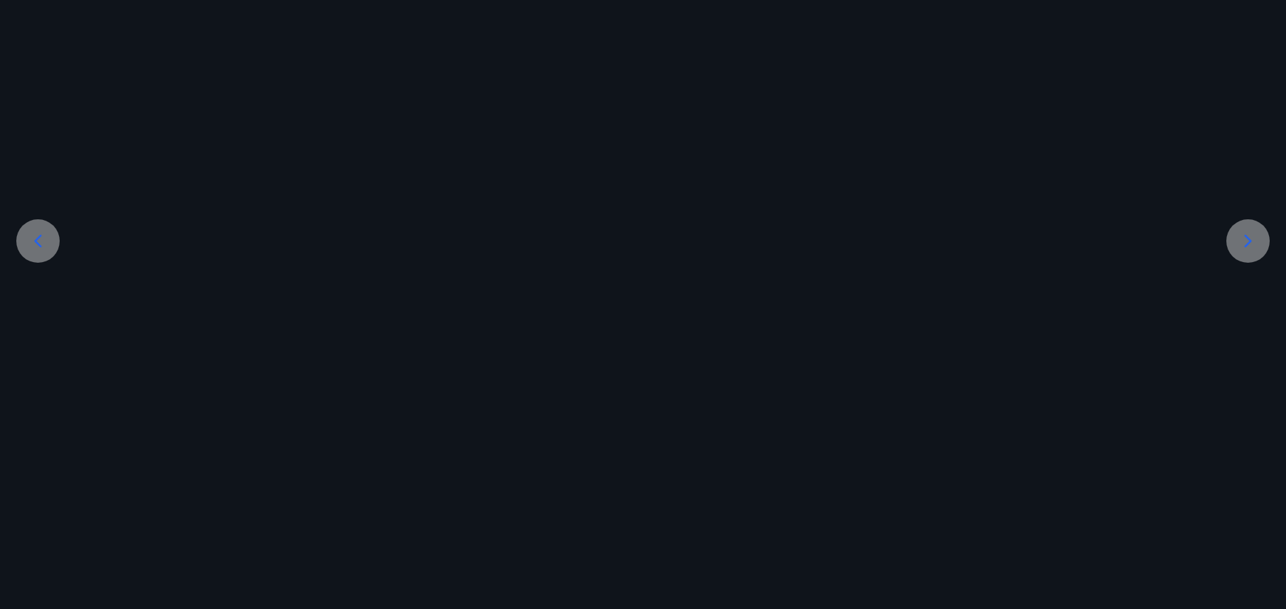
scroll to position [221, 0]
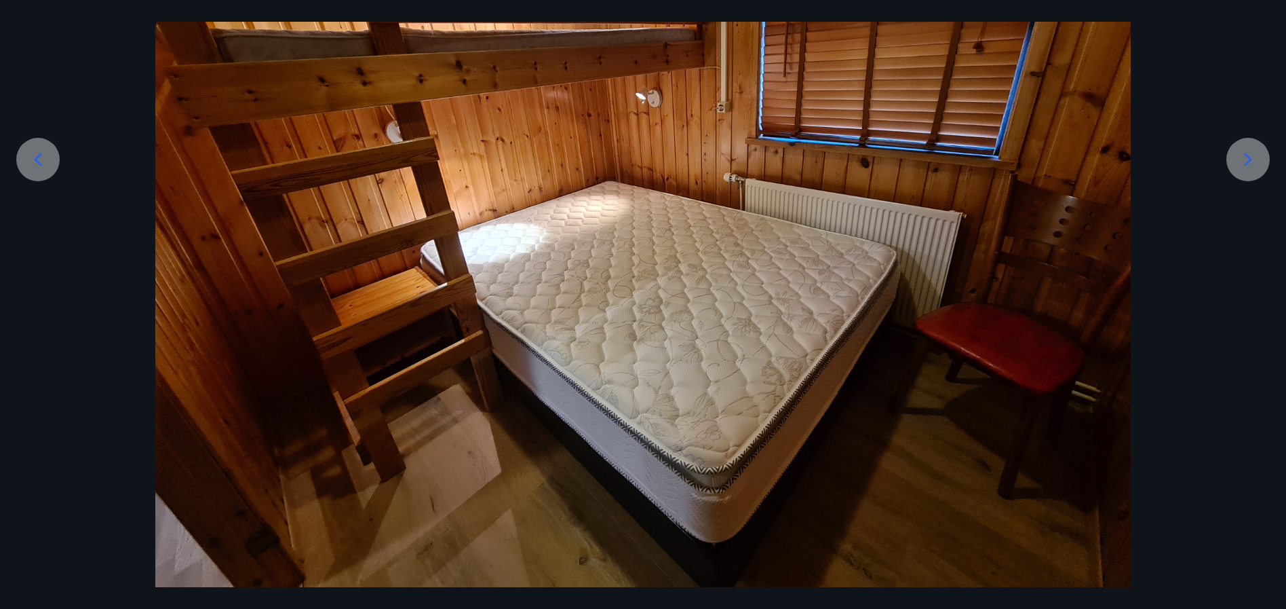
click at [1255, 152] on icon at bounding box center [1248, 160] width 22 height 22
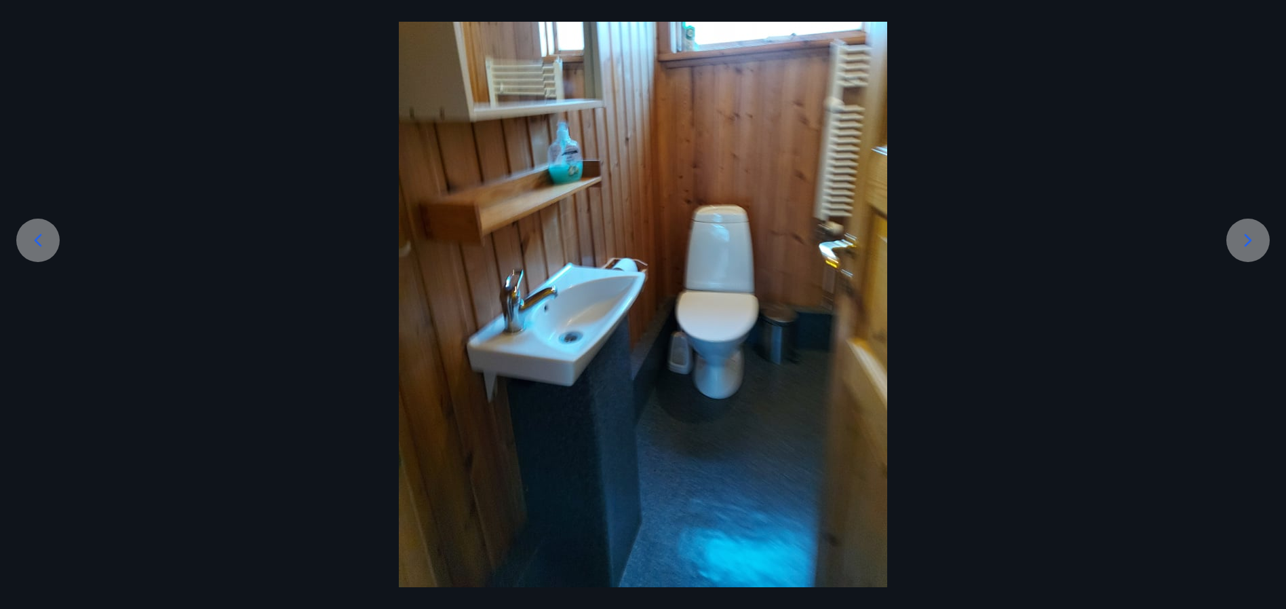
scroll to position [140, 0]
click at [1252, 239] on icon at bounding box center [1248, 240] width 22 height 22
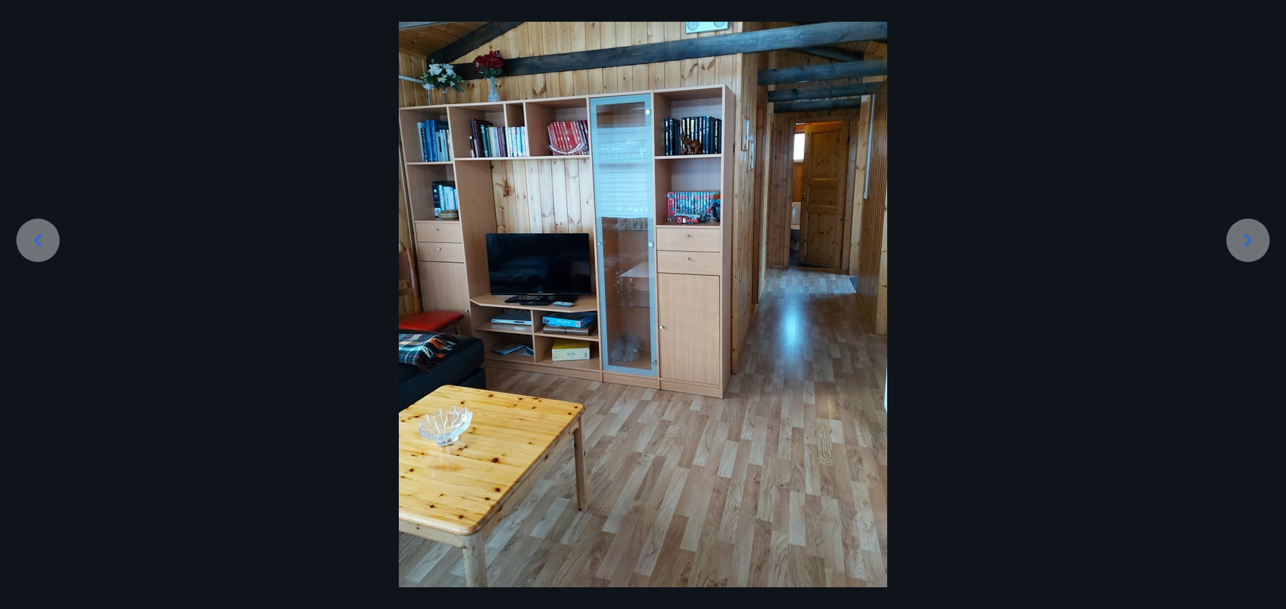
click at [1252, 239] on icon at bounding box center [1248, 240] width 22 height 22
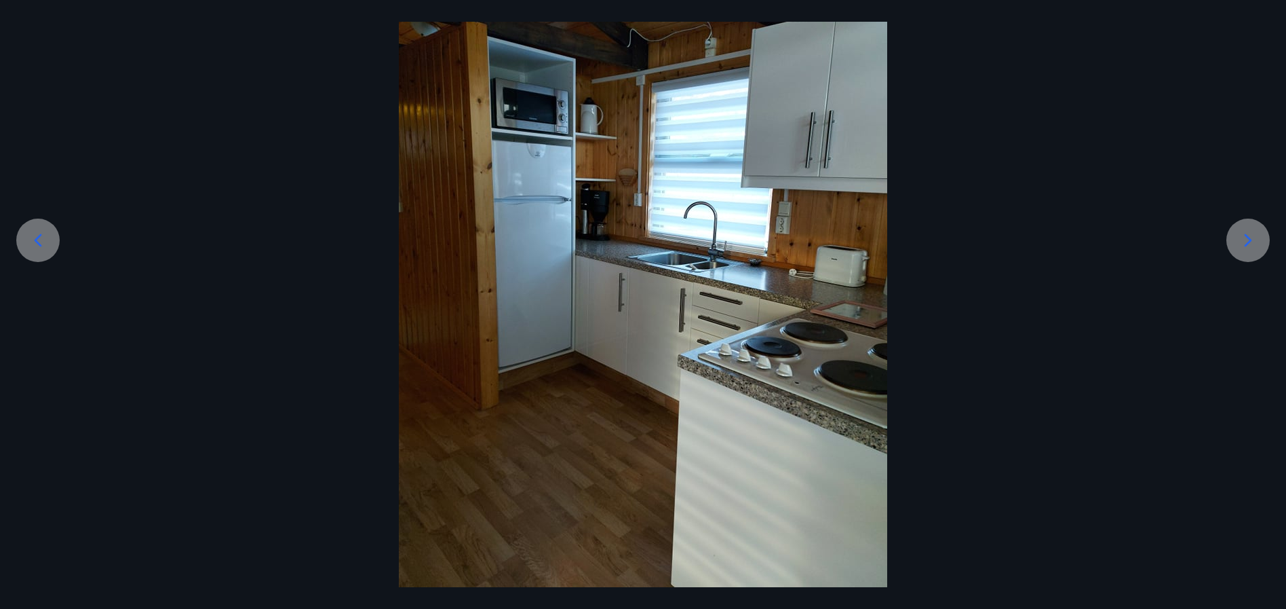
click at [1252, 239] on icon at bounding box center [1248, 240] width 22 height 22
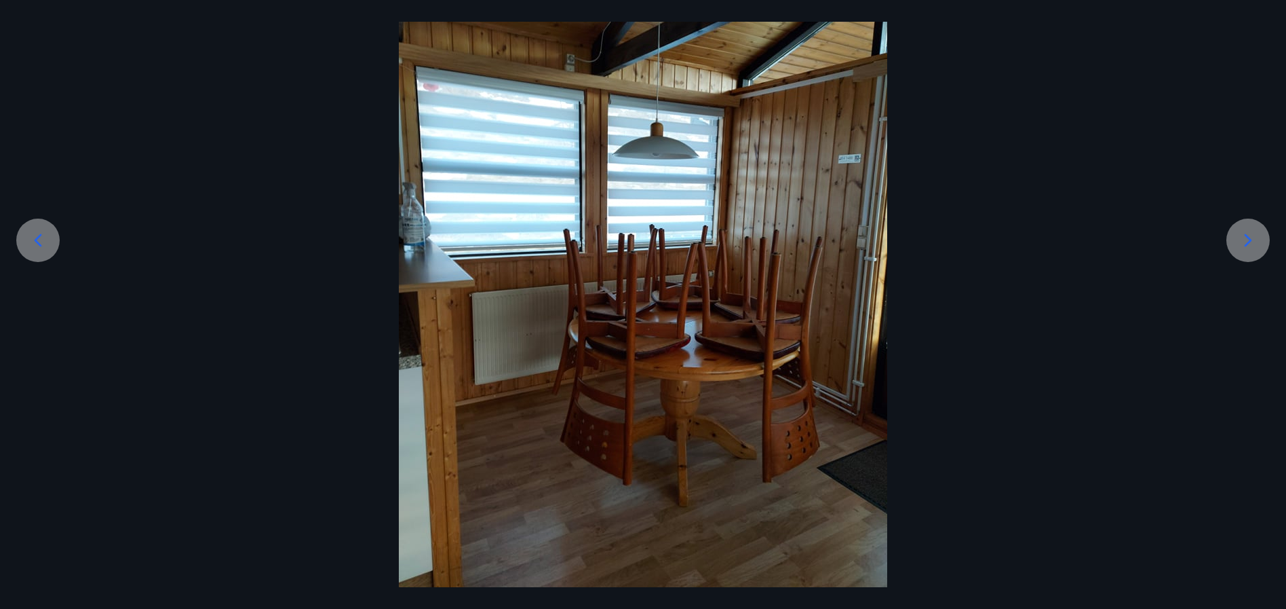
click at [1252, 239] on icon at bounding box center [1248, 240] width 22 height 22
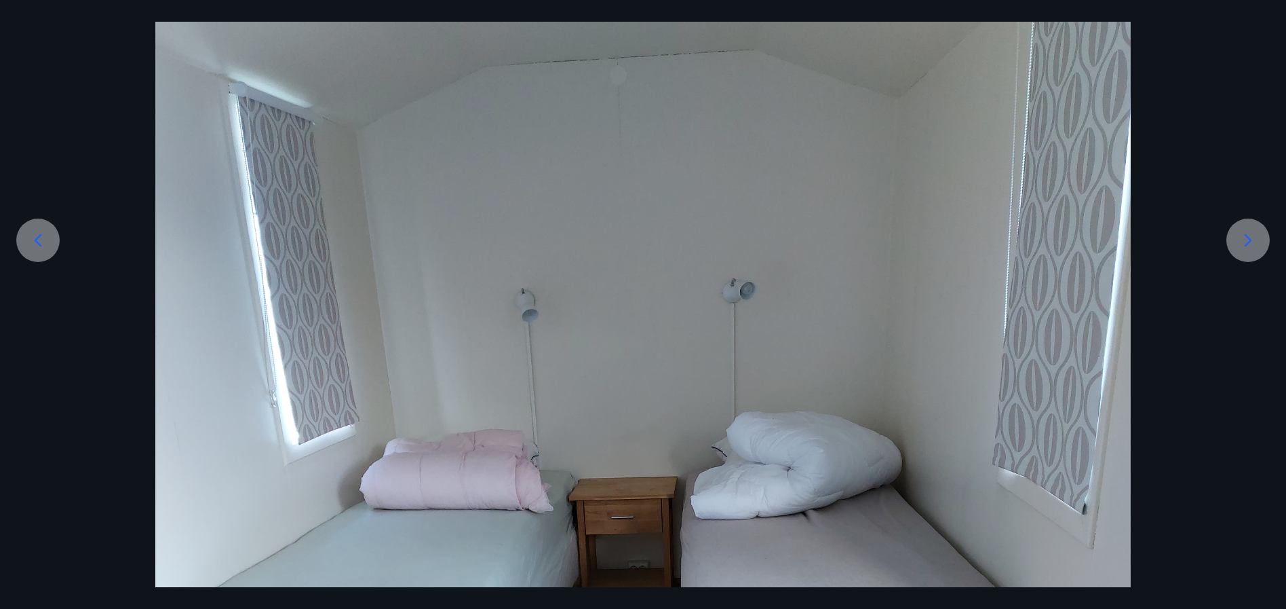
scroll to position [275, 0]
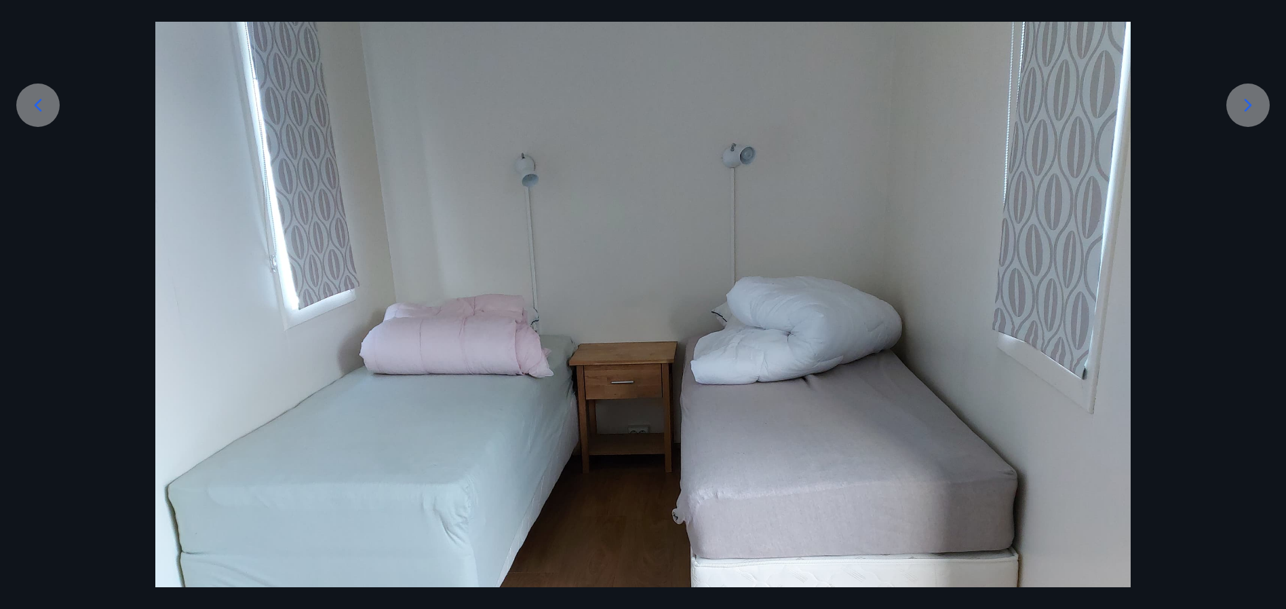
click at [1250, 106] on icon at bounding box center [1248, 104] width 7 height 13
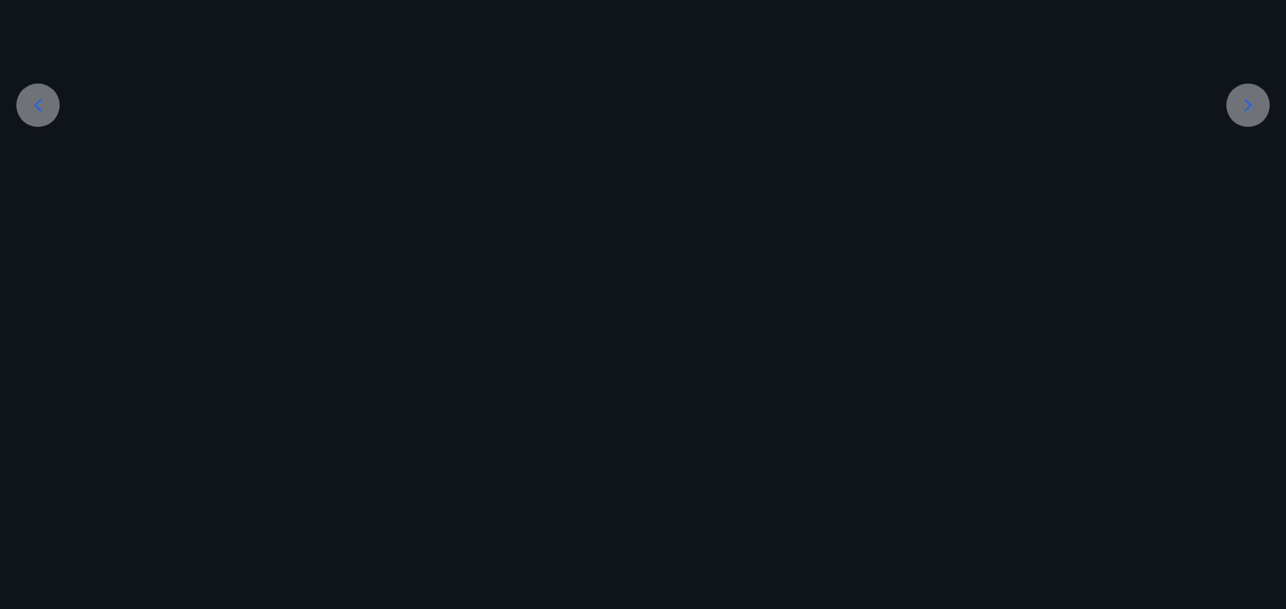
scroll to position [140, 0]
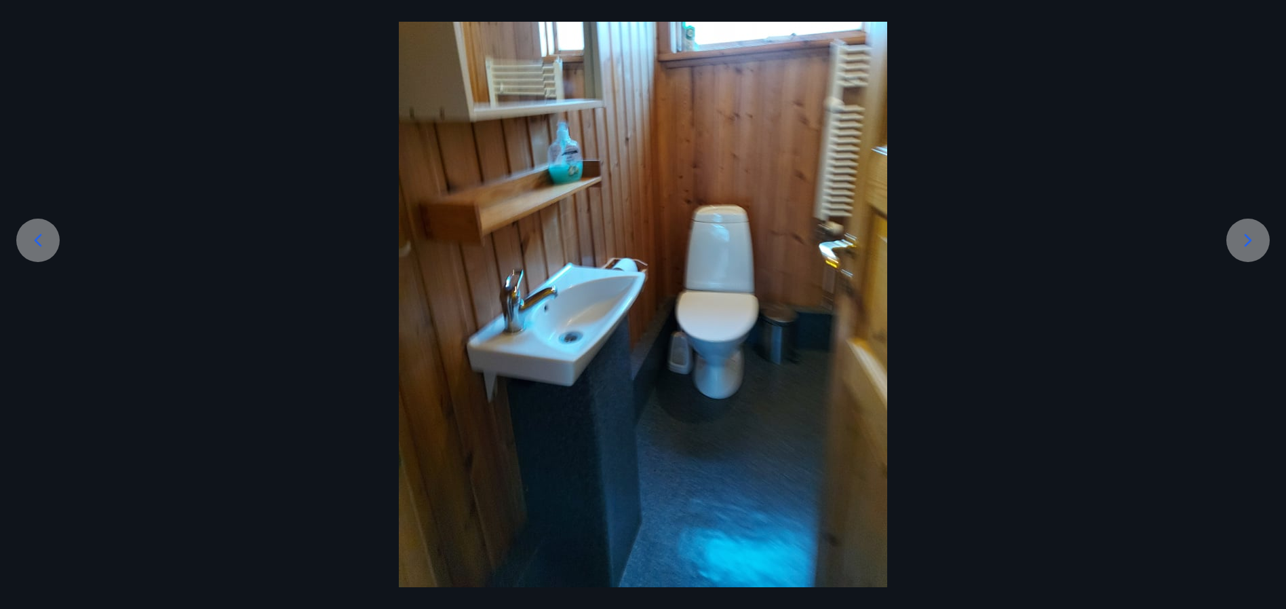
click at [1252, 235] on icon at bounding box center [1248, 240] width 22 height 22
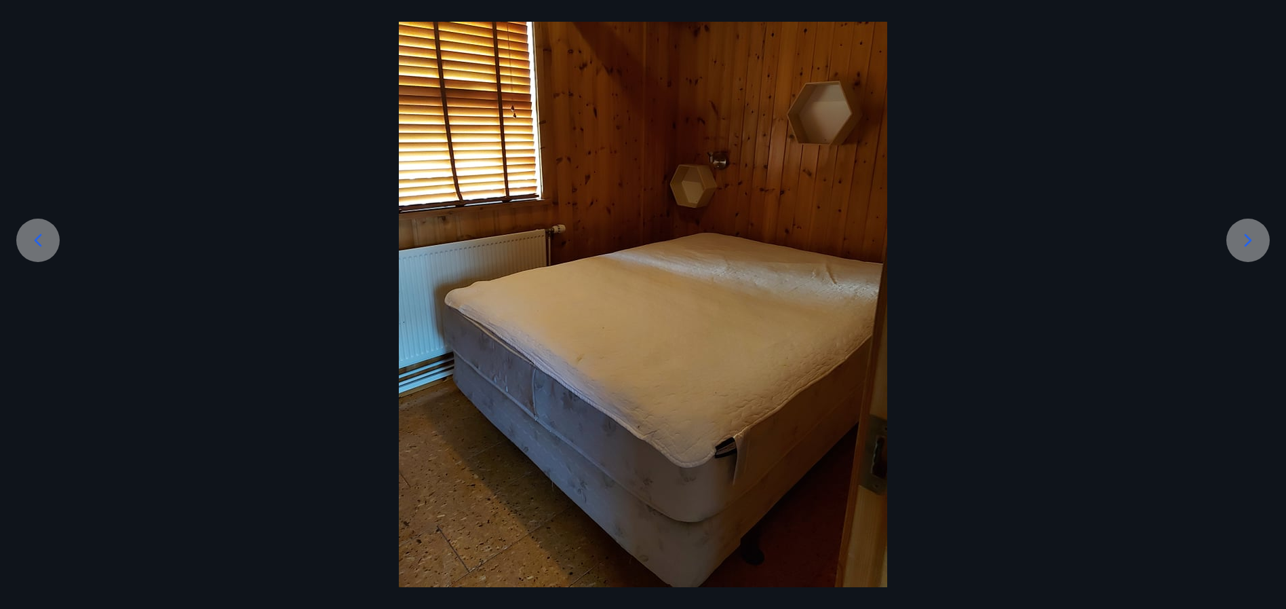
click at [1251, 239] on icon at bounding box center [1248, 239] width 7 height 13
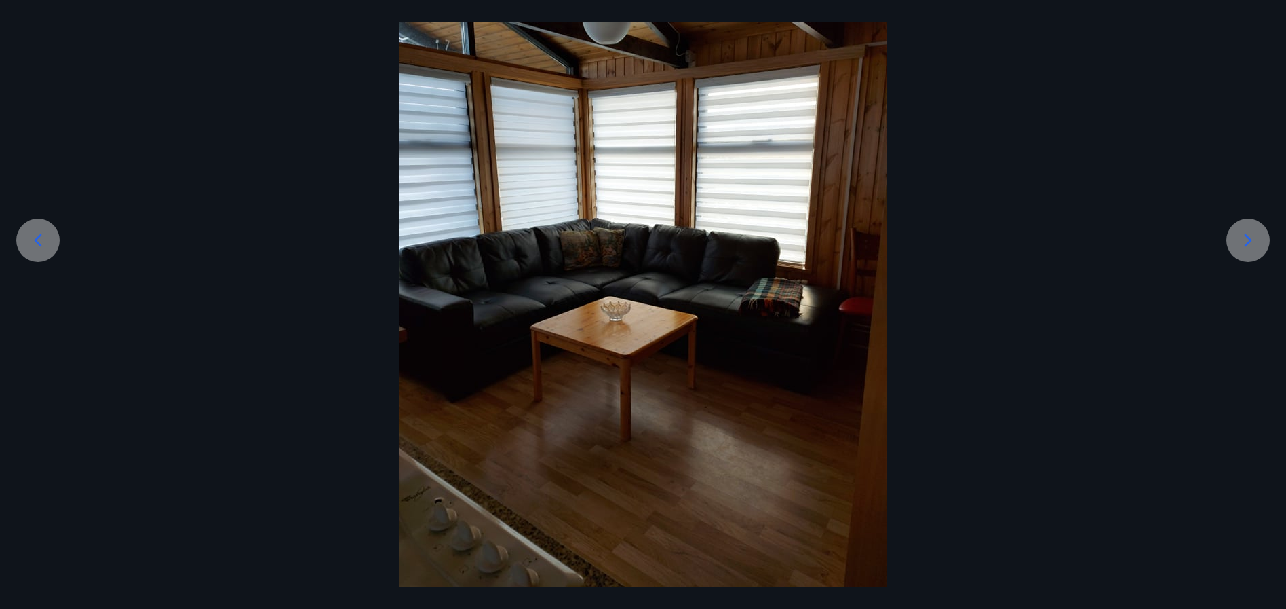
click at [1251, 239] on icon at bounding box center [1248, 239] width 7 height 13
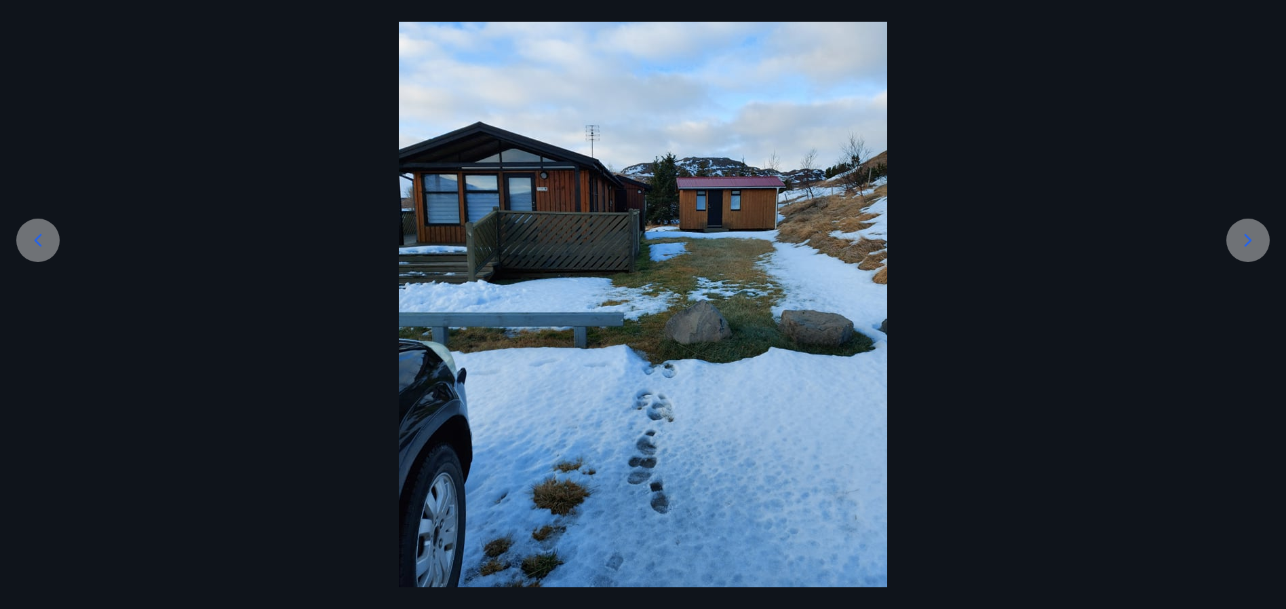
click at [1251, 239] on icon at bounding box center [1248, 239] width 7 height 13
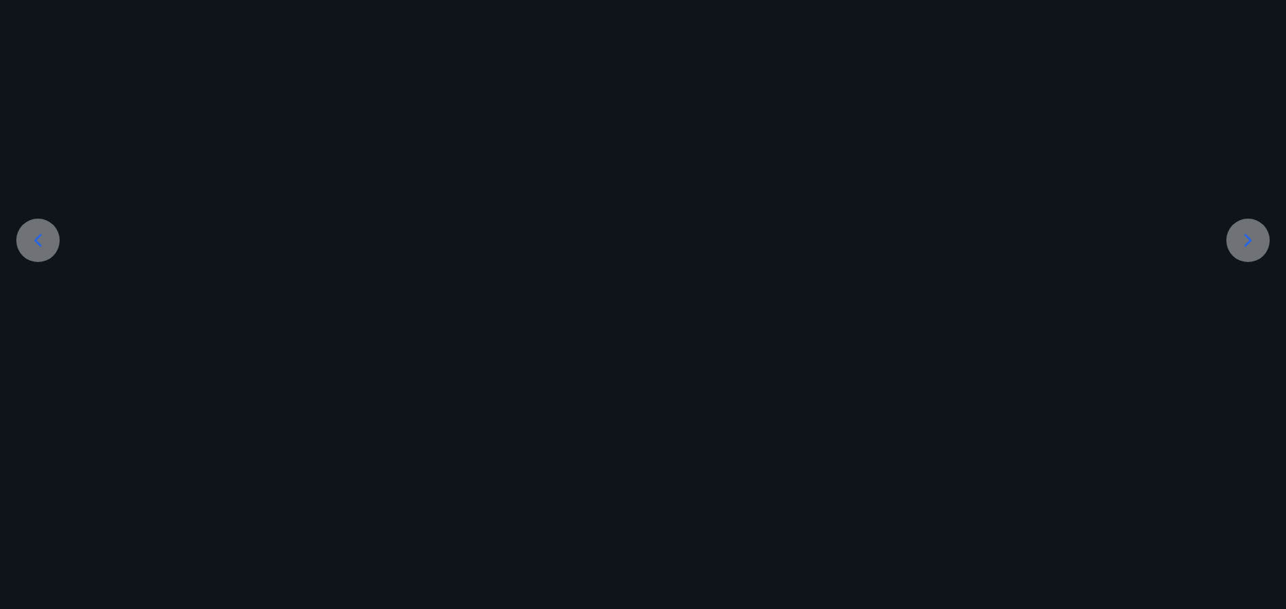
scroll to position [221, 0]
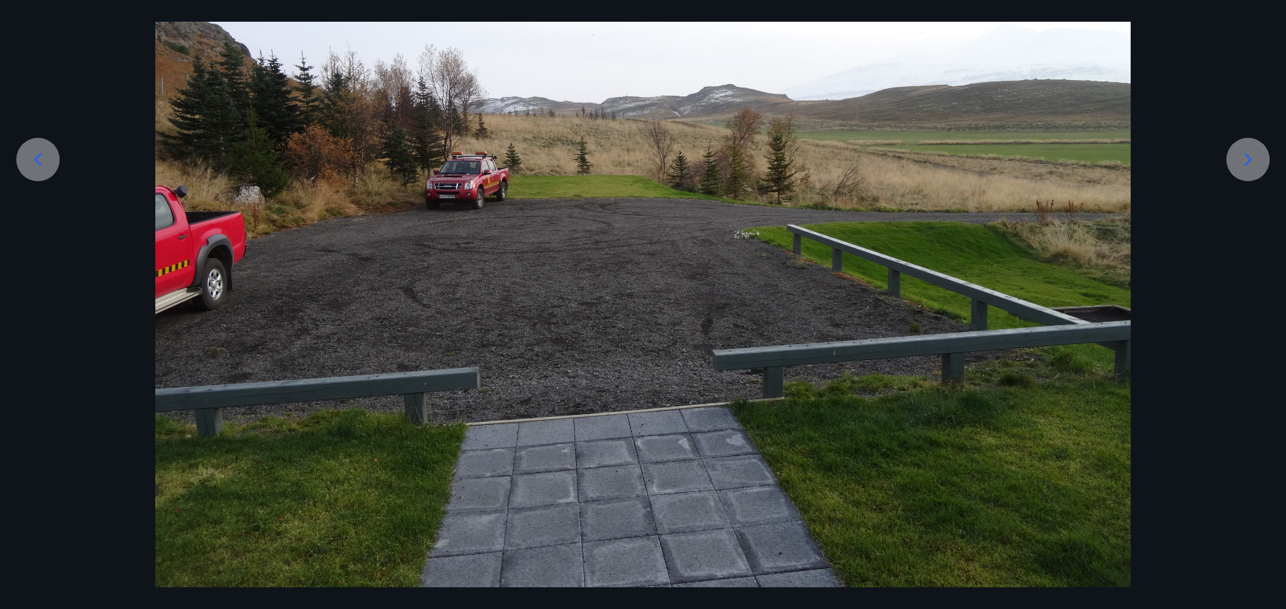
click at [1250, 168] on icon at bounding box center [1248, 160] width 22 height 22
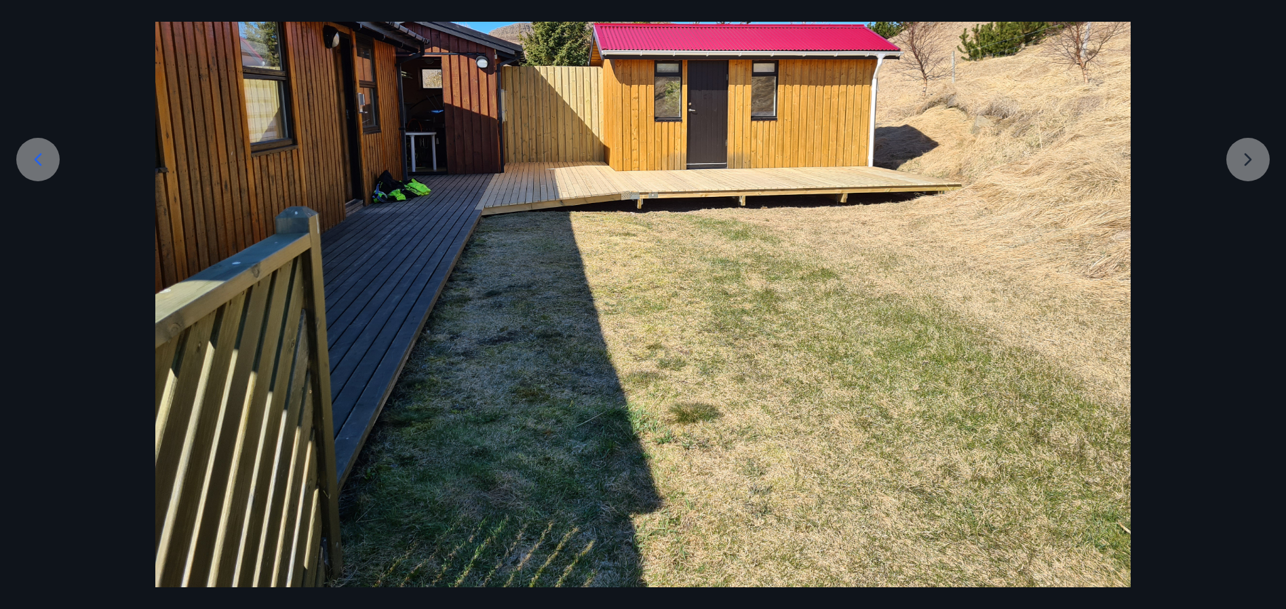
click at [1252, 160] on div at bounding box center [643, 221] width 1286 height 732
click at [1248, 158] on div at bounding box center [643, 221] width 1286 height 732
click at [1247, 157] on div at bounding box center [643, 221] width 1286 height 732
click at [39, 161] on icon at bounding box center [38, 160] width 22 height 22
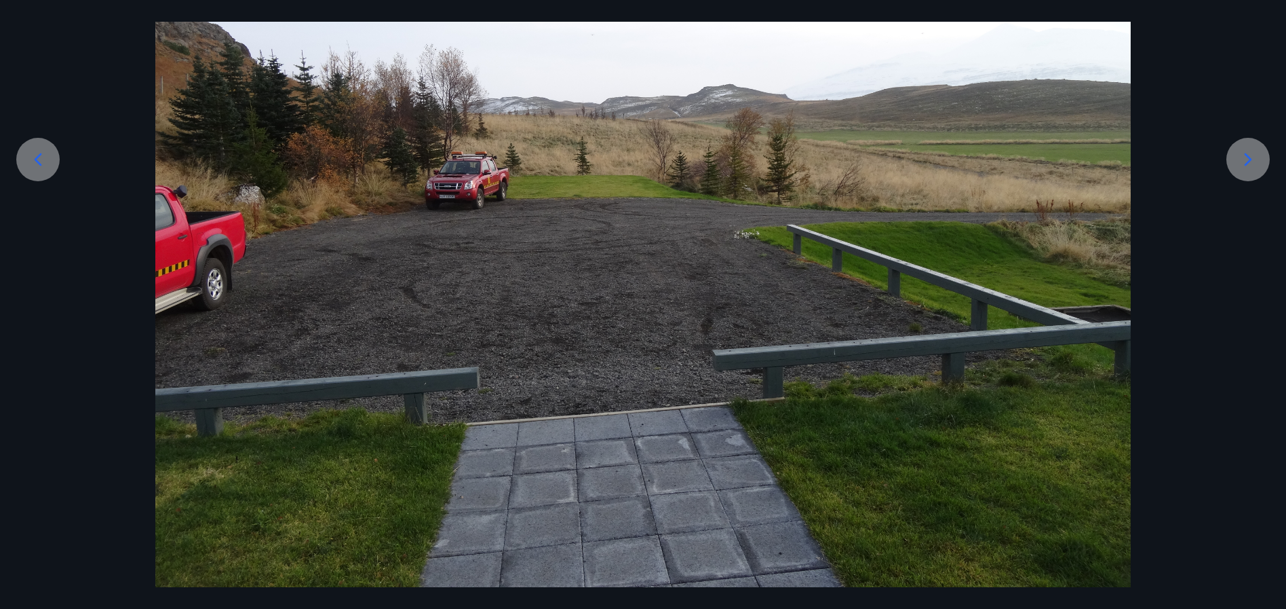
click at [39, 161] on icon at bounding box center [38, 160] width 22 height 22
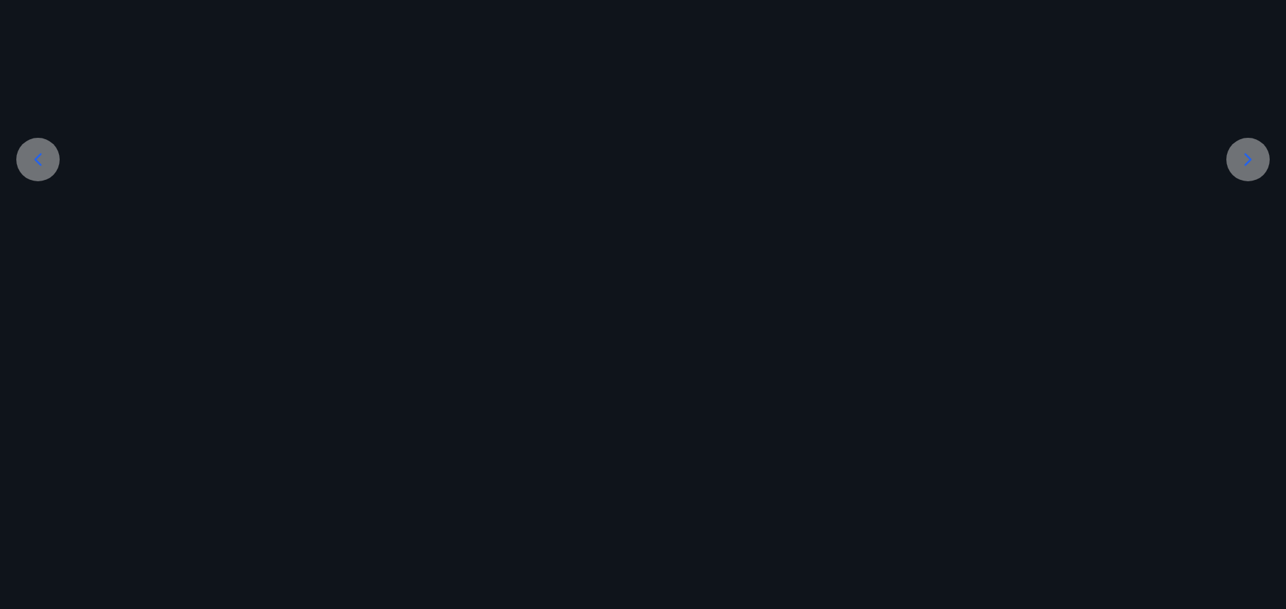
scroll to position [140, 0]
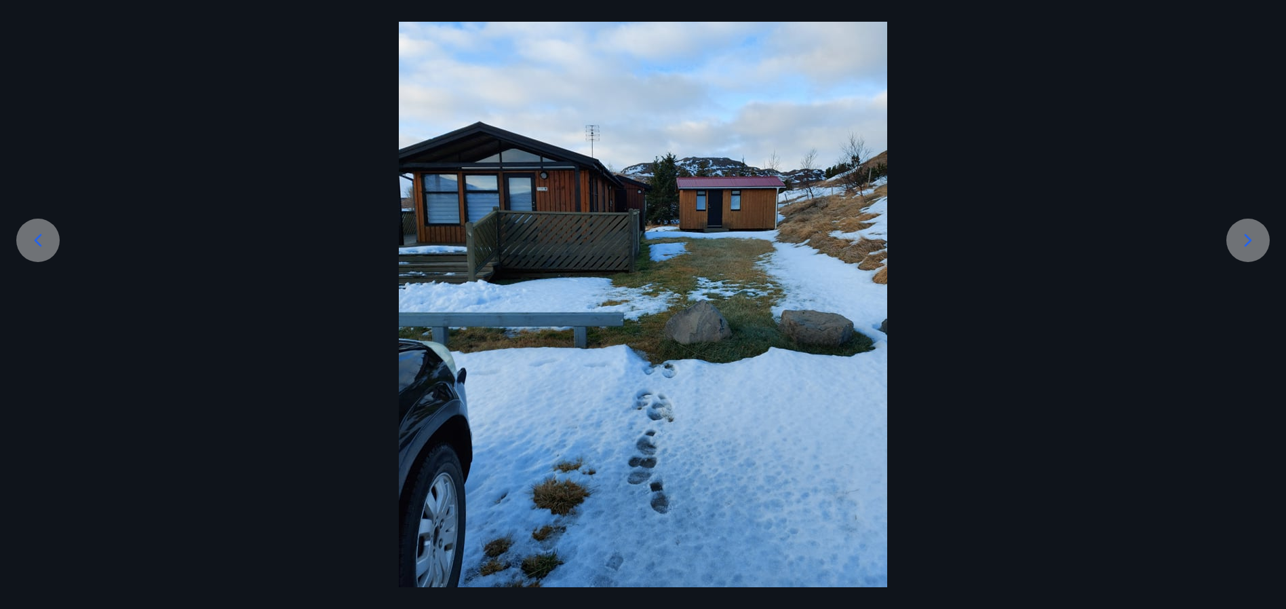
click at [39, 161] on div at bounding box center [643, 261] width 1286 height 651
click at [44, 233] on icon at bounding box center [38, 240] width 22 height 22
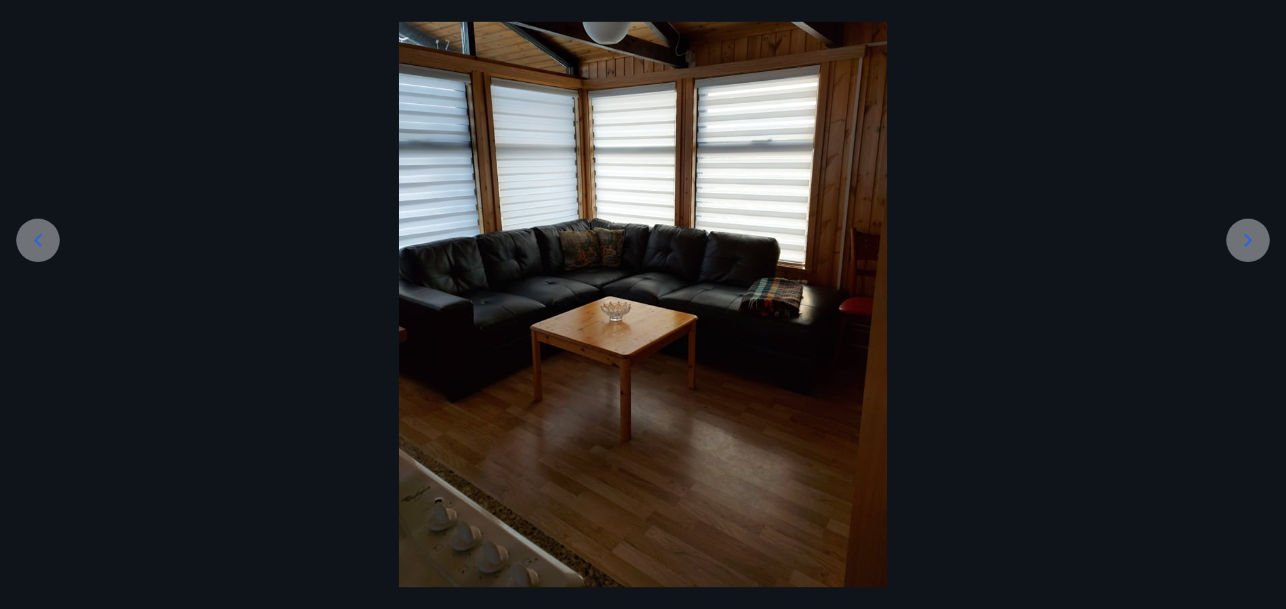
click at [43, 233] on icon at bounding box center [38, 240] width 22 height 22
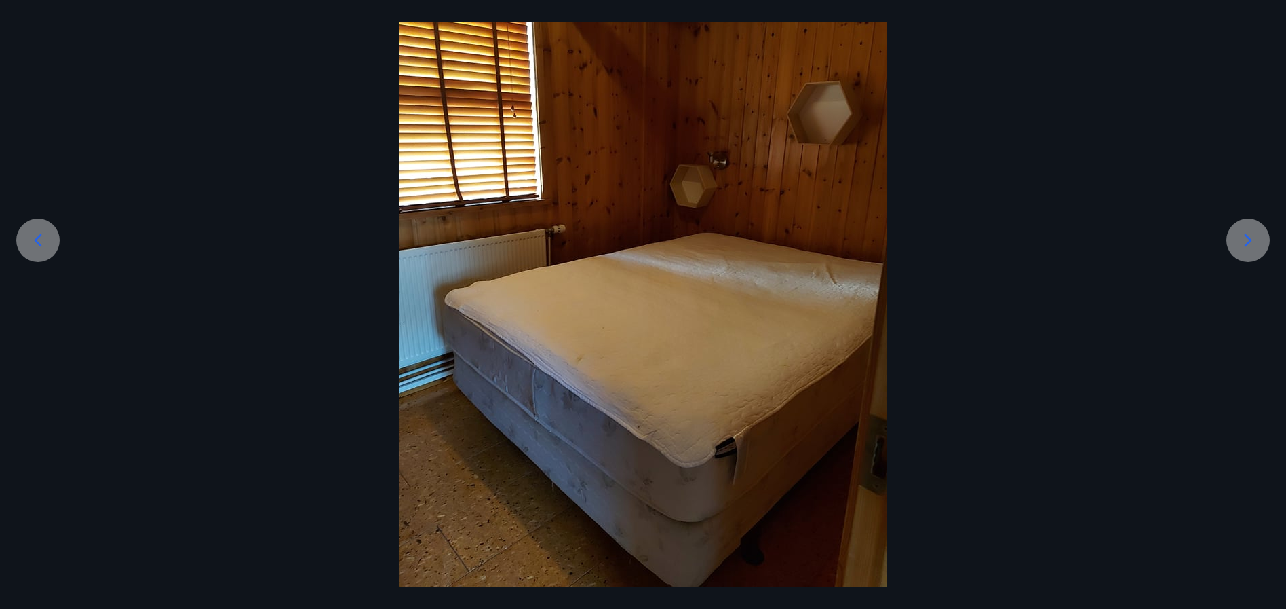
click at [43, 233] on icon at bounding box center [38, 240] width 22 height 22
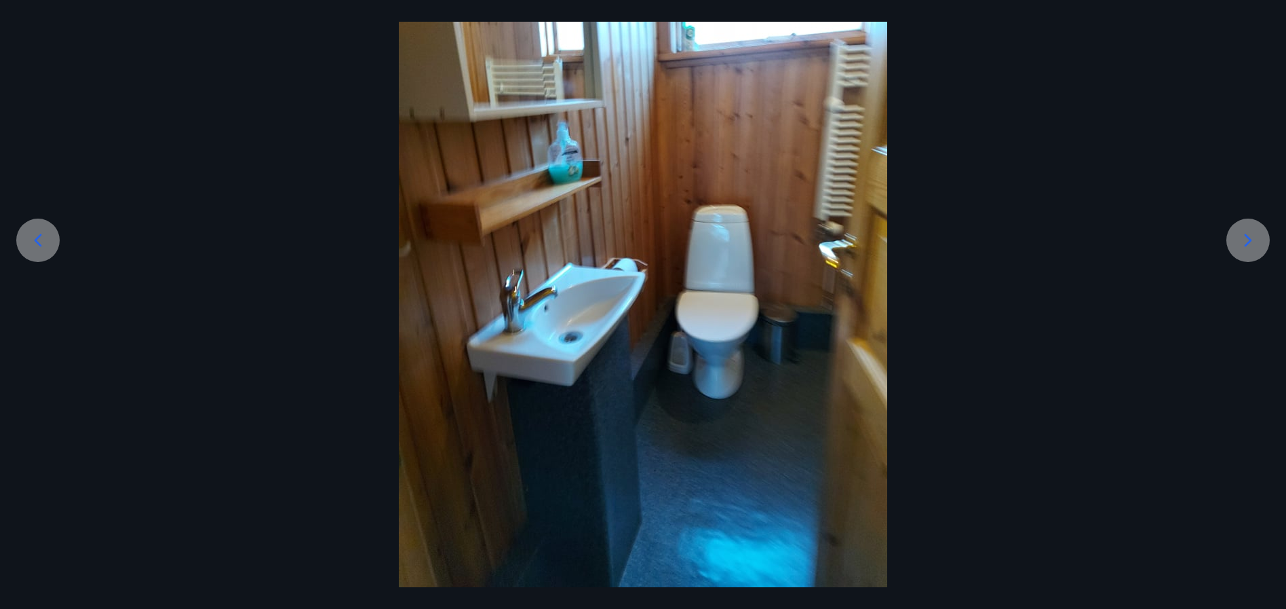
click at [43, 233] on icon at bounding box center [38, 240] width 22 height 22
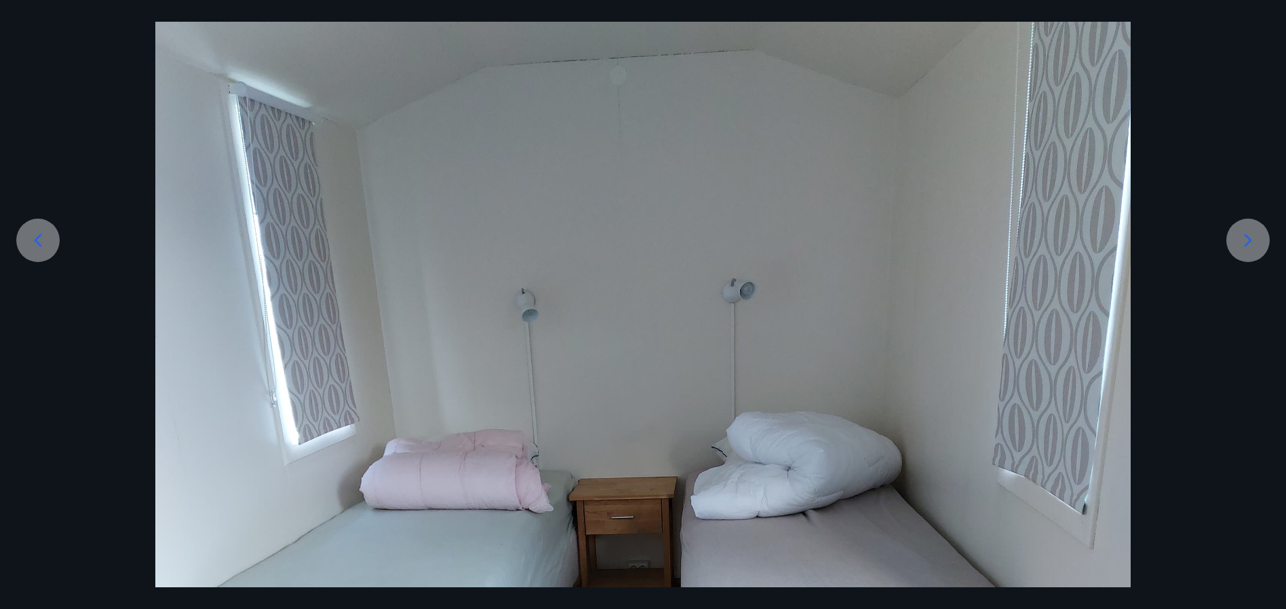
click at [1228, 374] on div at bounding box center [643, 588] width 1286 height 1305
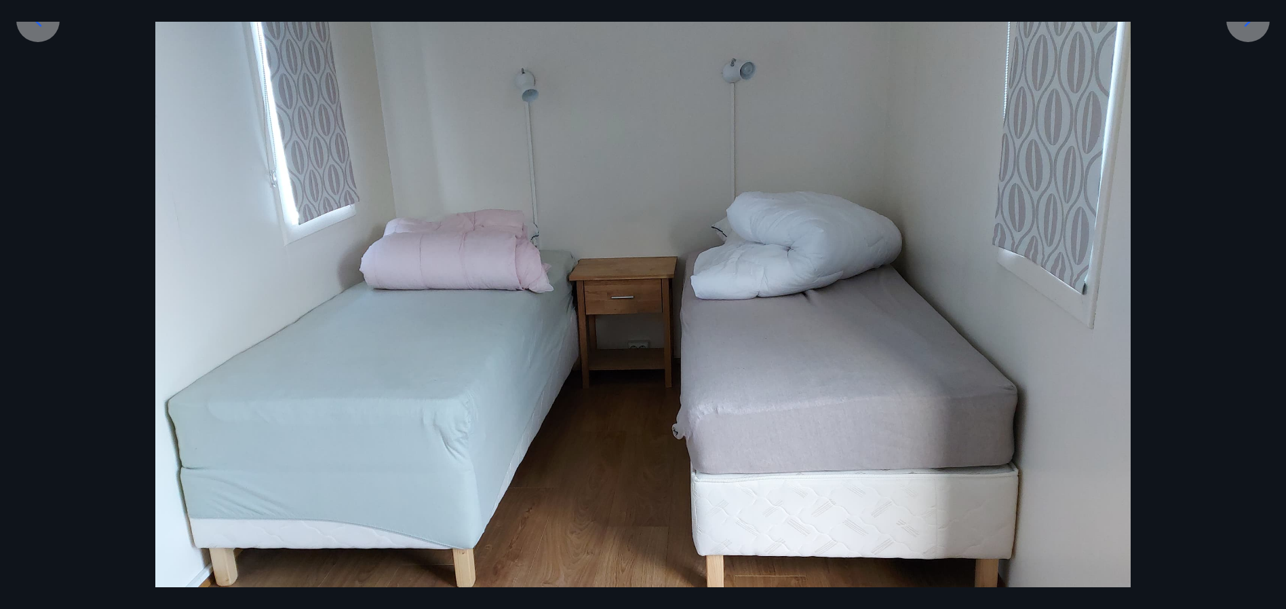
scroll to position [279, 0]
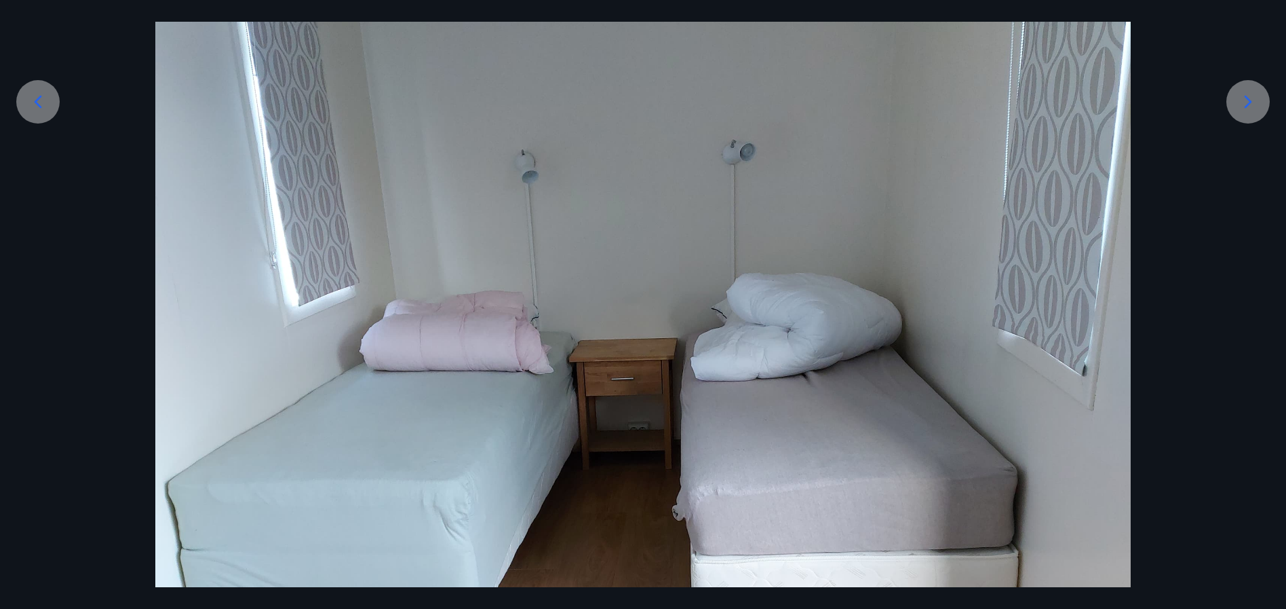
click at [48, 100] on icon at bounding box center [38, 102] width 22 height 22
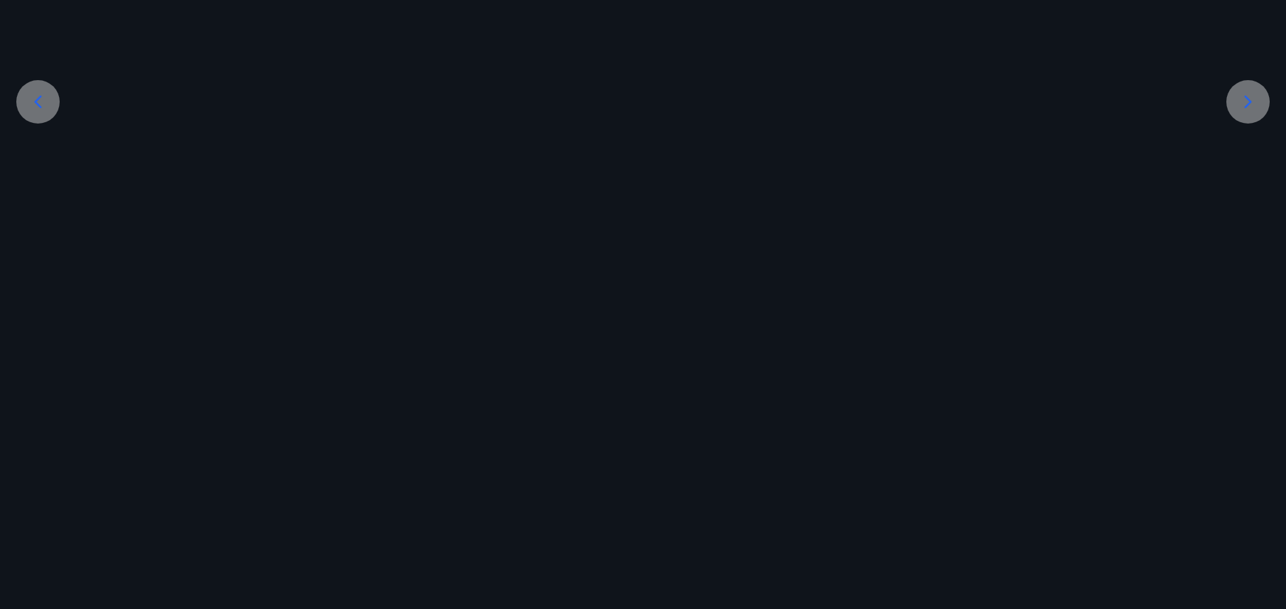
scroll to position [140, 0]
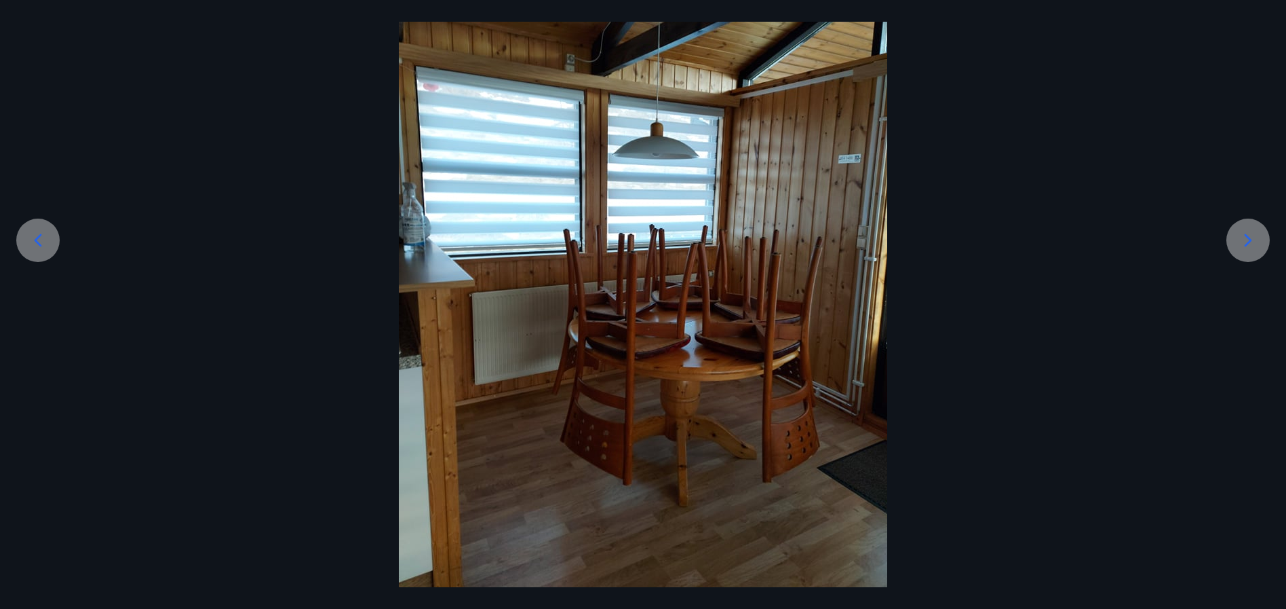
click at [40, 232] on icon at bounding box center [38, 240] width 22 height 22
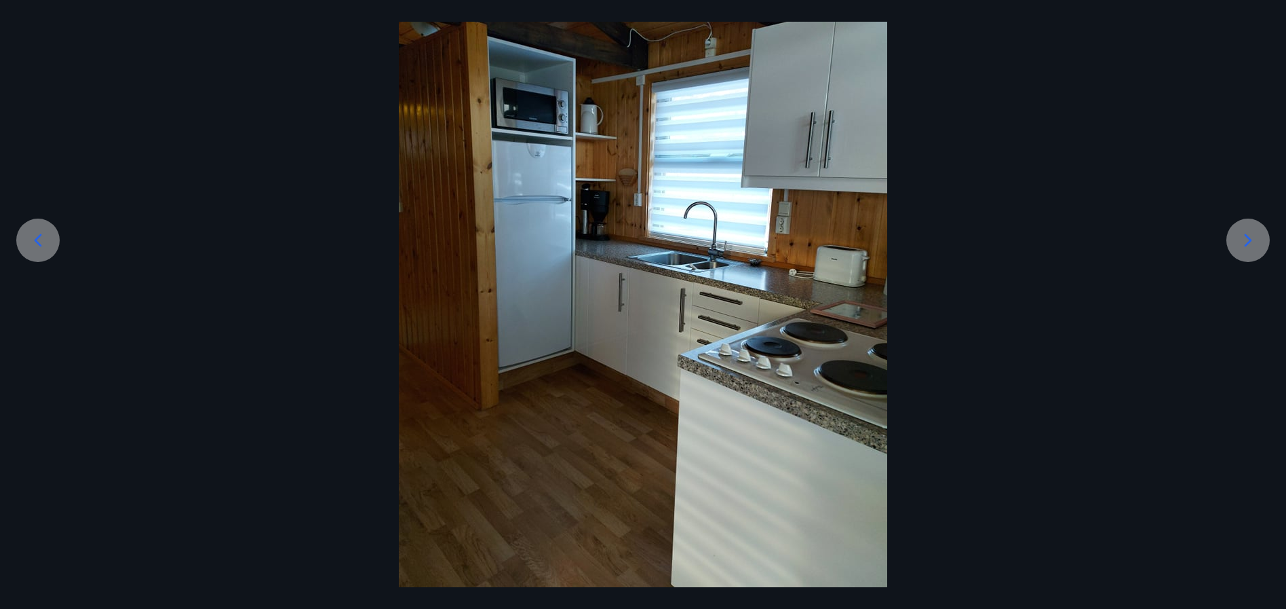
click at [40, 232] on icon at bounding box center [38, 240] width 22 height 22
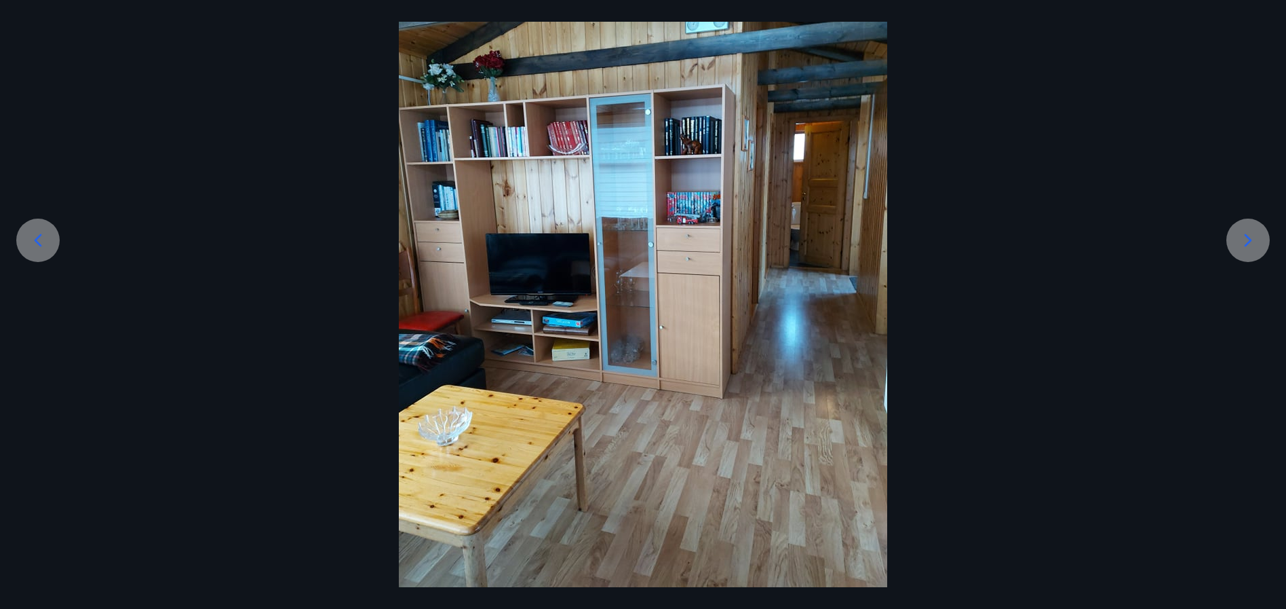
click at [40, 232] on icon at bounding box center [38, 240] width 22 height 22
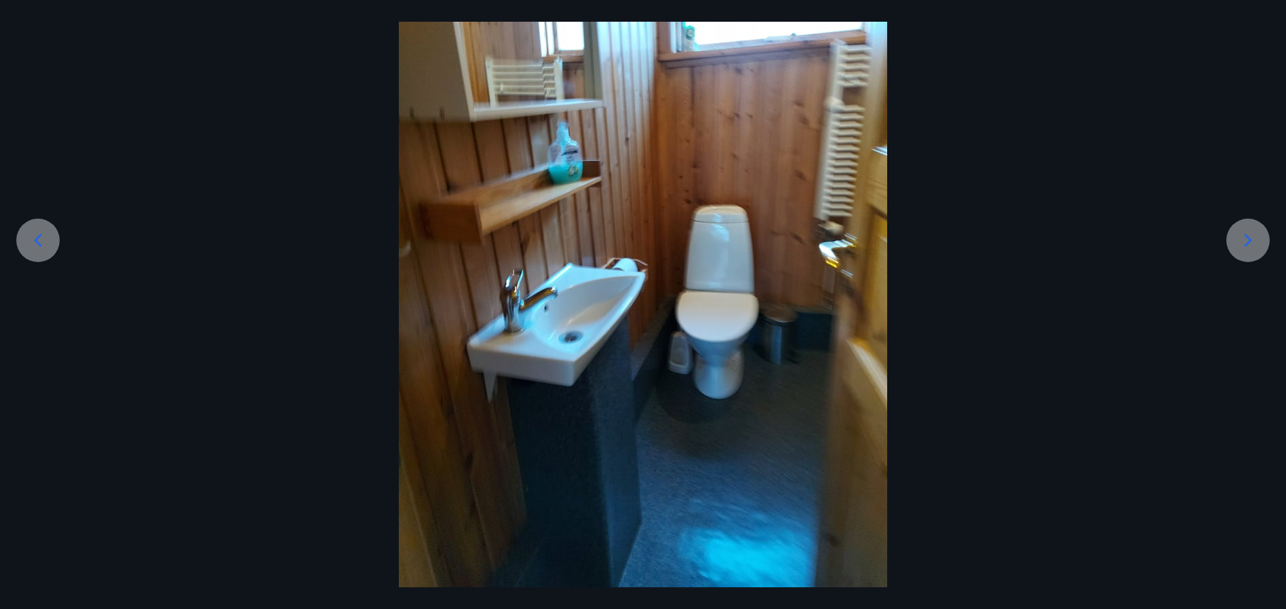
click at [40, 232] on icon at bounding box center [38, 240] width 22 height 22
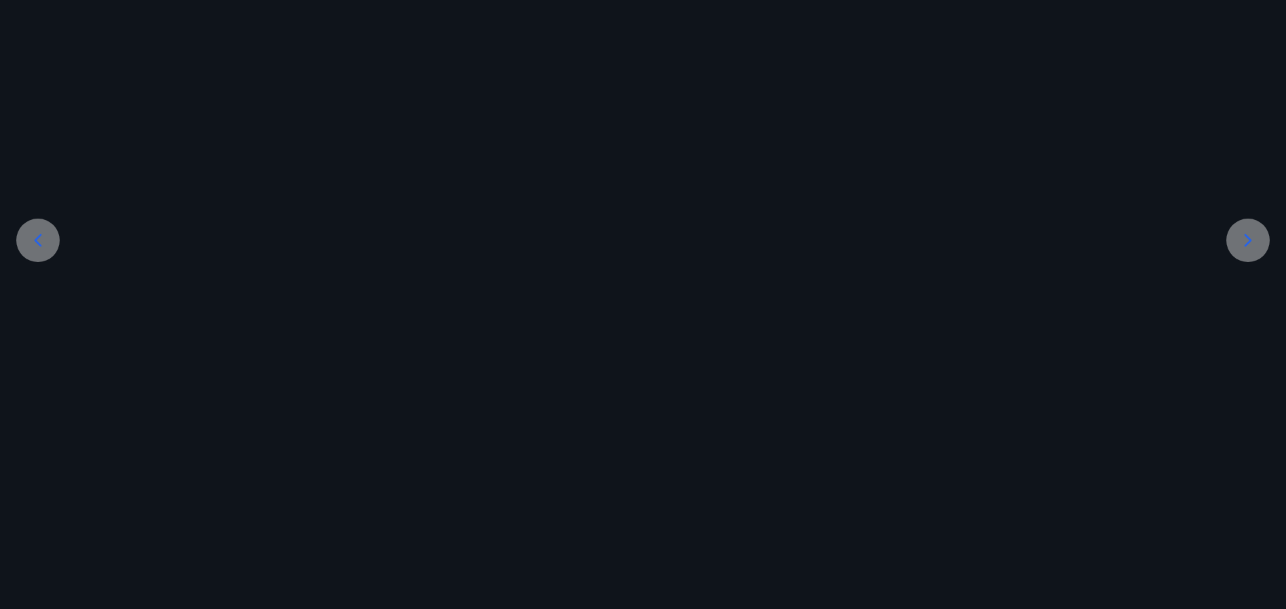
scroll to position [221, 0]
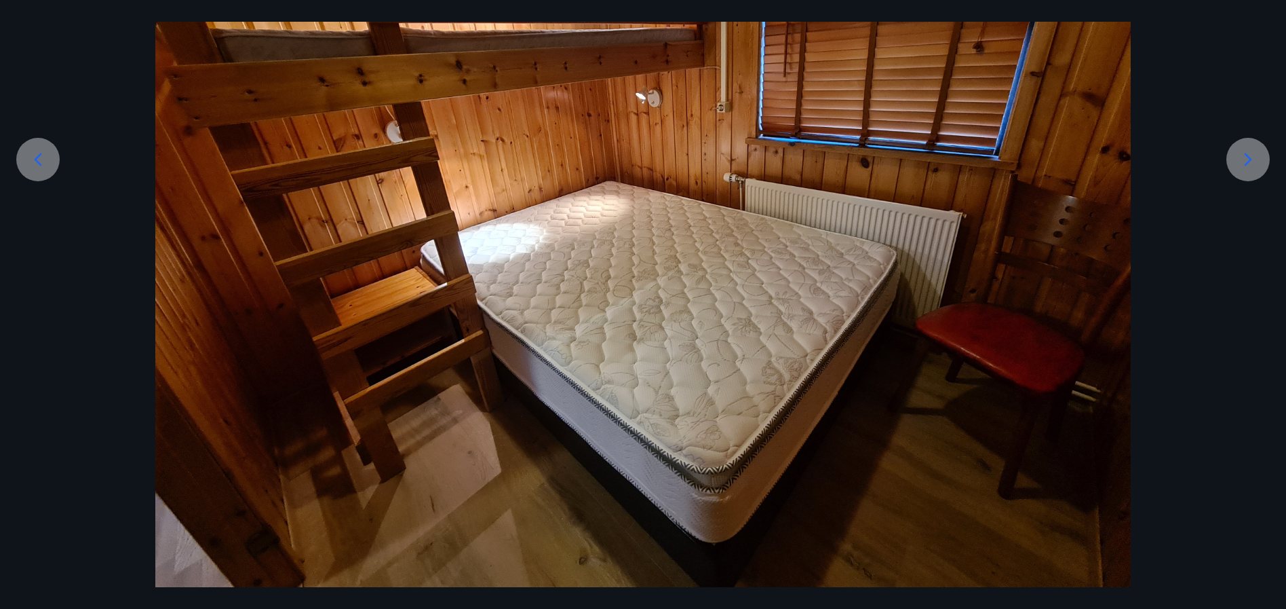
click at [36, 160] on icon at bounding box center [38, 159] width 7 height 13
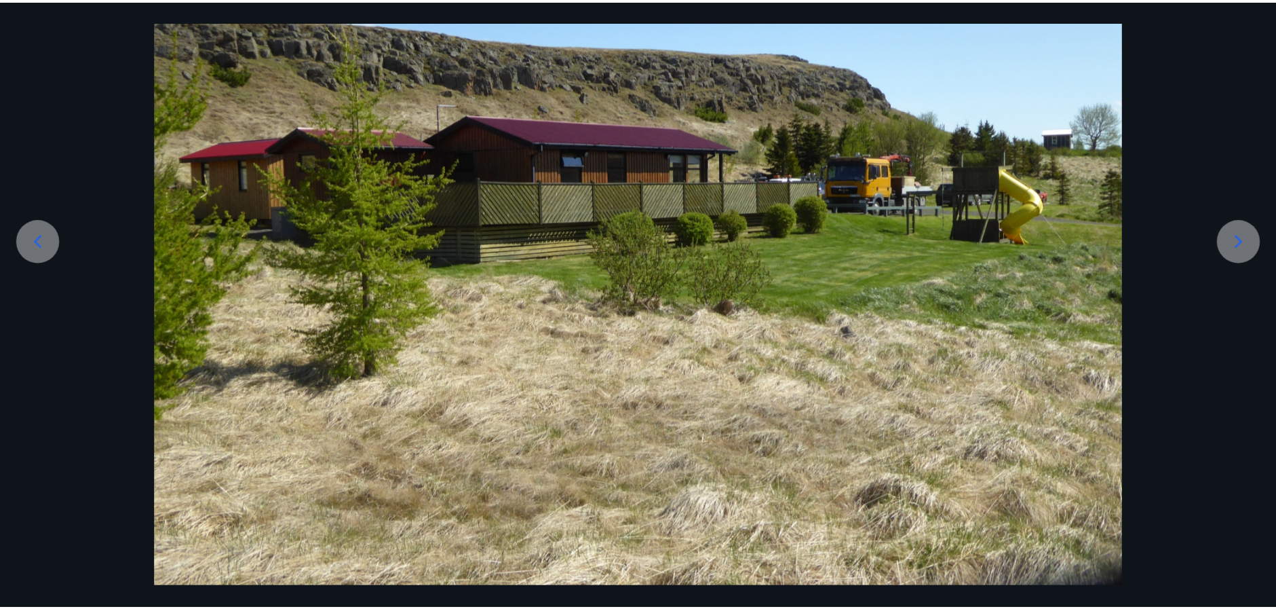
scroll to position [140, 0]
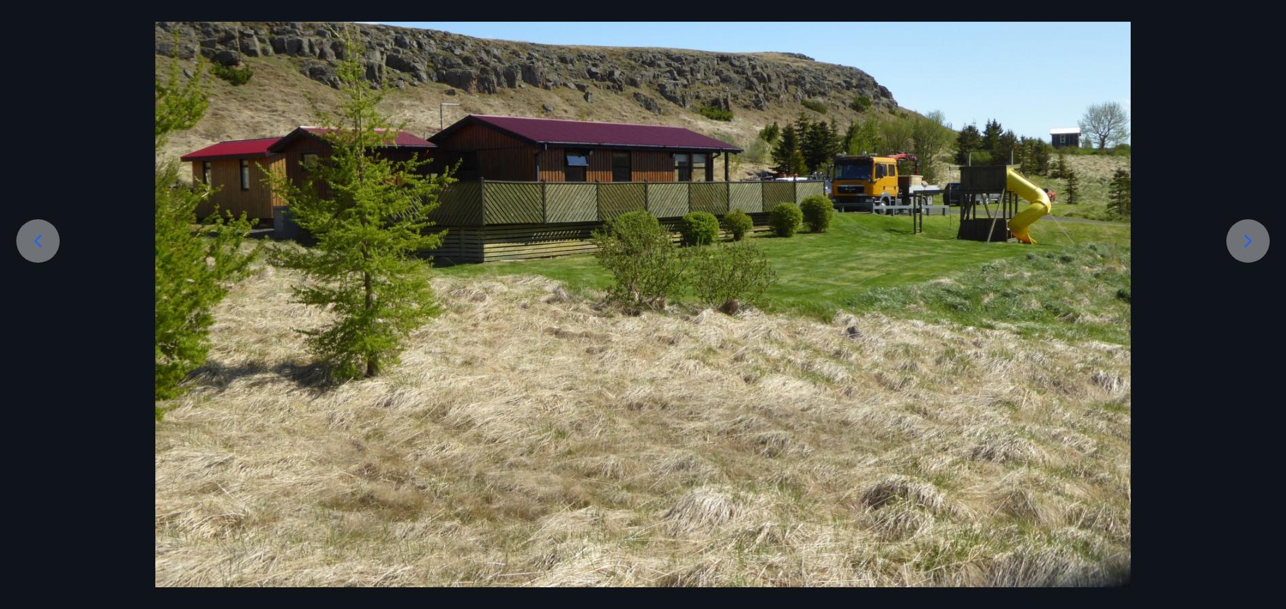
click at [36, 160] on div at bounding box center [643, 261] width 1286 height 651
click at [45, 236] on icon at bounding box center [38, 241] width 22 height 22
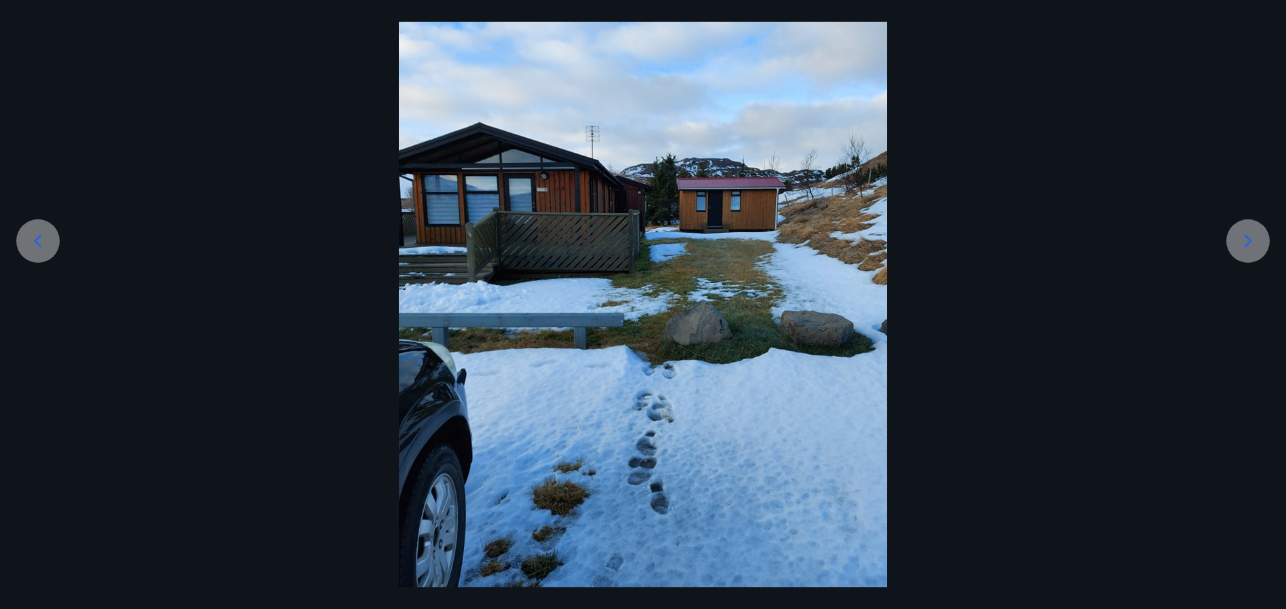
click at [45, 236] on icon at bounding box center [38, 241] width 22 height 22
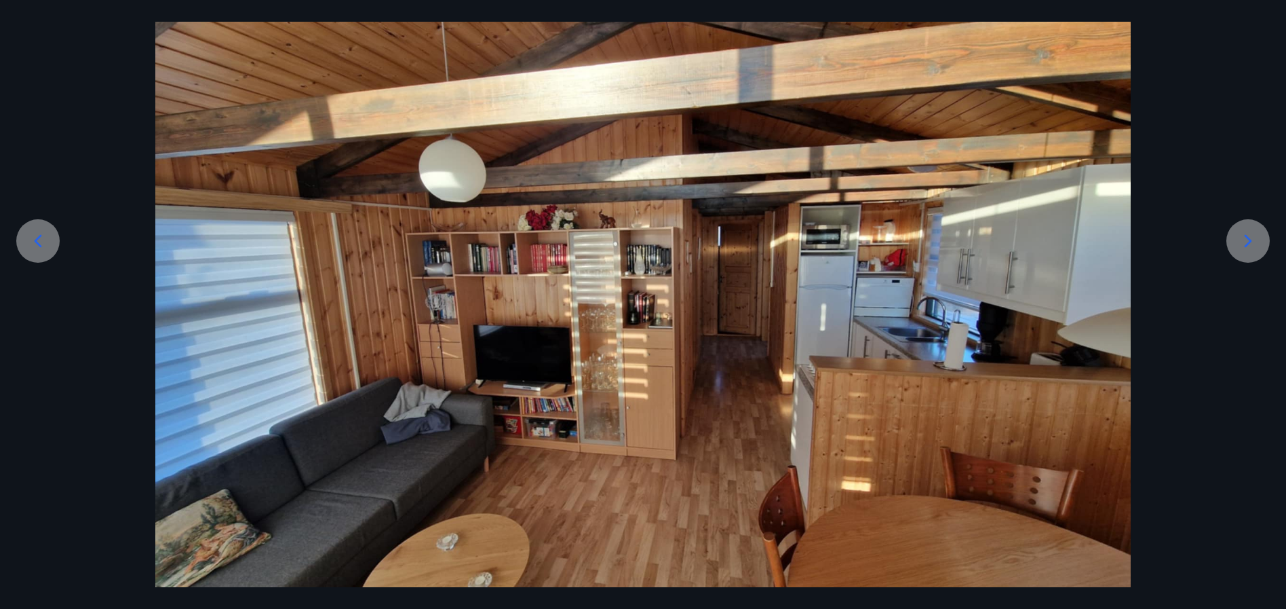
click at [45, 236] on icon at bounding box center [38, 241] width 22 height 22
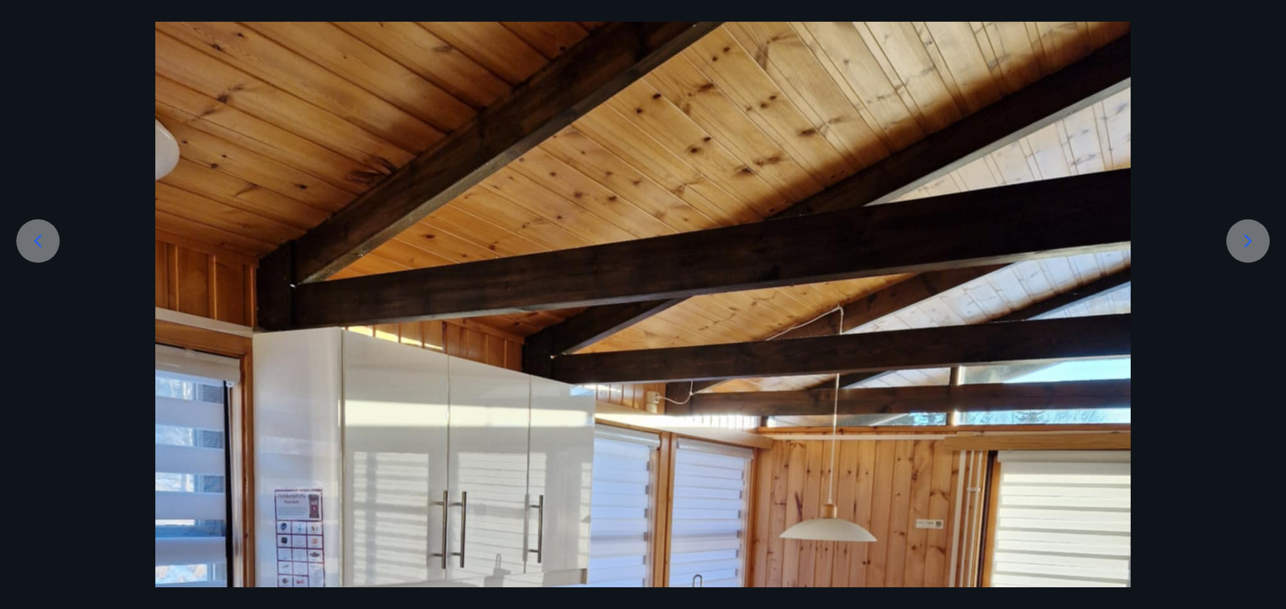
click at [45, 236] on icon at bounding box center [38, 241] width 22 height 22
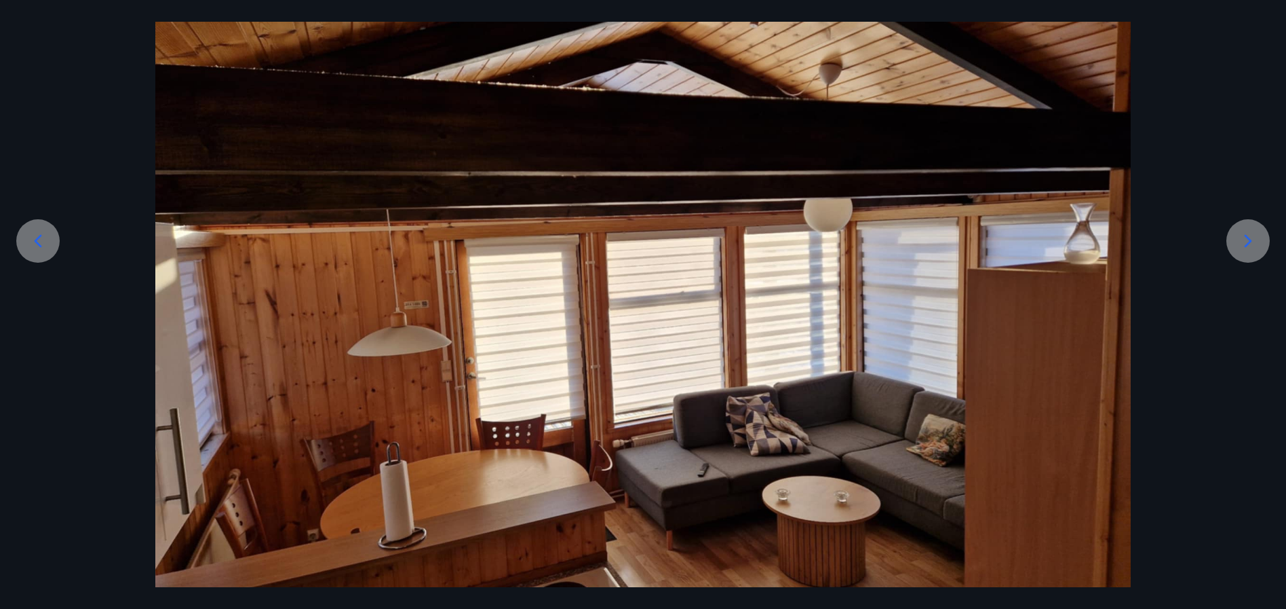
click at [45, 236] on icon at bounding box center [38, 241] width 22 height 22
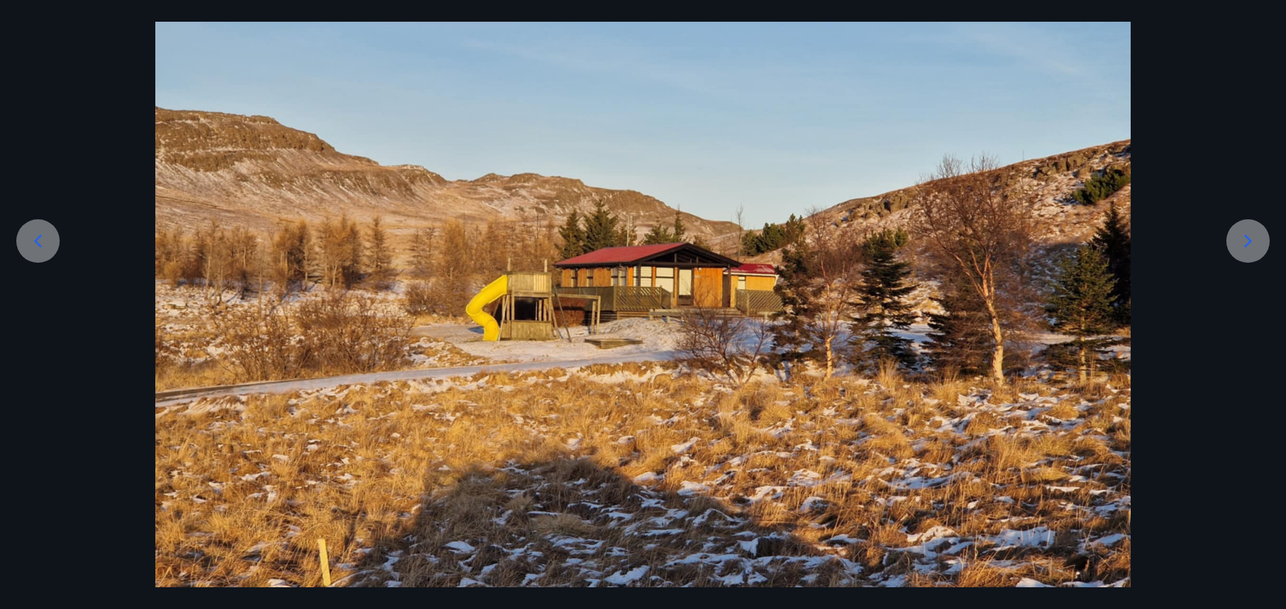
click at [45, 236] on icon at bounding box center [38, 241] width 22 height 22
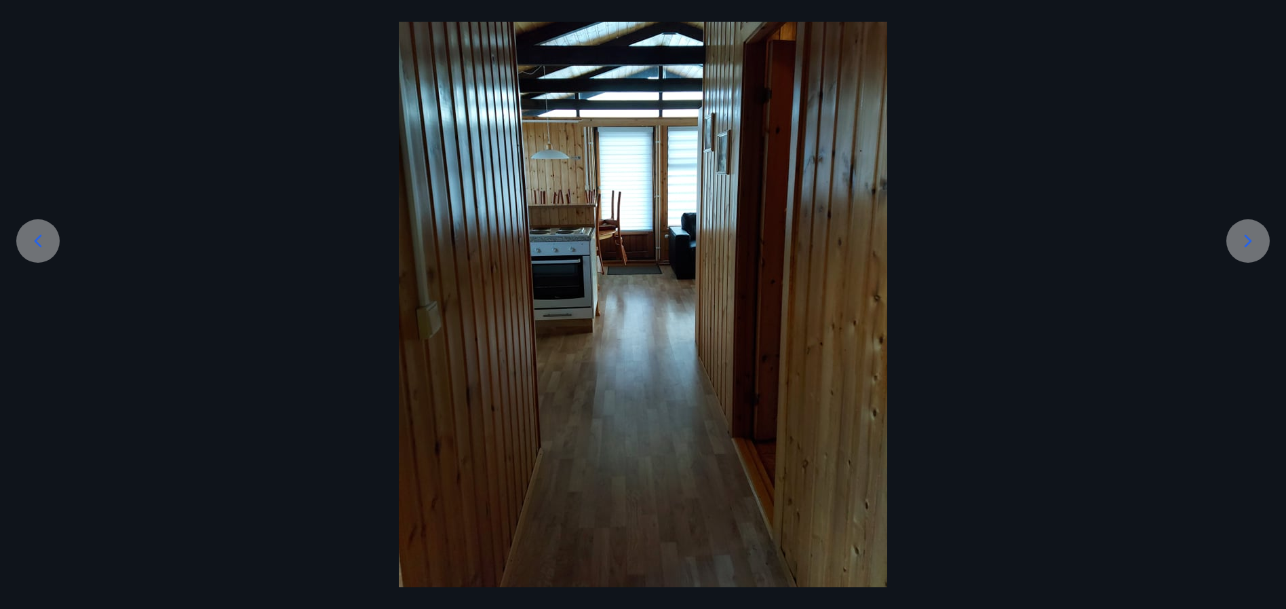
click at [45, 236] on icon at bounding box center [38, 241] width 22 height 22
click at [35, 237] on icon at bounding box center [38, 241] width 22 height 22
click at [1252, 232] on icon at bounding box center [1248, 241] width 22 height 22
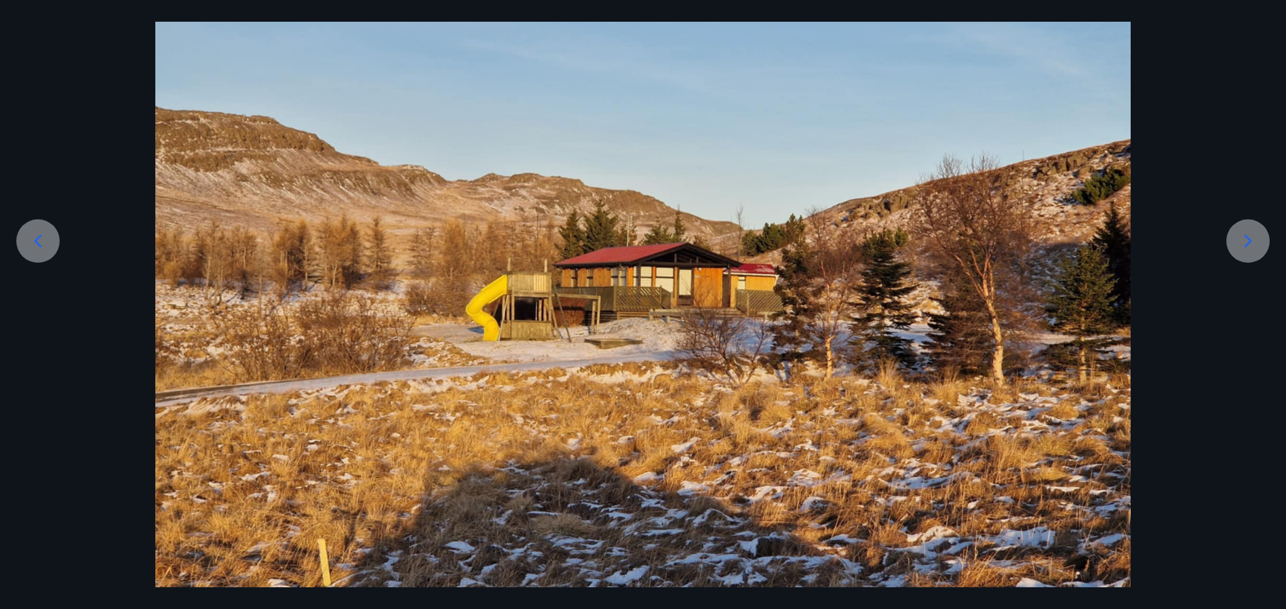
click at [1252, 232] on icon at bounding box center [1248, 241] width 22 height 22
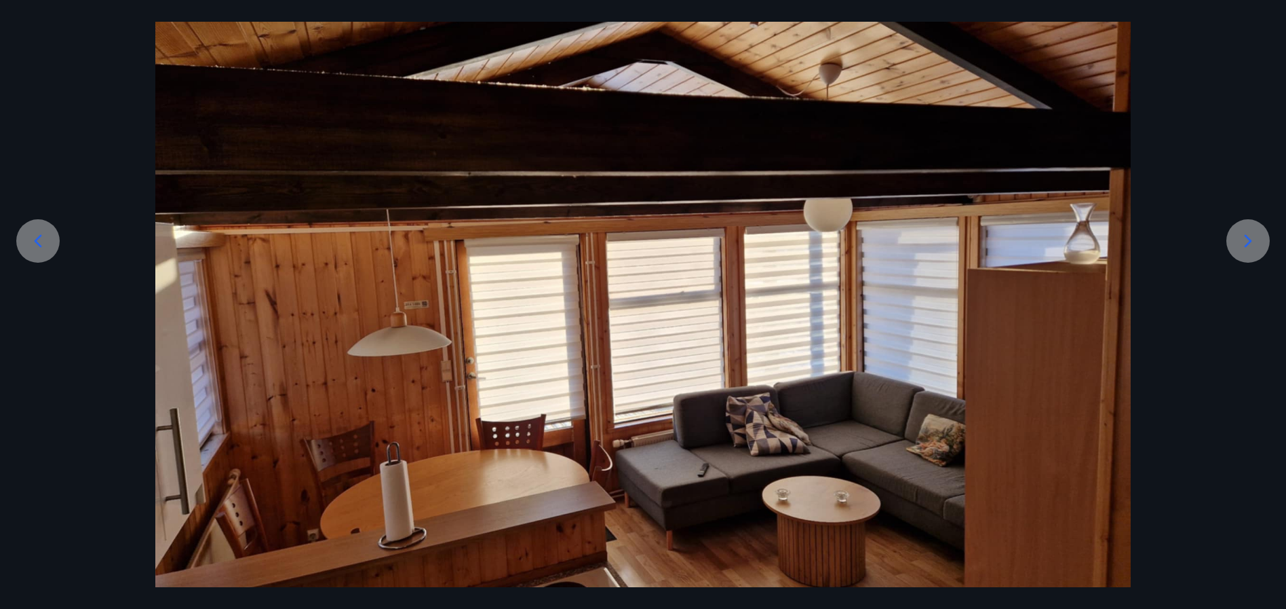
click at [1251, 232] on icon at bounding box center [1248, 241] width 22 height 22
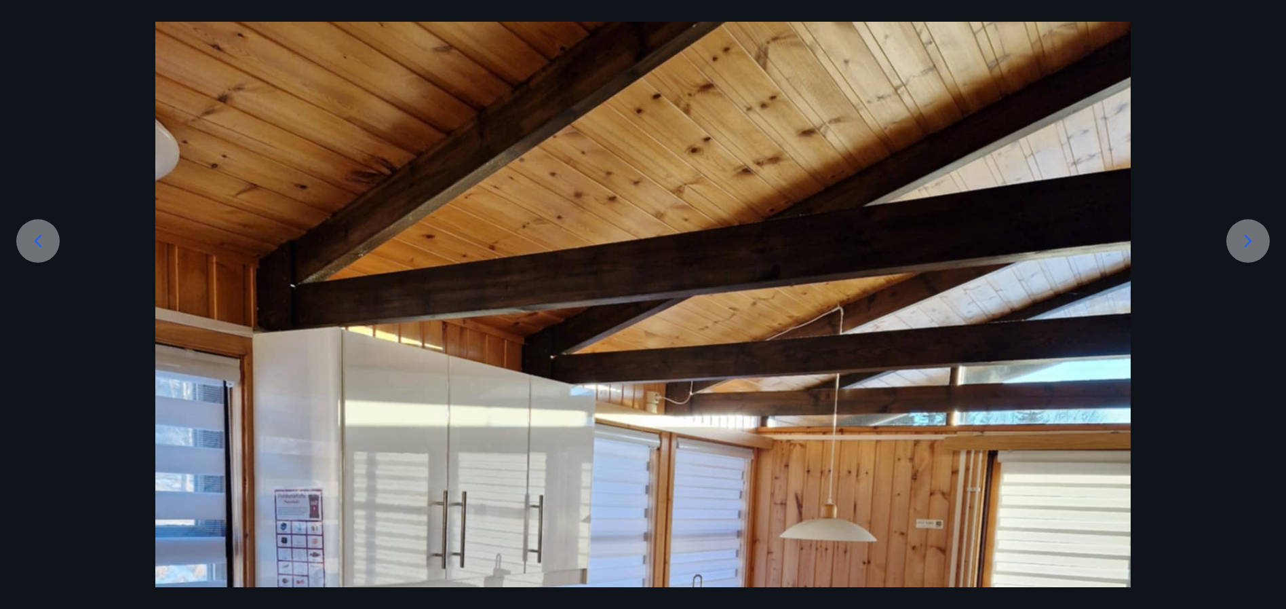
click at [1251, 232] on icon at bounding box center [1248, 241] width 22 height 22
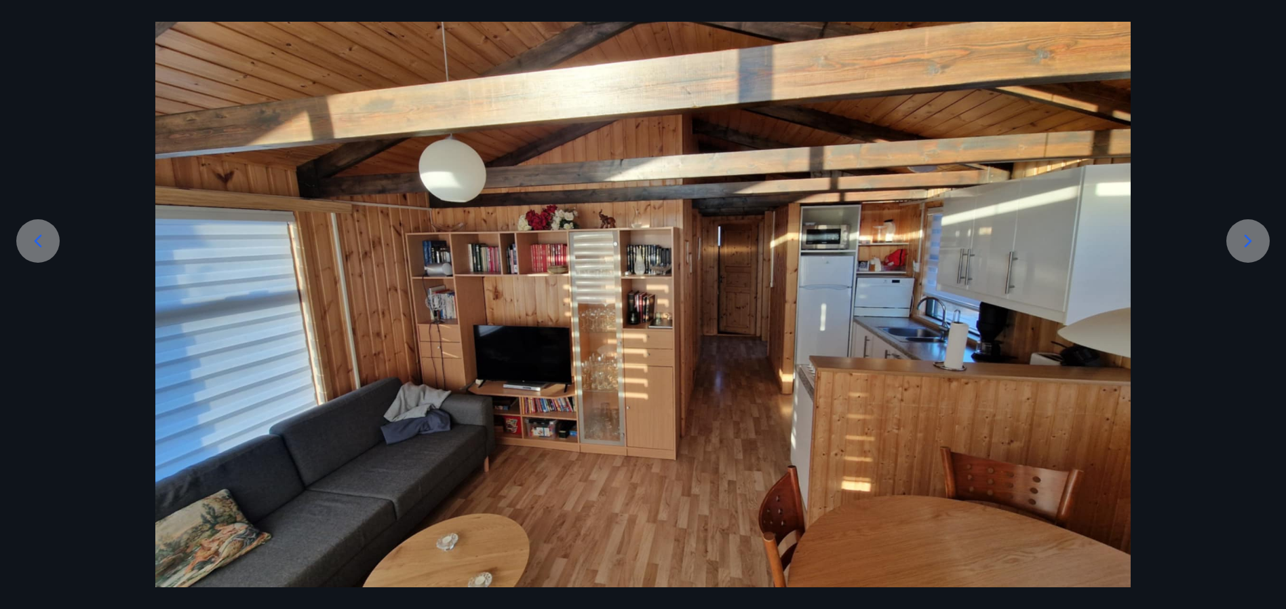
click at [1251, 232] on icon at bounding box center [1248, 241] width 22 height 22
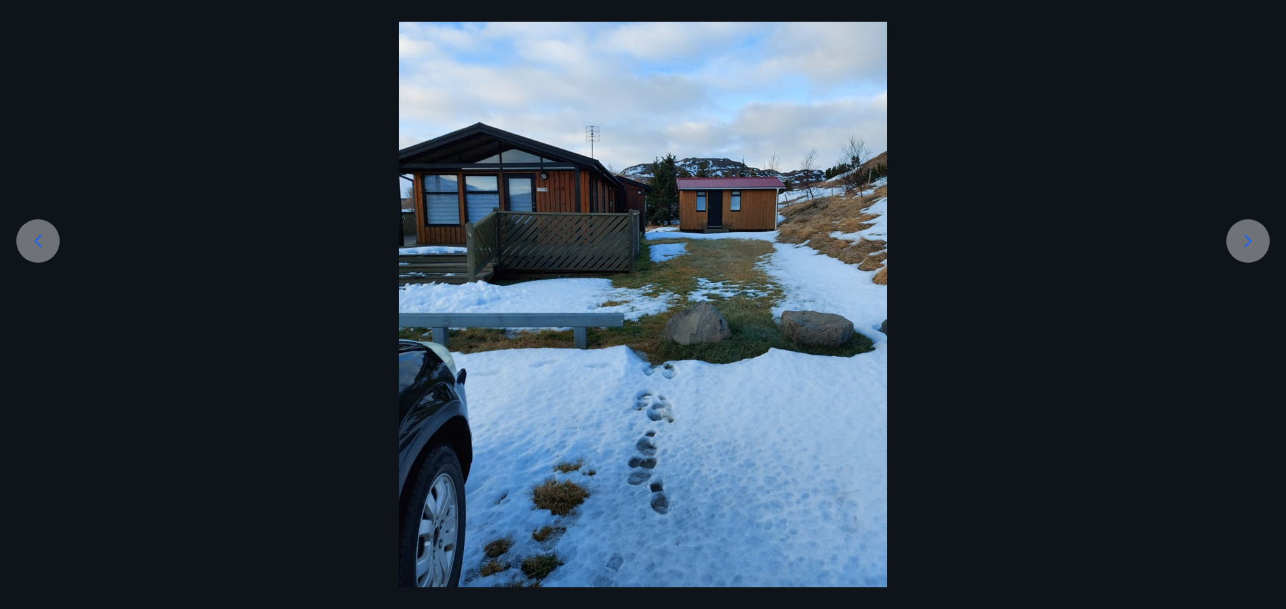
click at [1251, 232] on icon at bounding box center [1248, 241] width 22 height 22
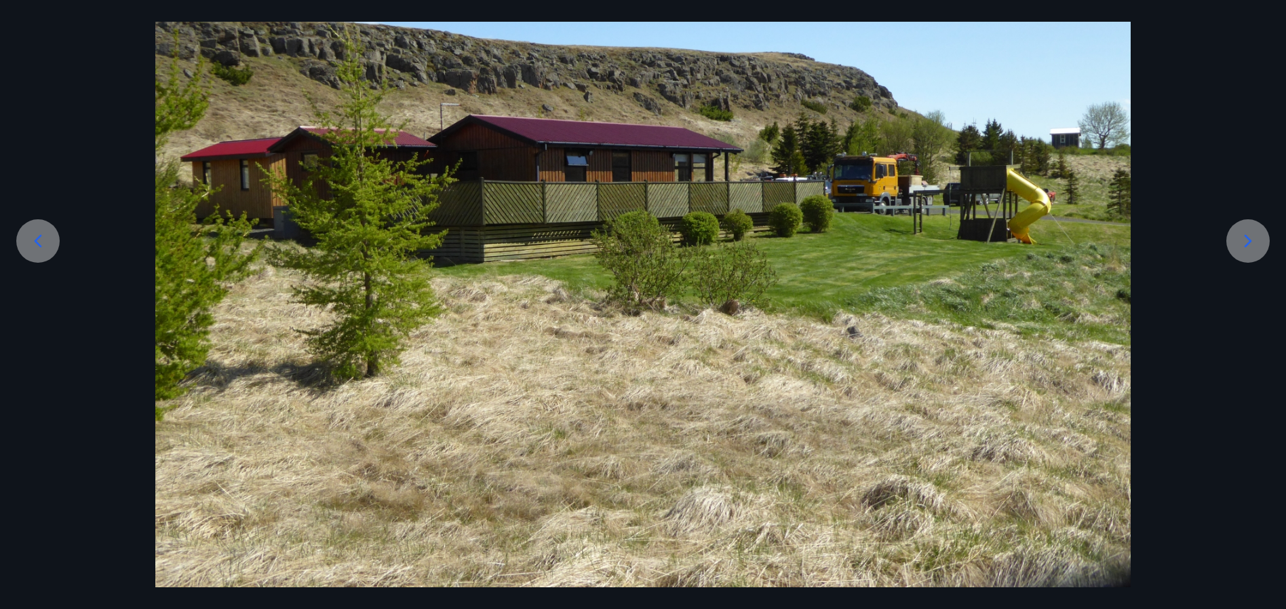
click at [1251, 232] on icon at bounding box center [1248, 241] width 22 height 22
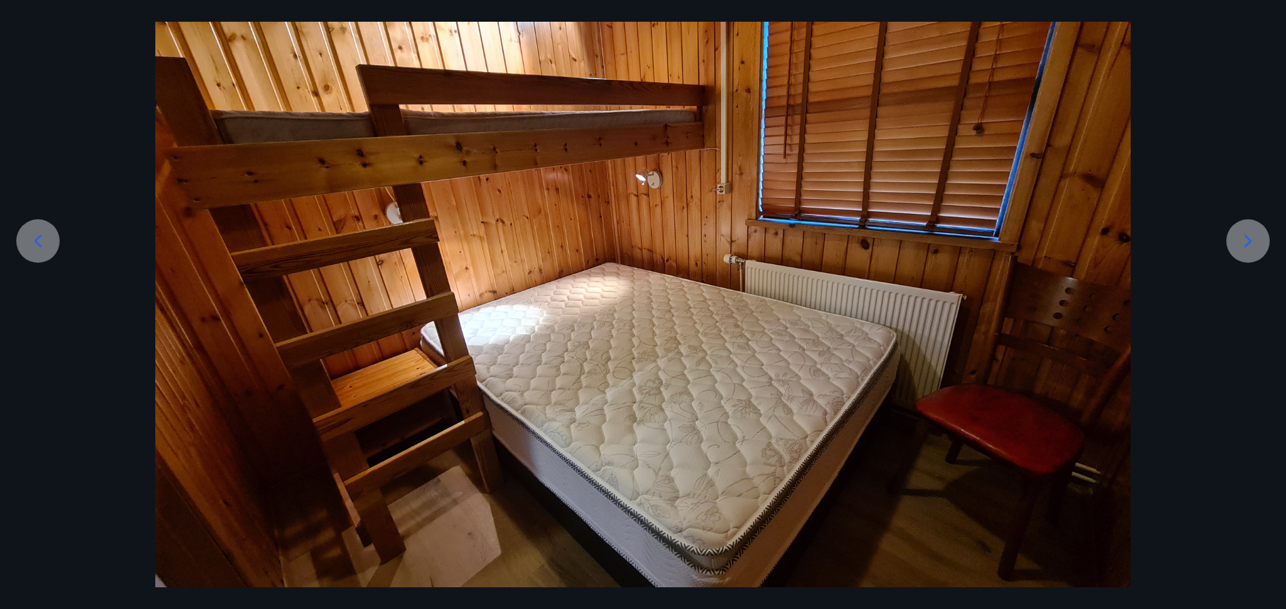
click at [1251, 232] on icon at bounding box center [1248, 241] width 22 height 22
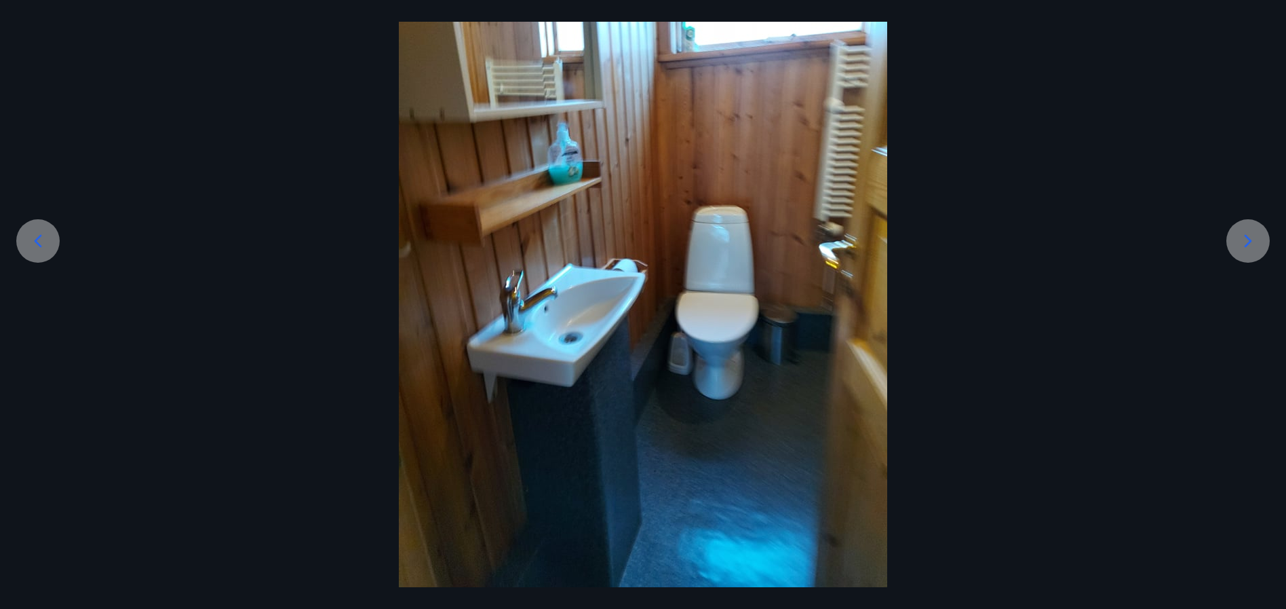
click at [1251, 232] on icon at bounding box center [1248, 241] width 22 height 22
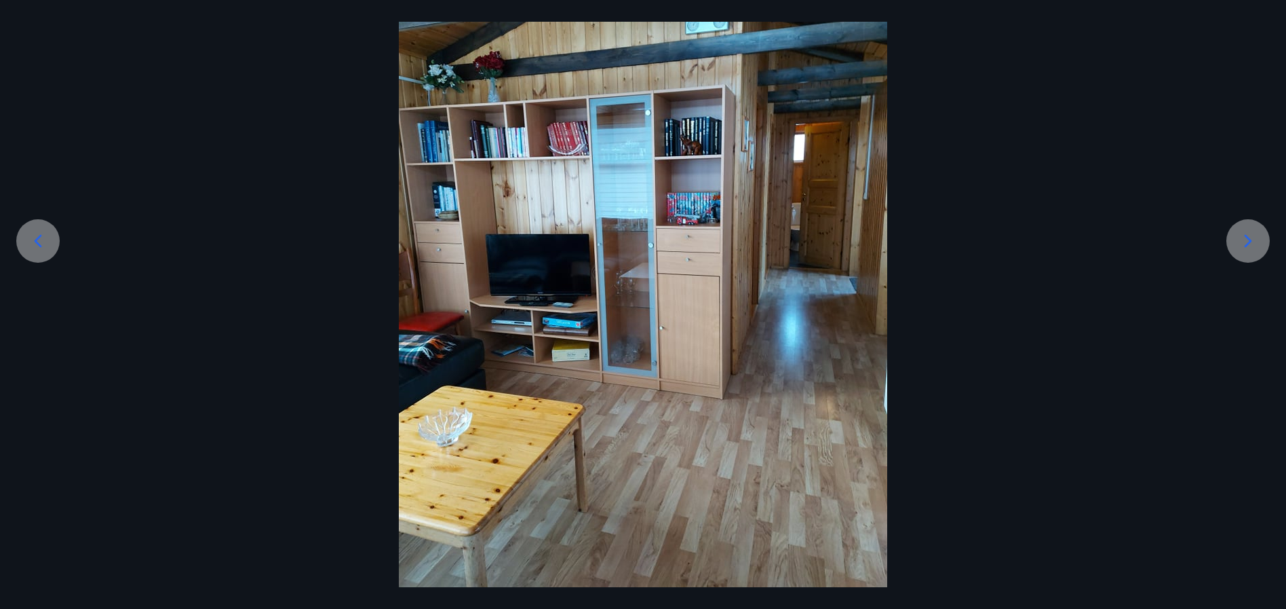
click at [1251, 232] on icon at bounding box center [1248, 241] width 22 height 22
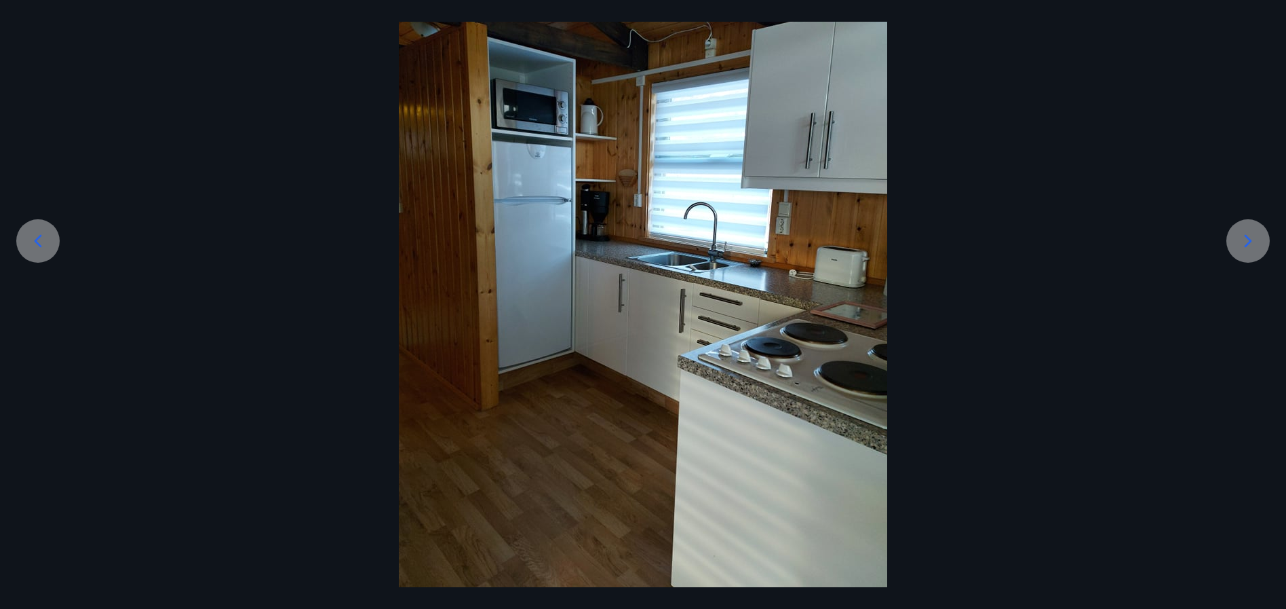
click at [1252, 232] on icon at bounding box center [1248, 241] width 22 height 22
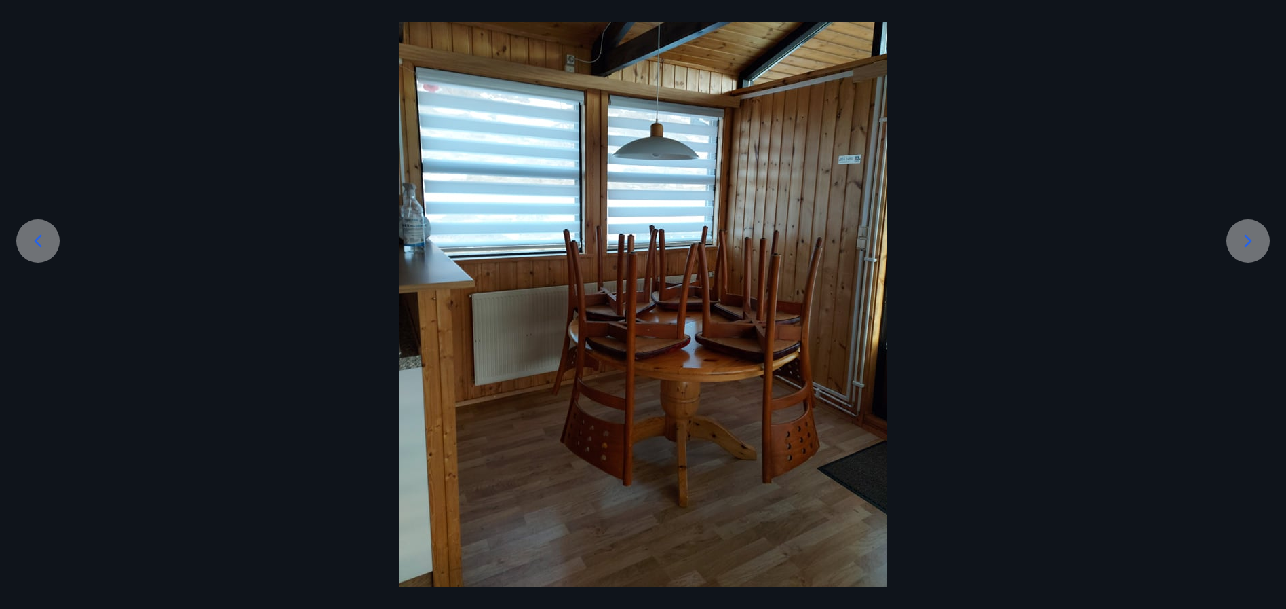
click at [1252, 232] on icon at bounding box center [1248, 241] width 22 height 22
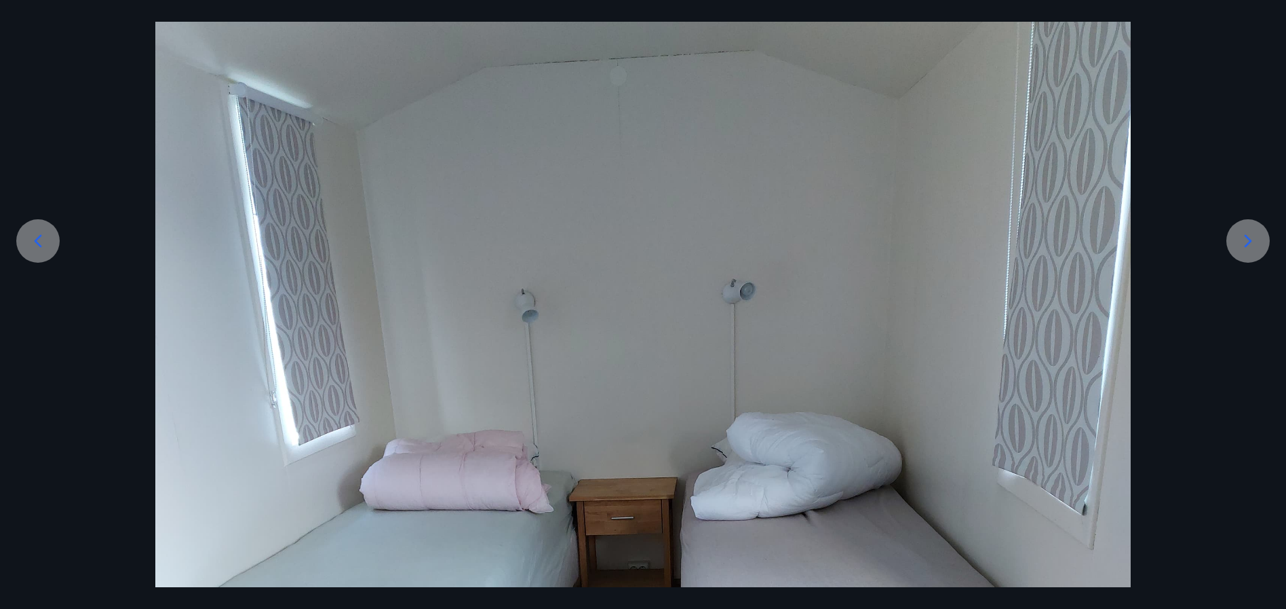
click at [1253, 232] on icon at bounding box center [1248, 241] width 22 height 22
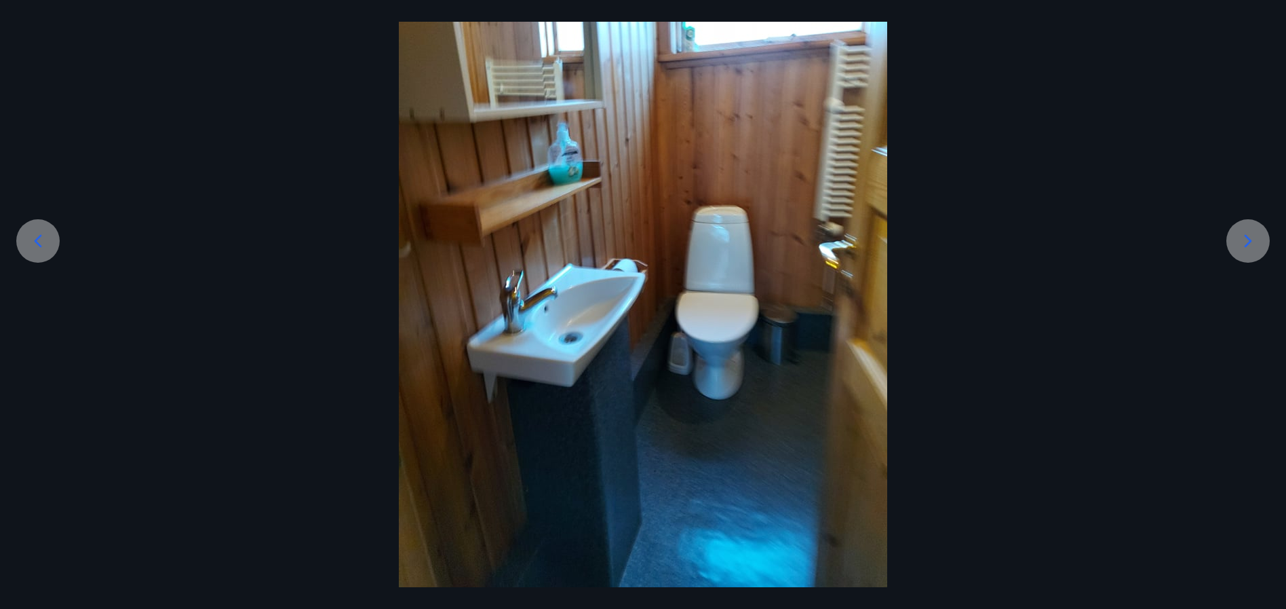
click at [1253, 232] on icon at bounding box center [1248, 241] width 22 height 22
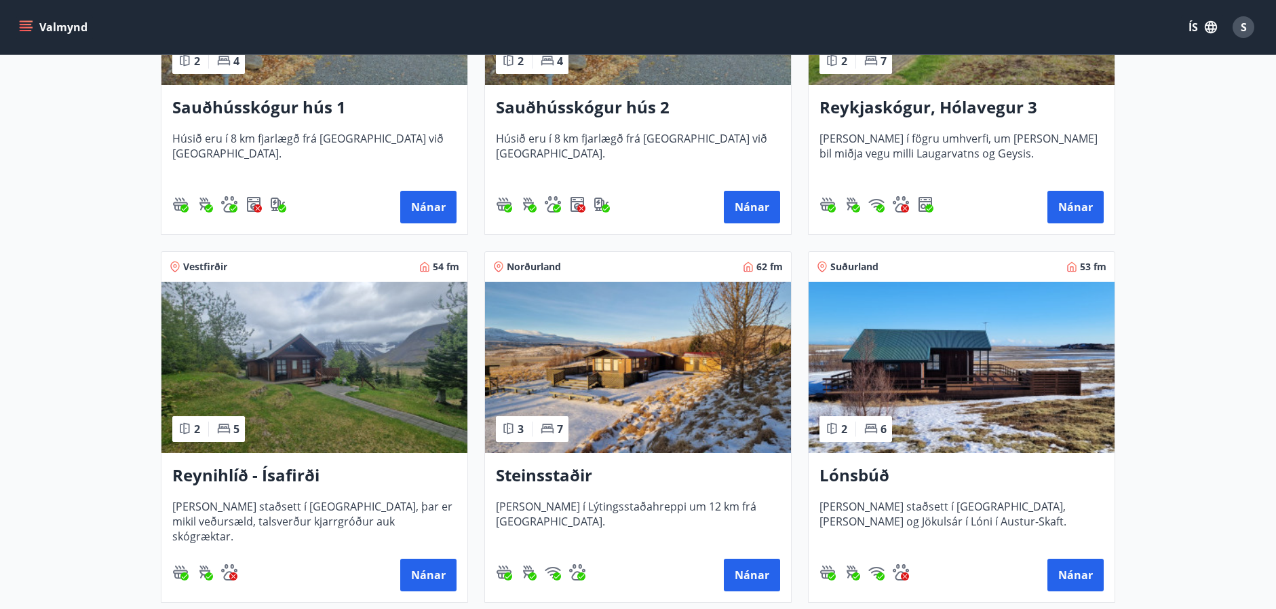
scroll to position [461, 0]
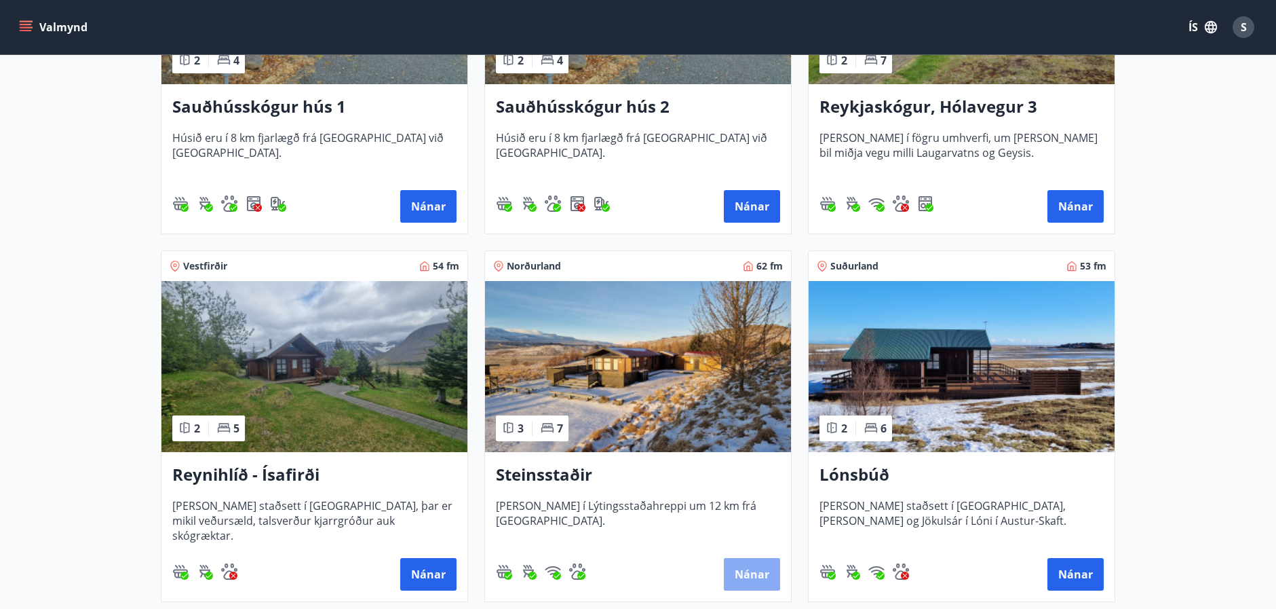
click at [741, 577] on button "Nánar" at bounding box center [752, 574] width 56 height 33
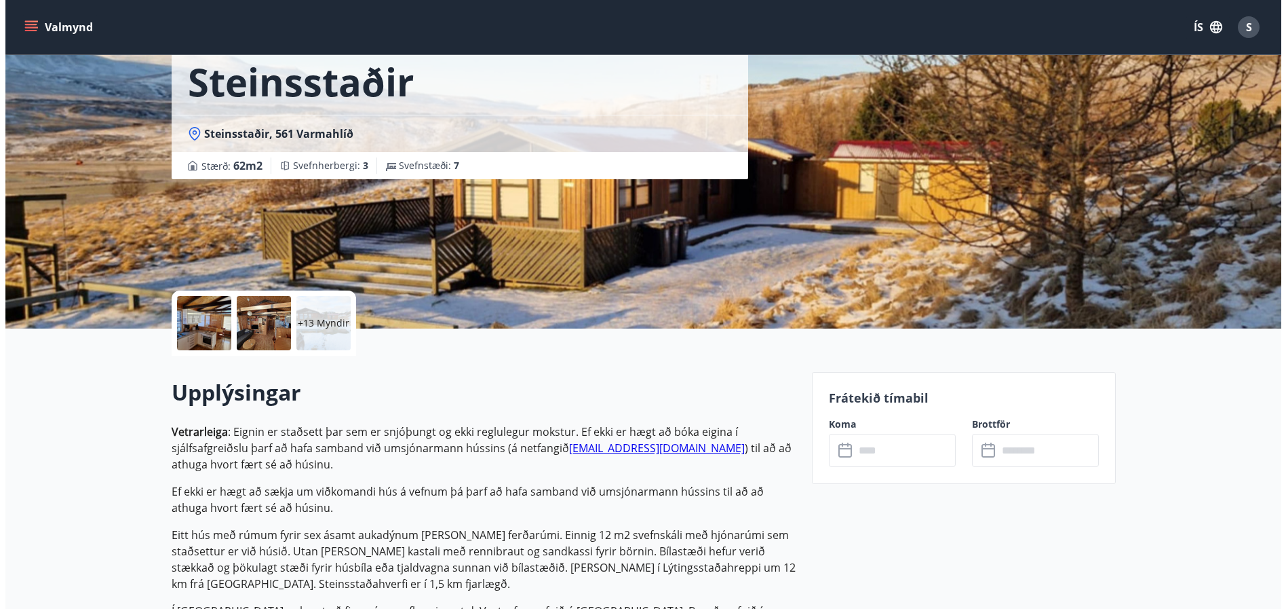
scroll to position [81, 0]
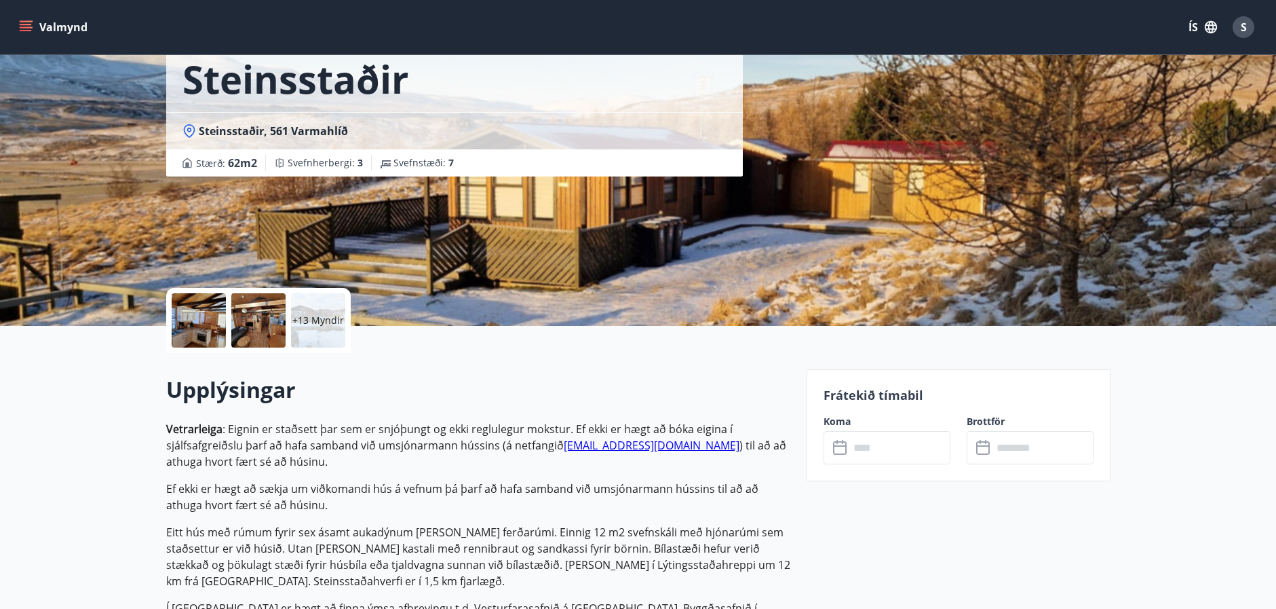
click at [317, 321] on p "+13 Myndir" at bounding box center [318, 320] width 52 height 14
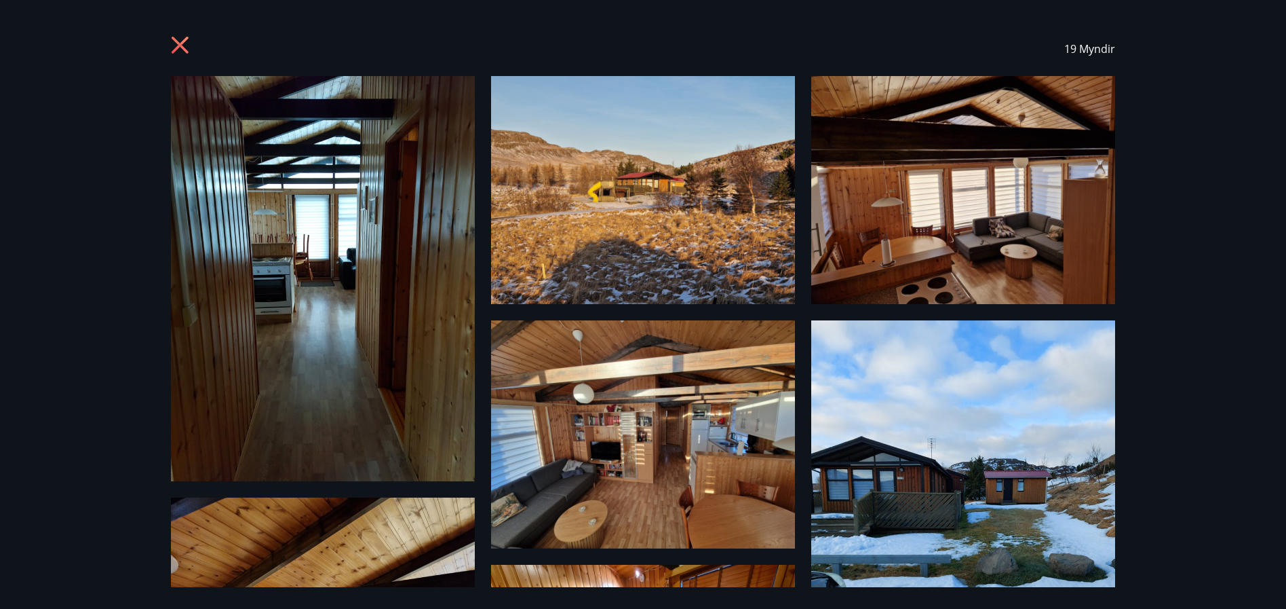
click at [1187, 423] on div "19 Myndir" at bounding box center [643, 304] width 1286 height 609
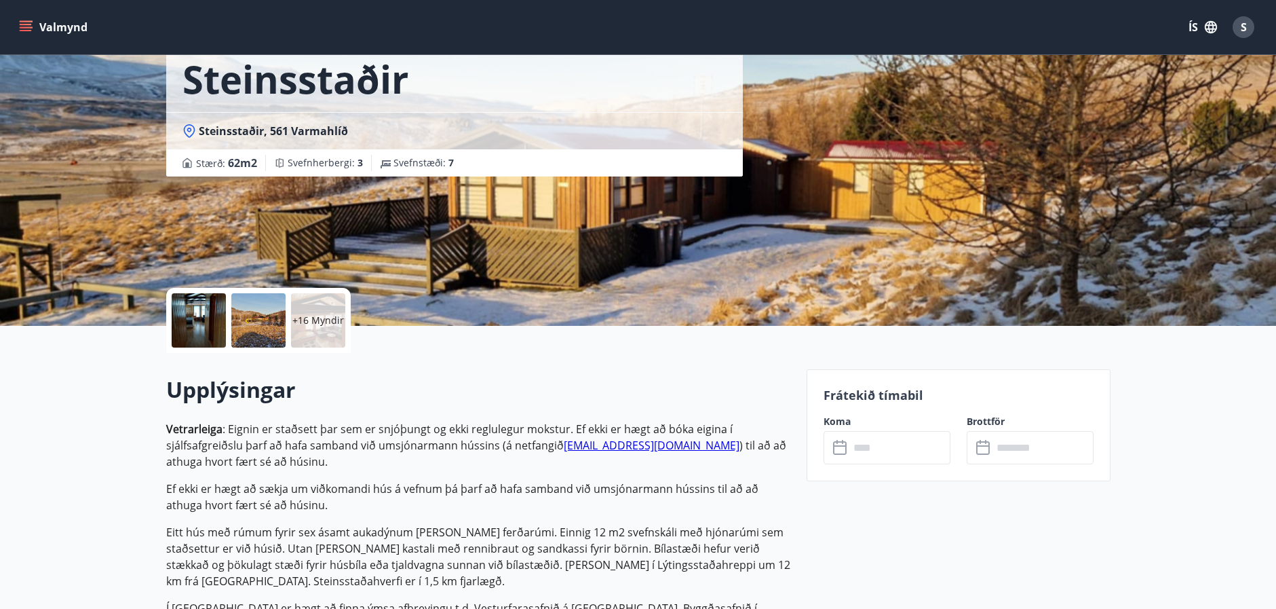
click at [313, 317] on p "+16 Myndir" at bounding box center [318, 320] width 52 height 14
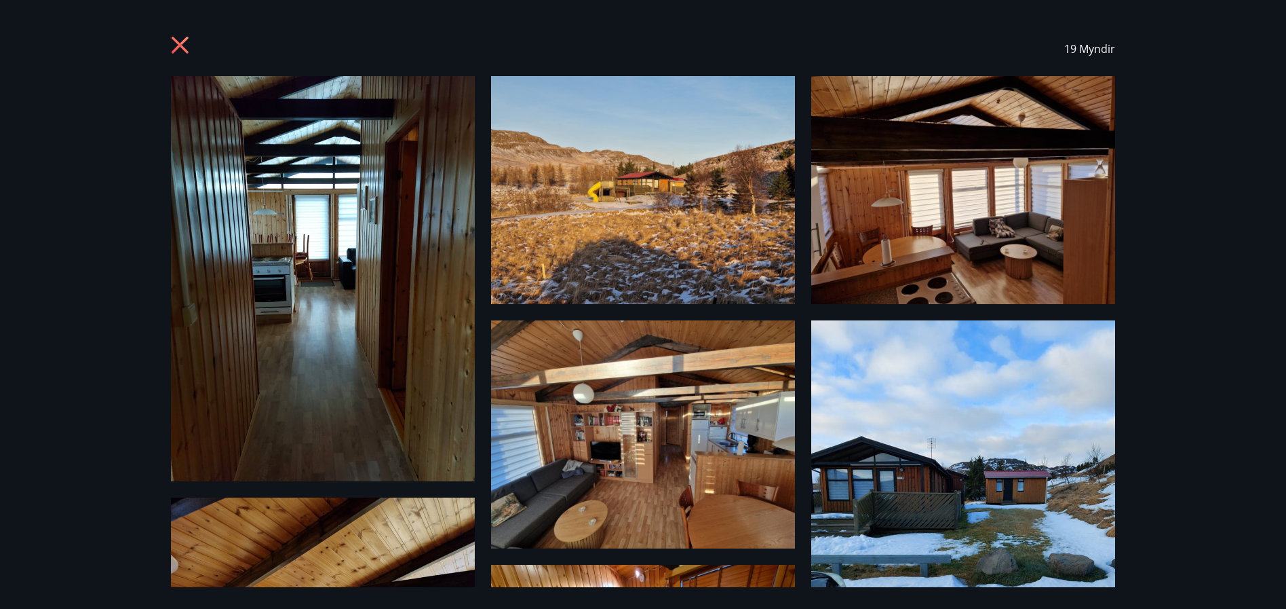
click at [313, 317] on img at bounding box center [323, 278] width 304 height 405
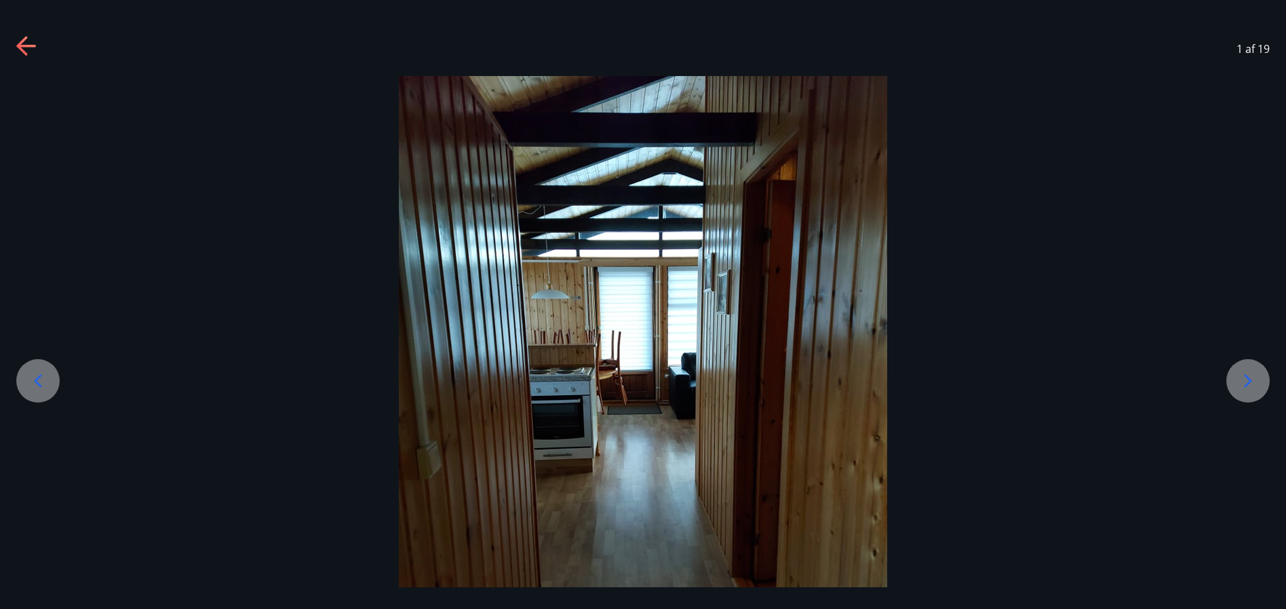
click at [1254, 378] on icon at bounding box center [1248, 381] width 22 height 22
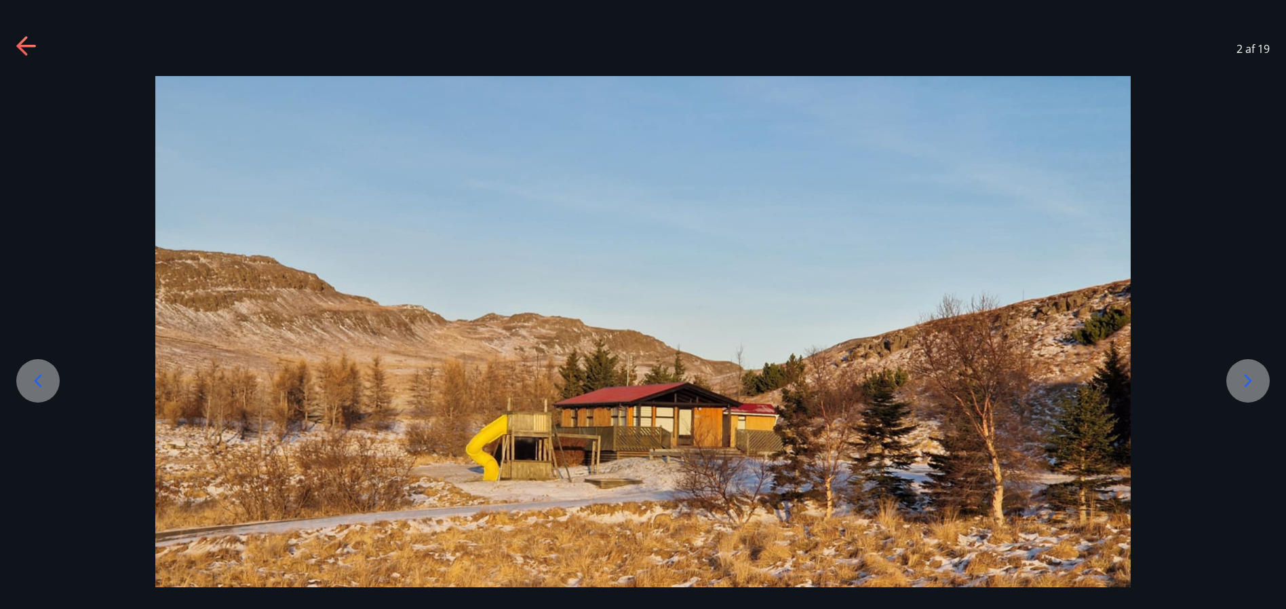
click at [1254, 378] on icon at bounding box center [1248, 381] width 22 height 22
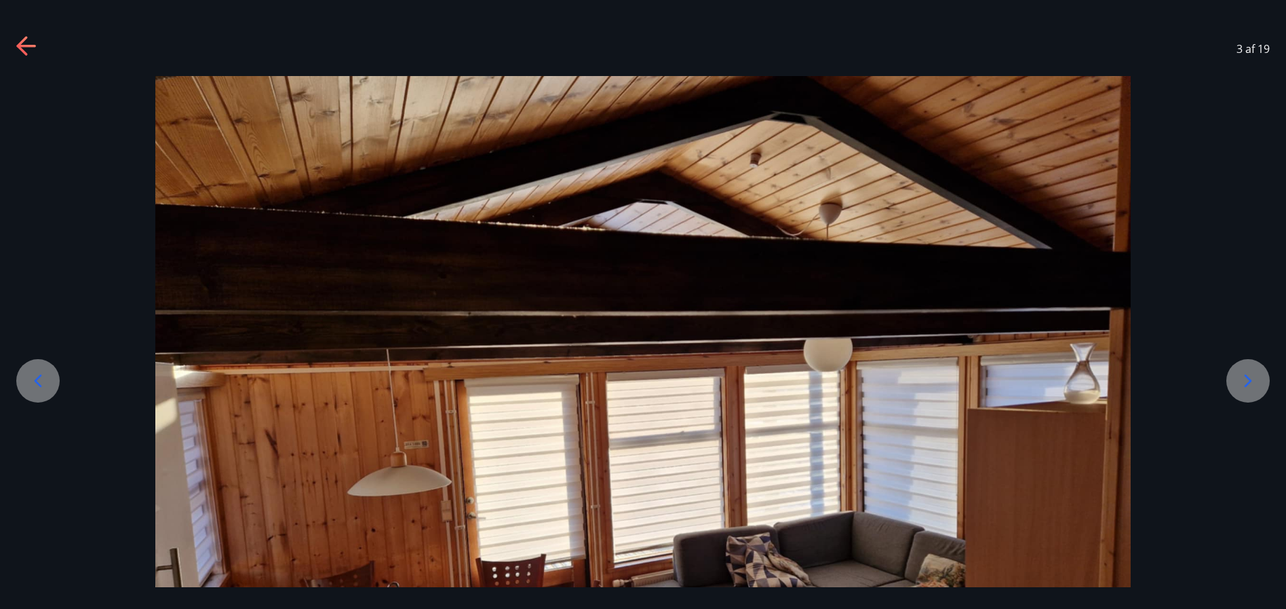
click at [1254, 378] on icon at bounding box center [1248, 381] width 22 height 22
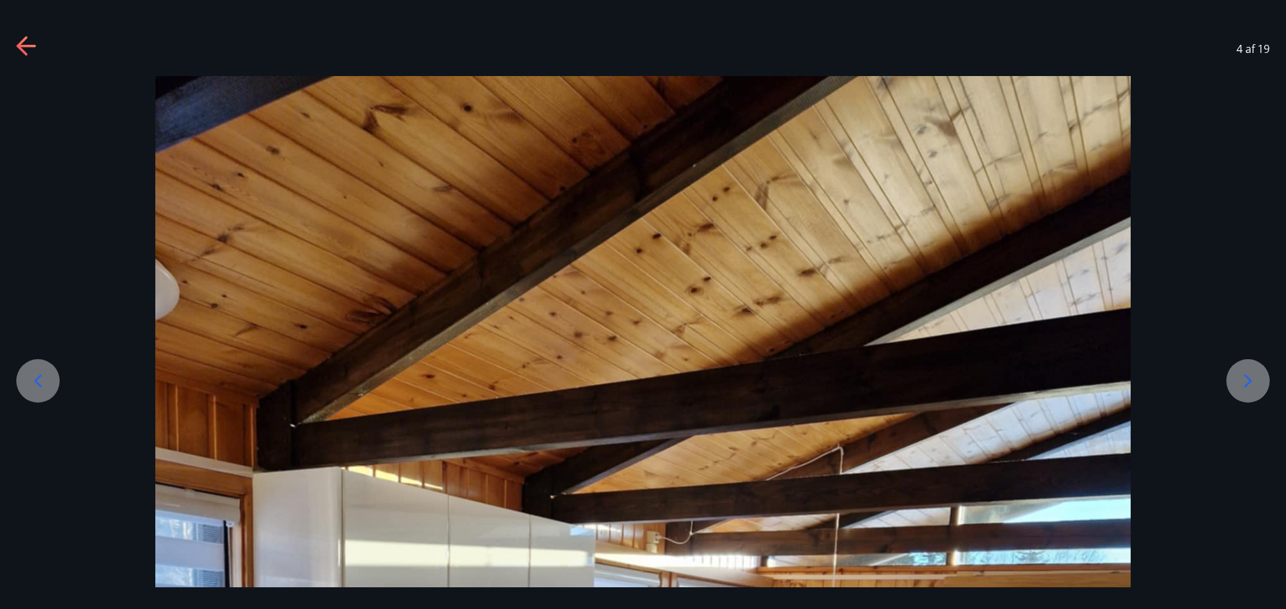
click at [1254, 378] on icon at bounding box center [1248, 381] width 22 height 22
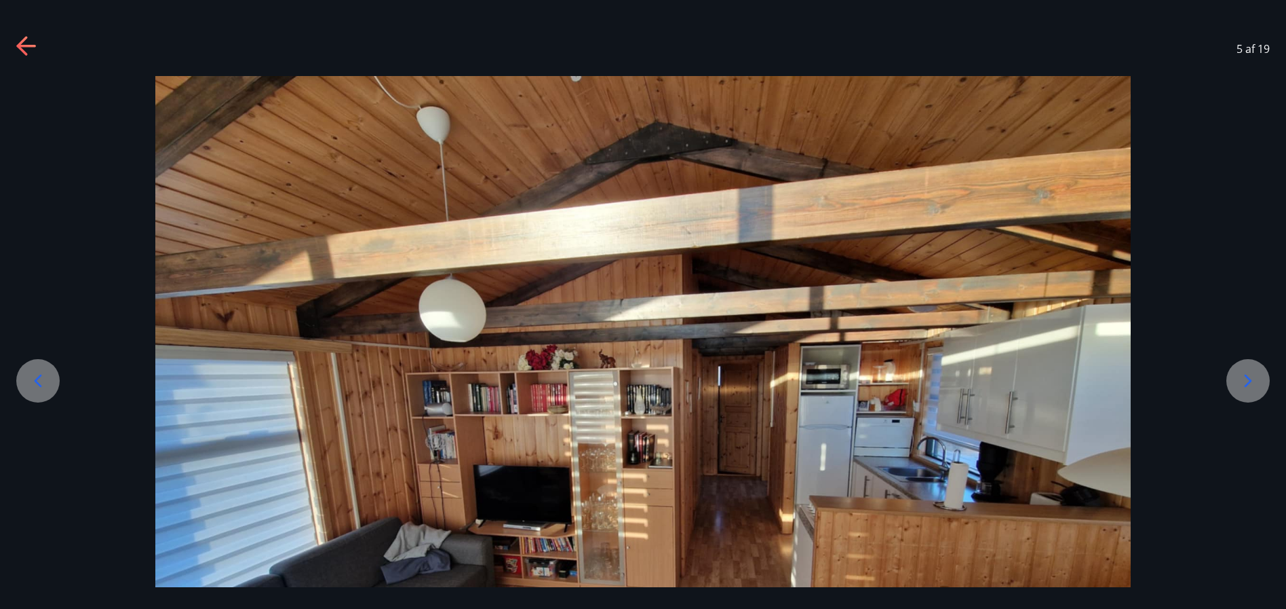
click at [1254, 379] on icon at bounding box center [1248, 381] width 22 height 22
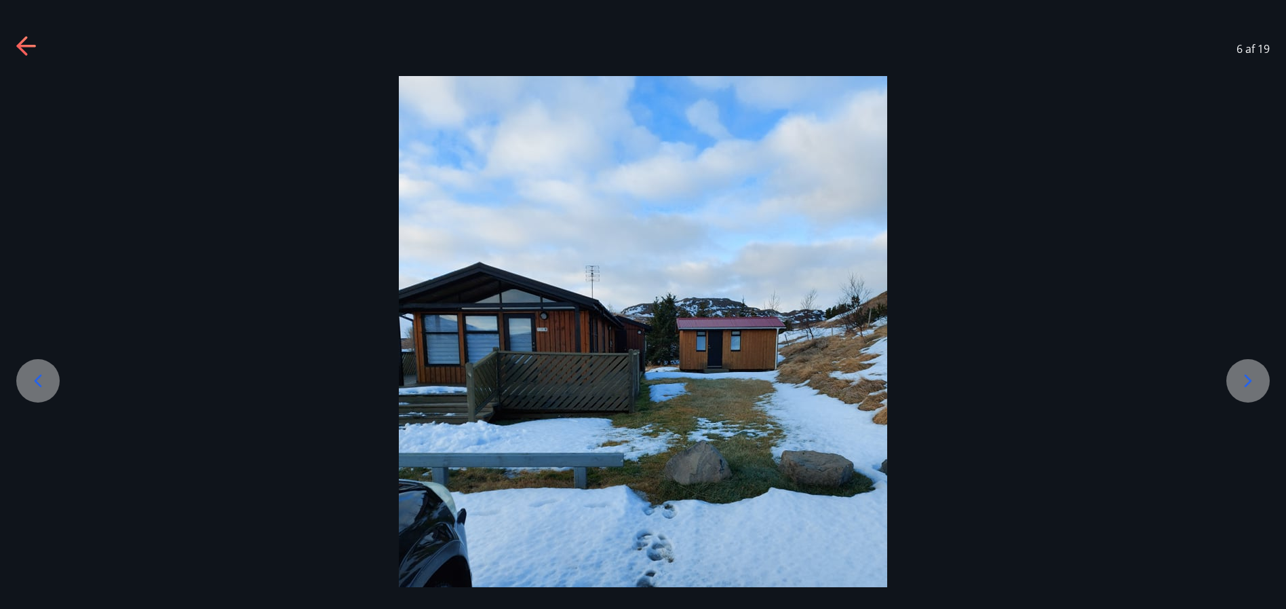
click at [1254, 379] on icon at bounding box center [1248, 381] width 22 height 22
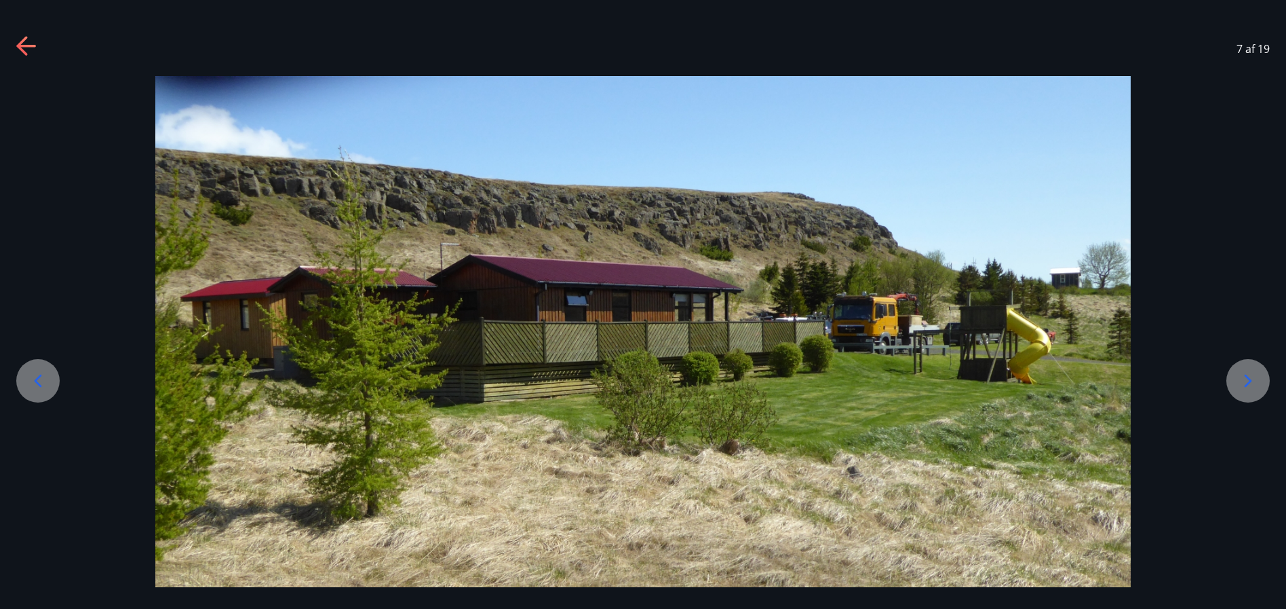
click at [1254, 379] on icon at bounding box center [1248, 381] width 22 height 22
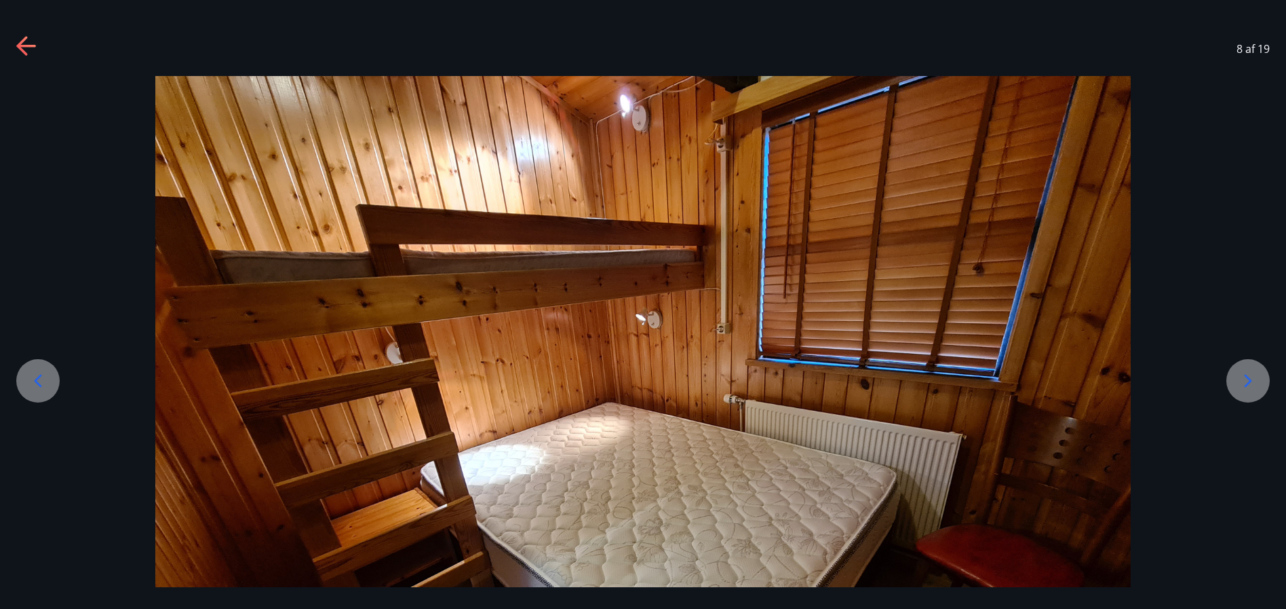
click at [1254, 379] on icon at bounding box center [1248, 381] width 22 height 22
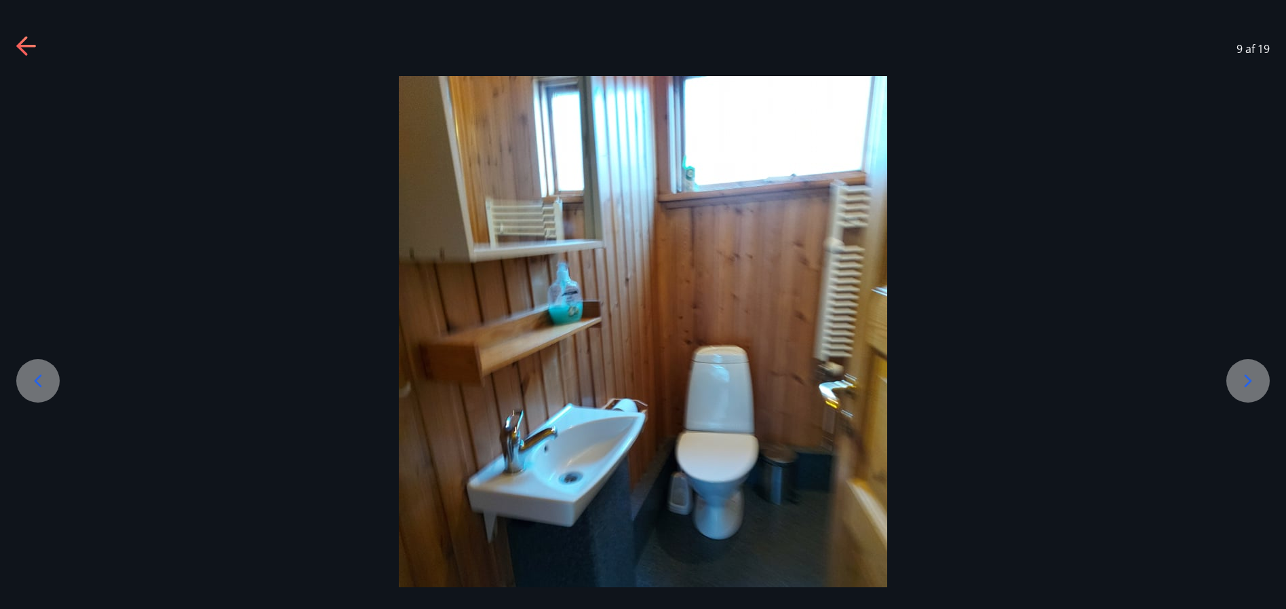
click at [1254, 379] on icon at bounding box center [1248, 381] width 22 height 22
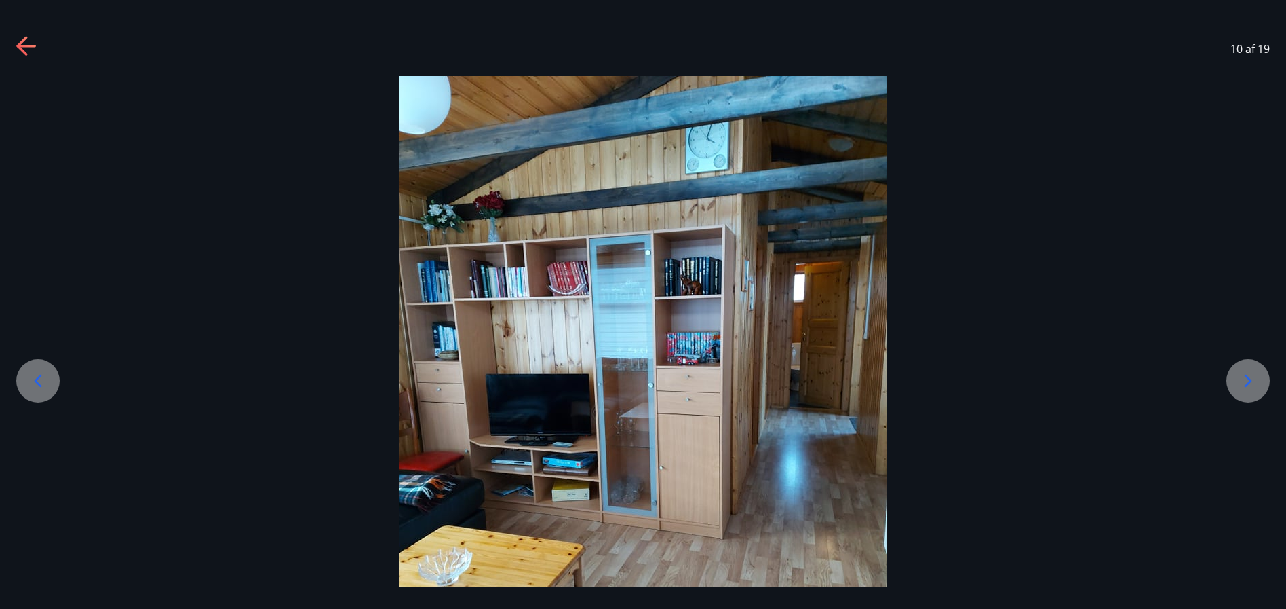
click at [1254, 379] on icon at bounding box center [1248, 381] width 22 height 22
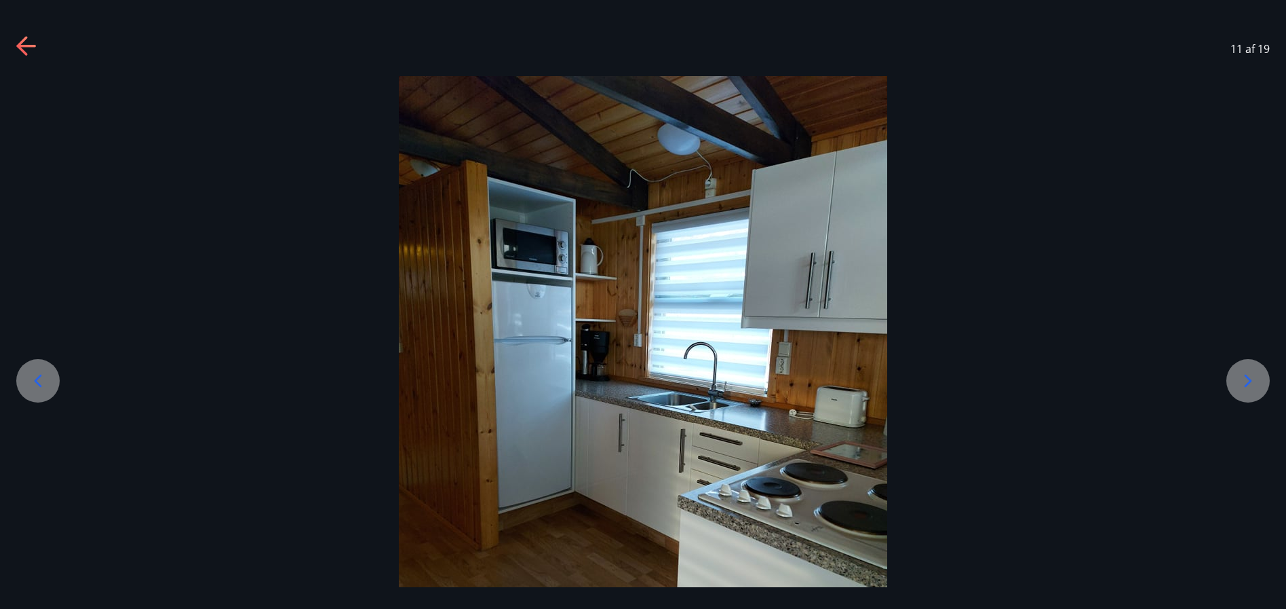
click at [1254, 379] on icon at bounding box center [1248, 381] width 22 height 22
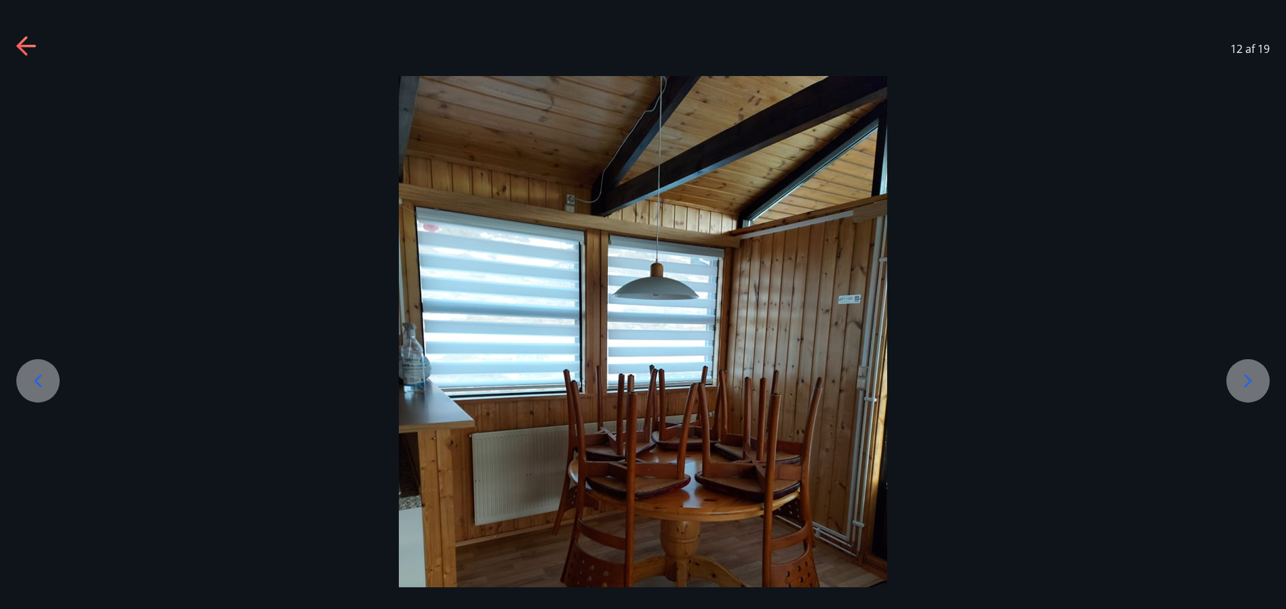
click at [1254, 379] on icon at bounding box center [1248, 381] width 22 height 22
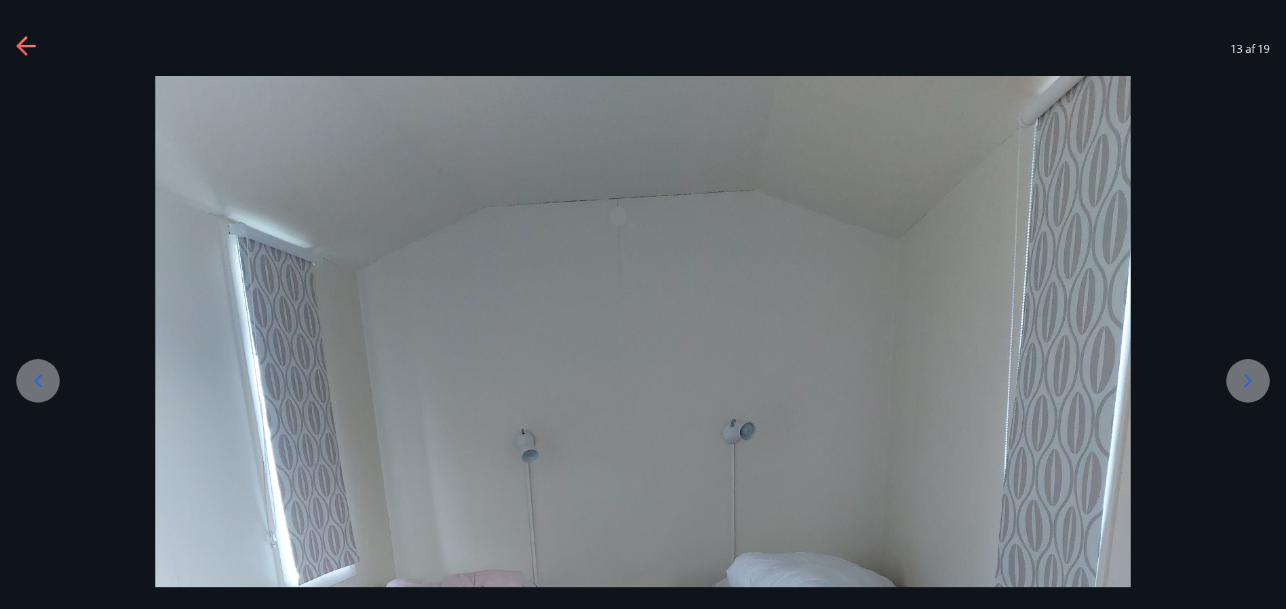
click at [1254, 379] on icon at bounding box center [1248, 381] width 22 height 22
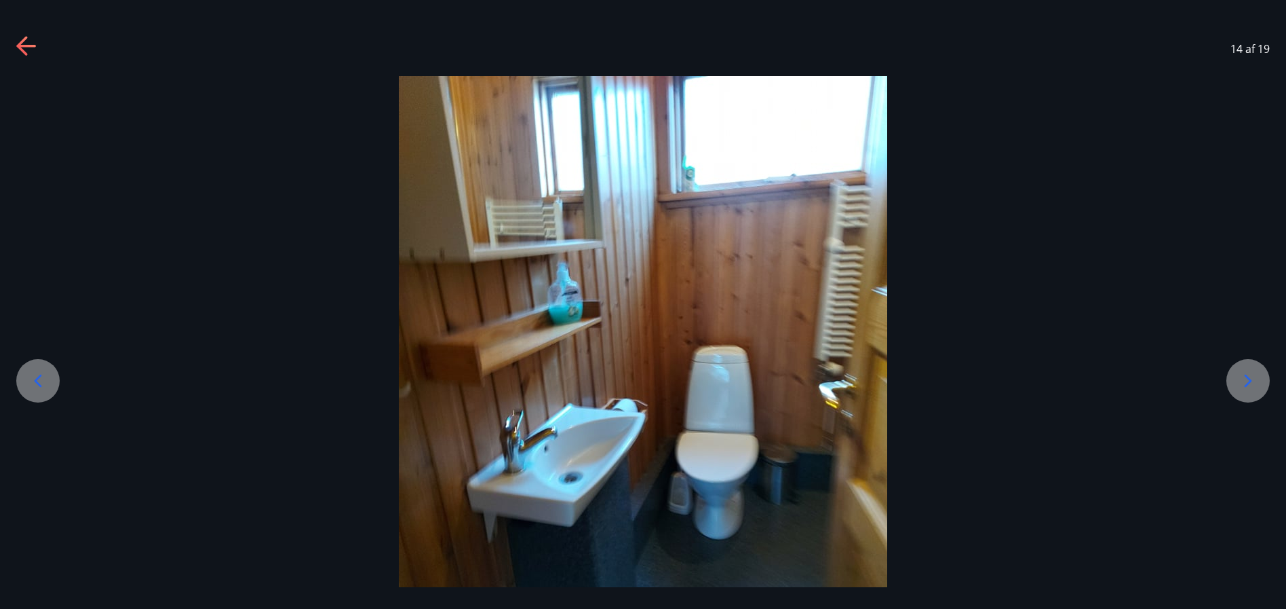
click at [1254, 379] on icon at bounding box center [1248, 381] width 22 height 22
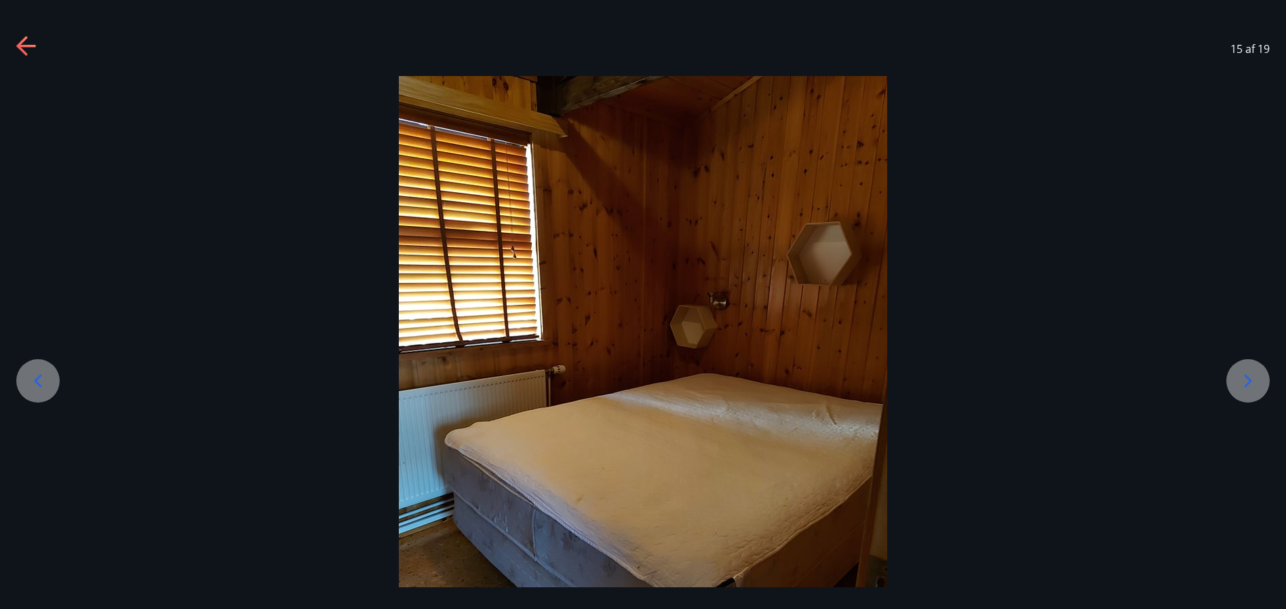
click at [1254, 379] on icon at bounding box center [1248, 381] width 22 height 22
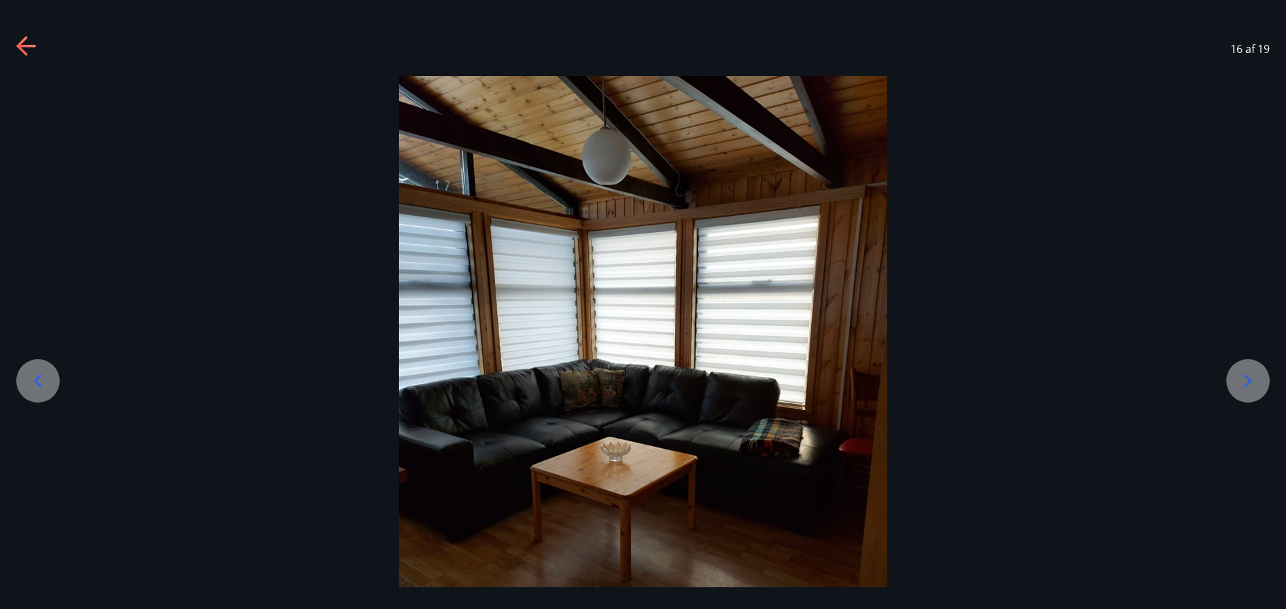
click at [1254, 379] on icon at bounding box center [1248, 381] width 22 height 22
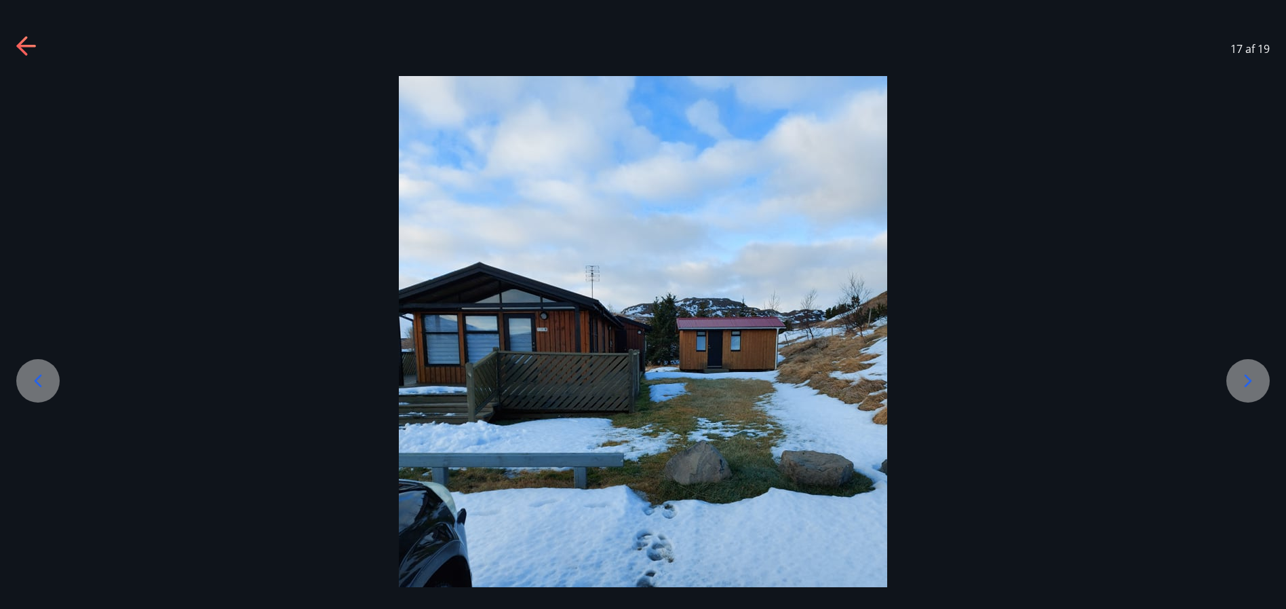
click at [1254, 379] on icon at bounding box center [1248, 381] width 22 height 22
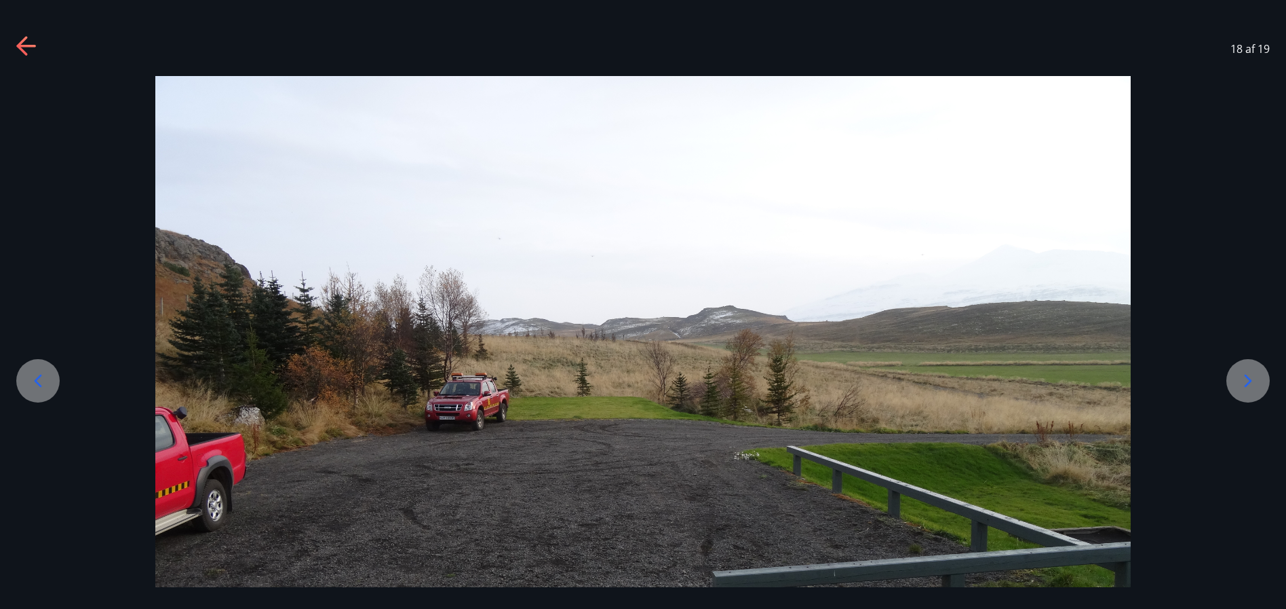
click at [577, 404] on img at bounding box center [643, 442] width 976 height 732
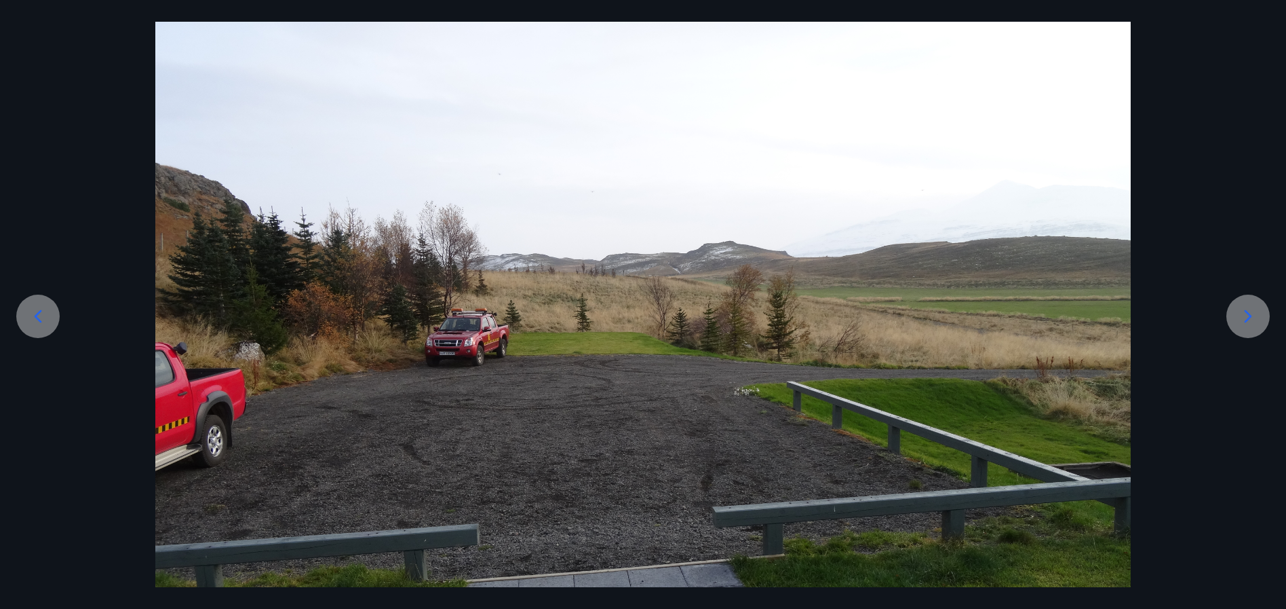
scroll to position [65, 0]
click at [251, 348] on img at bounding box center [643, 377] width 976 height 732
